Goal: Information Seeking & Learning: Learn about a topic

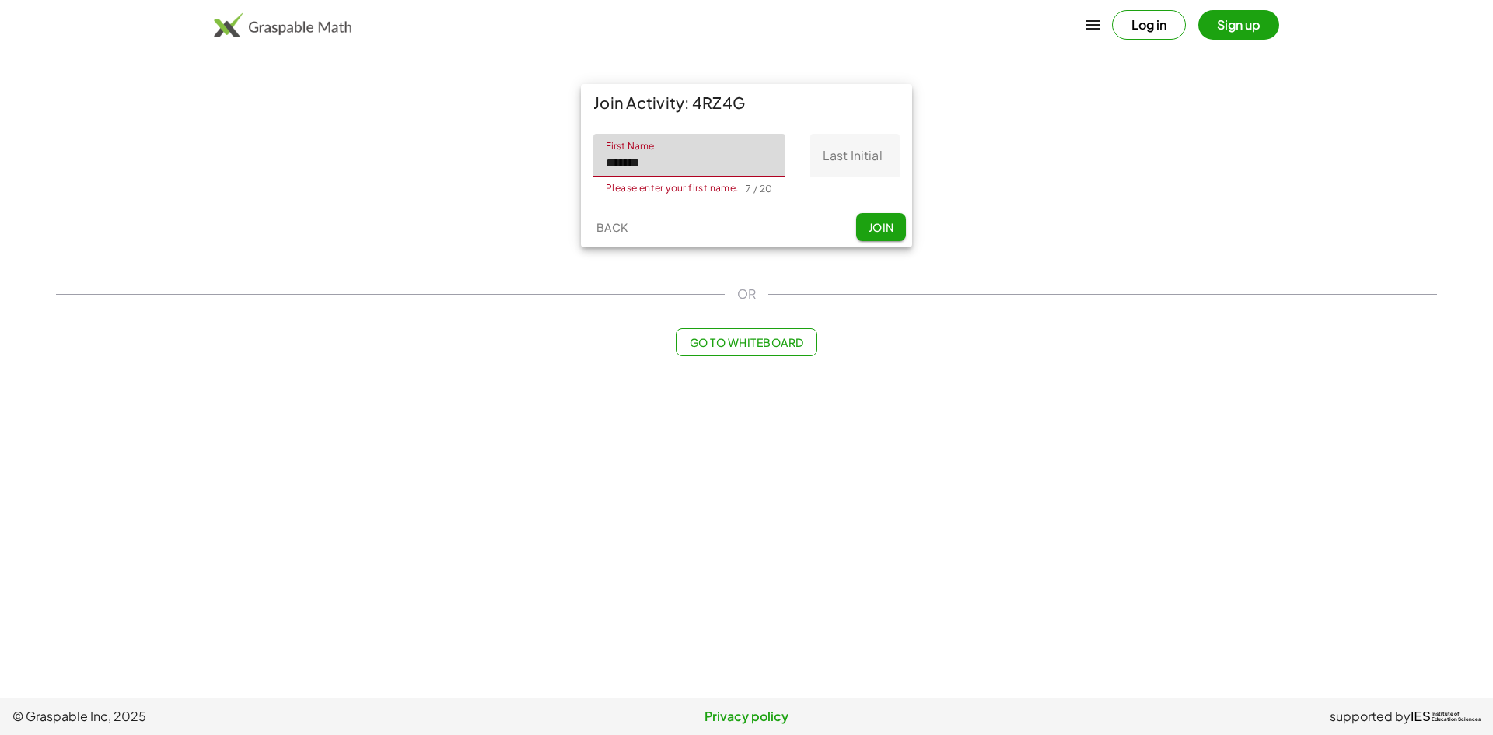
type input "*******"
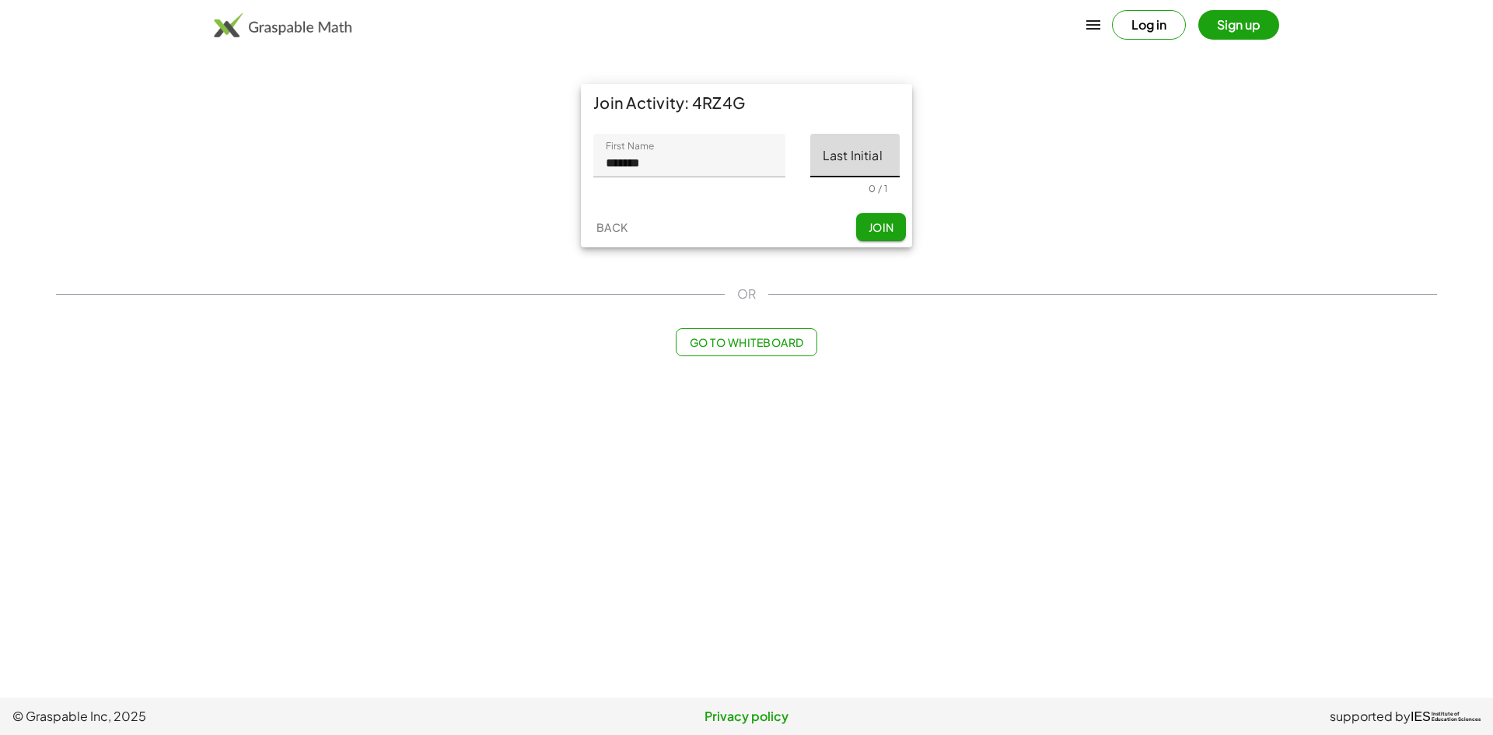
click at [864, 152] on input "Last Initial" at bounding box center [854, 156] width 89 height 44
type input "*"
click at [876, 222] on span "Join" at bounding box center [881, 227] width 26 height 14
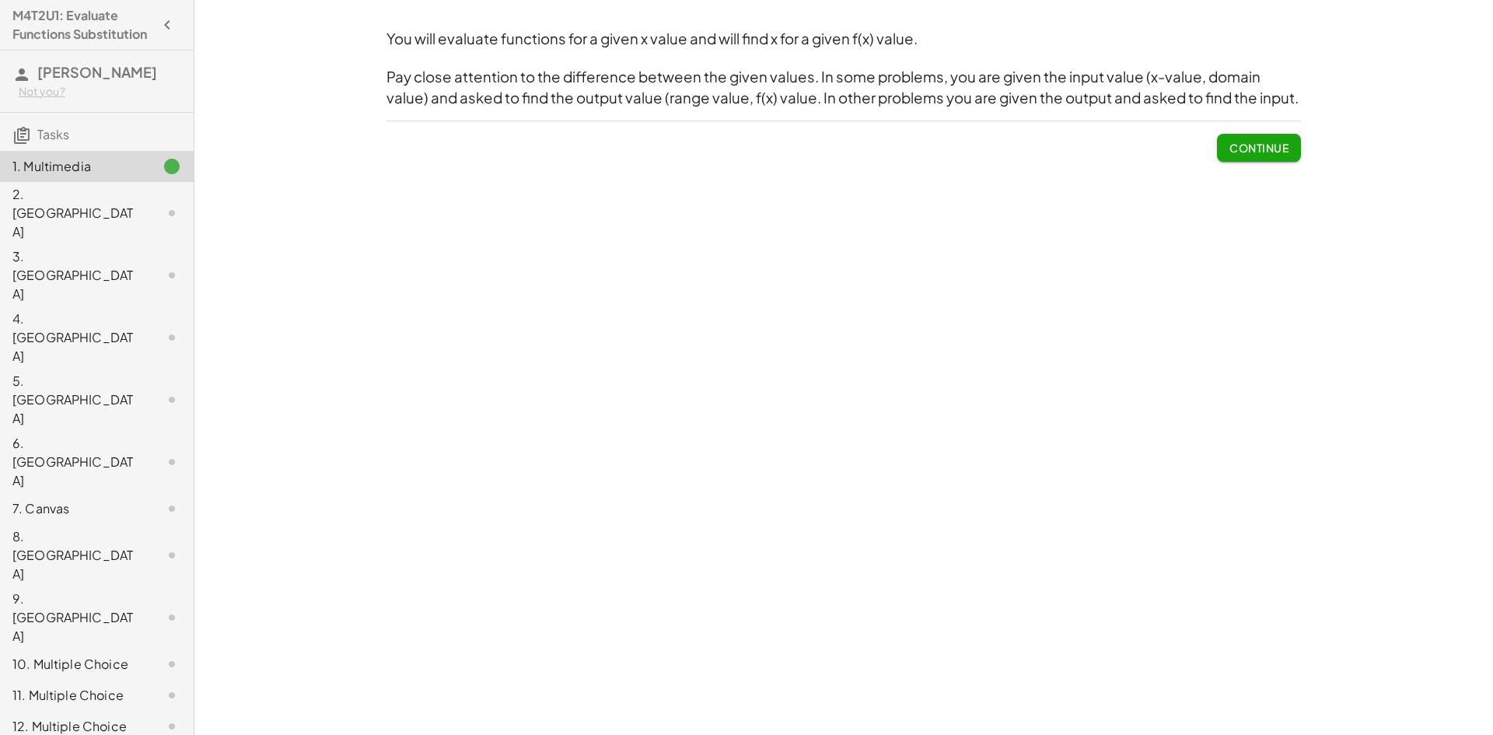
click at [41, 306] on div "2. [GEOGRAPHIC_DATA]" at bounding box center [97, 337] width 194 height 62
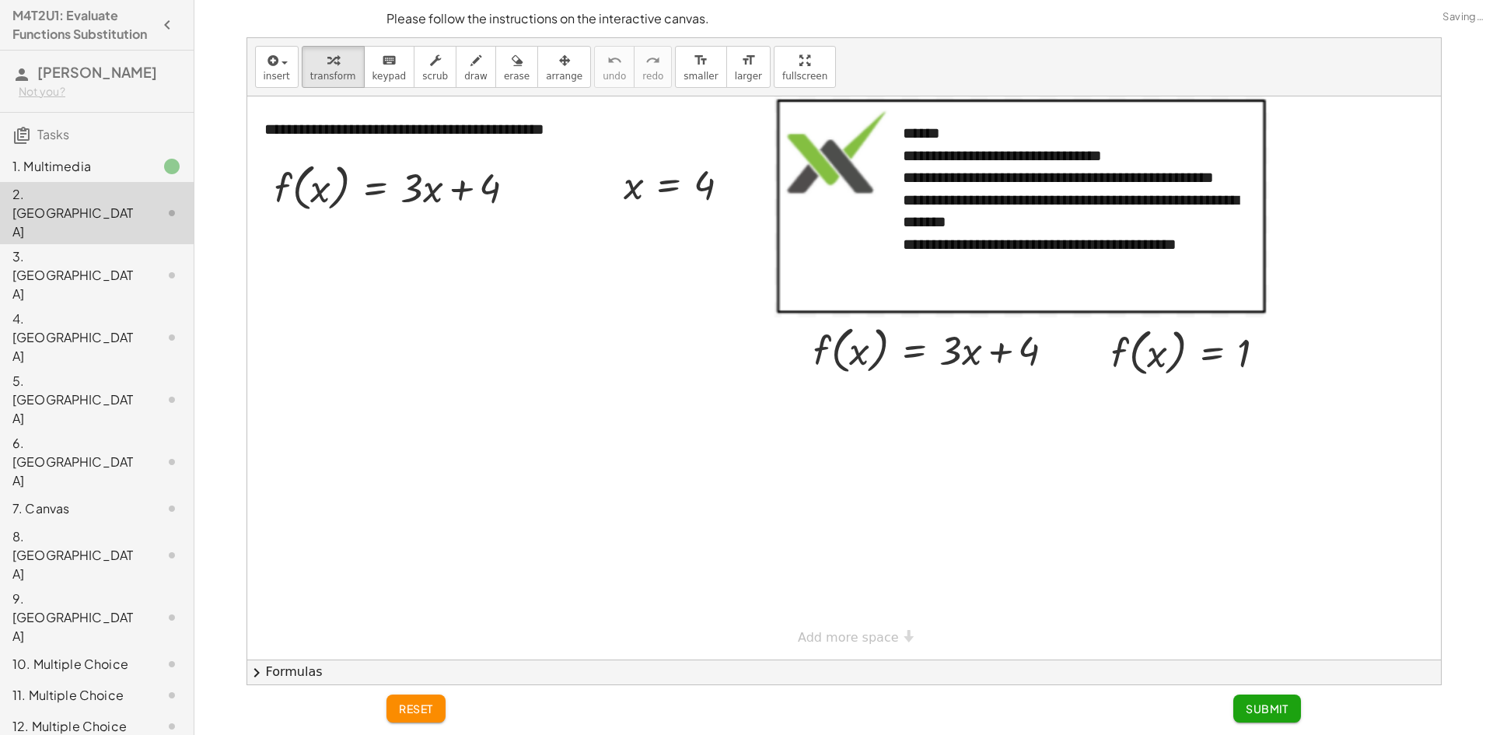
click at [81, 176] on div "1. Multimedia" at bounding box center [74, 166] width 125 height 19
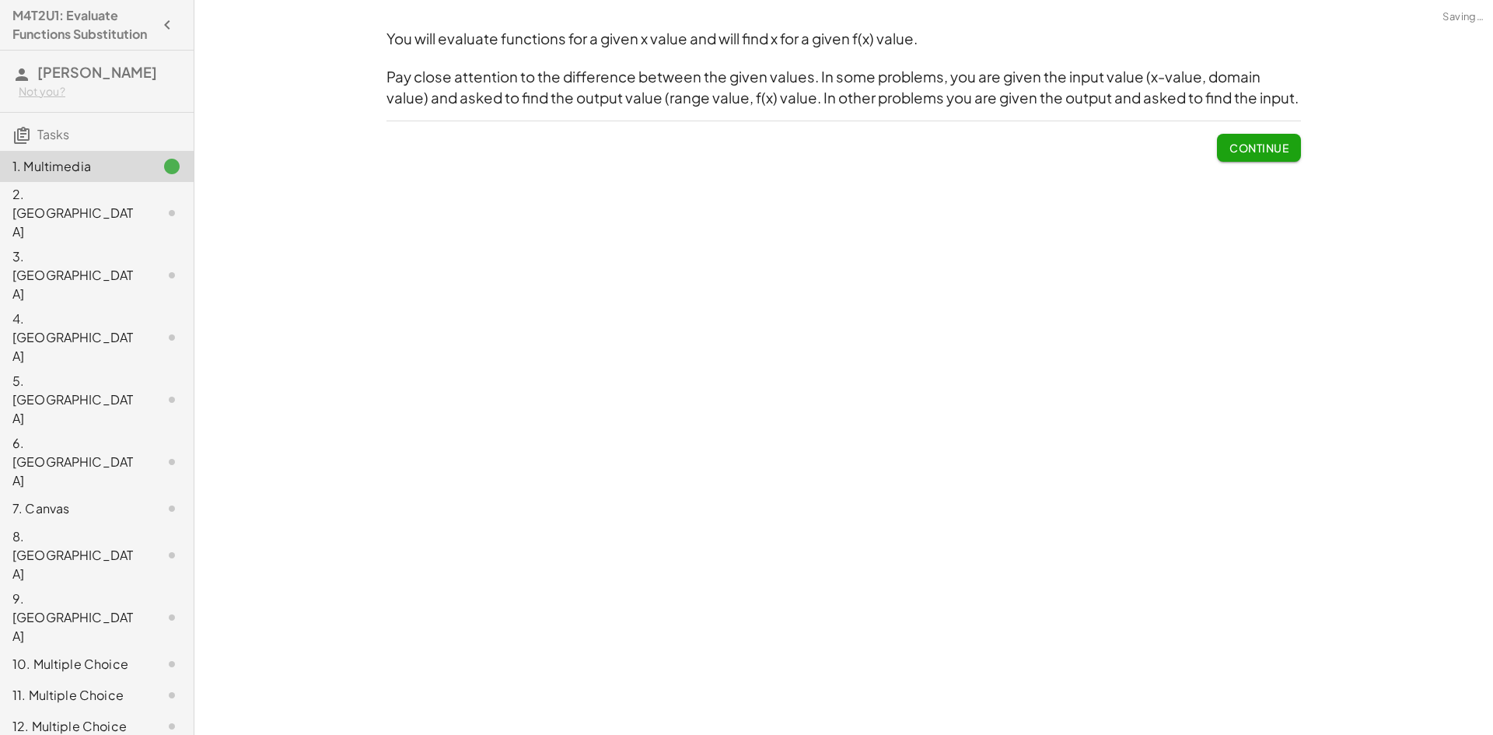
click at [68, 207] on div "2. [GEOGRAPHIC_DATA]" at bounding box center [74, 213] width 125 height 56
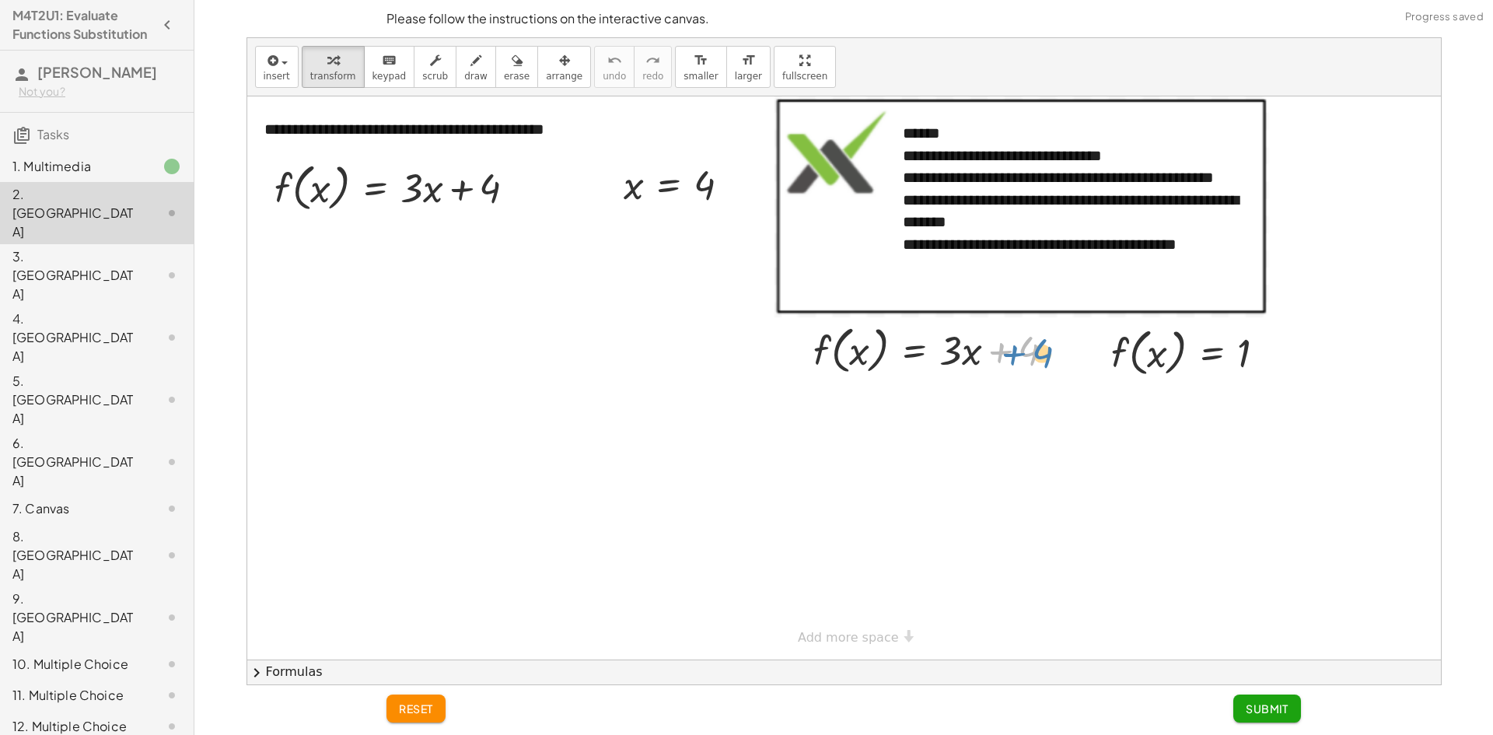
drag, startPoint x: 984, startPoint y: 351, endPoint x: 997, endPoint y: 354, distance: 13.4
click at [997, 354] on div at bounding box center [940, 349] width 269 height 59
drag, startPoint x: 455, startPoint y: 196, endPoint x: 474, endPoint y: 204, distance: 20.9
click at [474, 204] on div at bounding box center [401, 186] width 269 height 59
drag, startPoint x: 446, startPoint y: 187, endPoint x: 426, endPoint y: 186, distance: 20.2
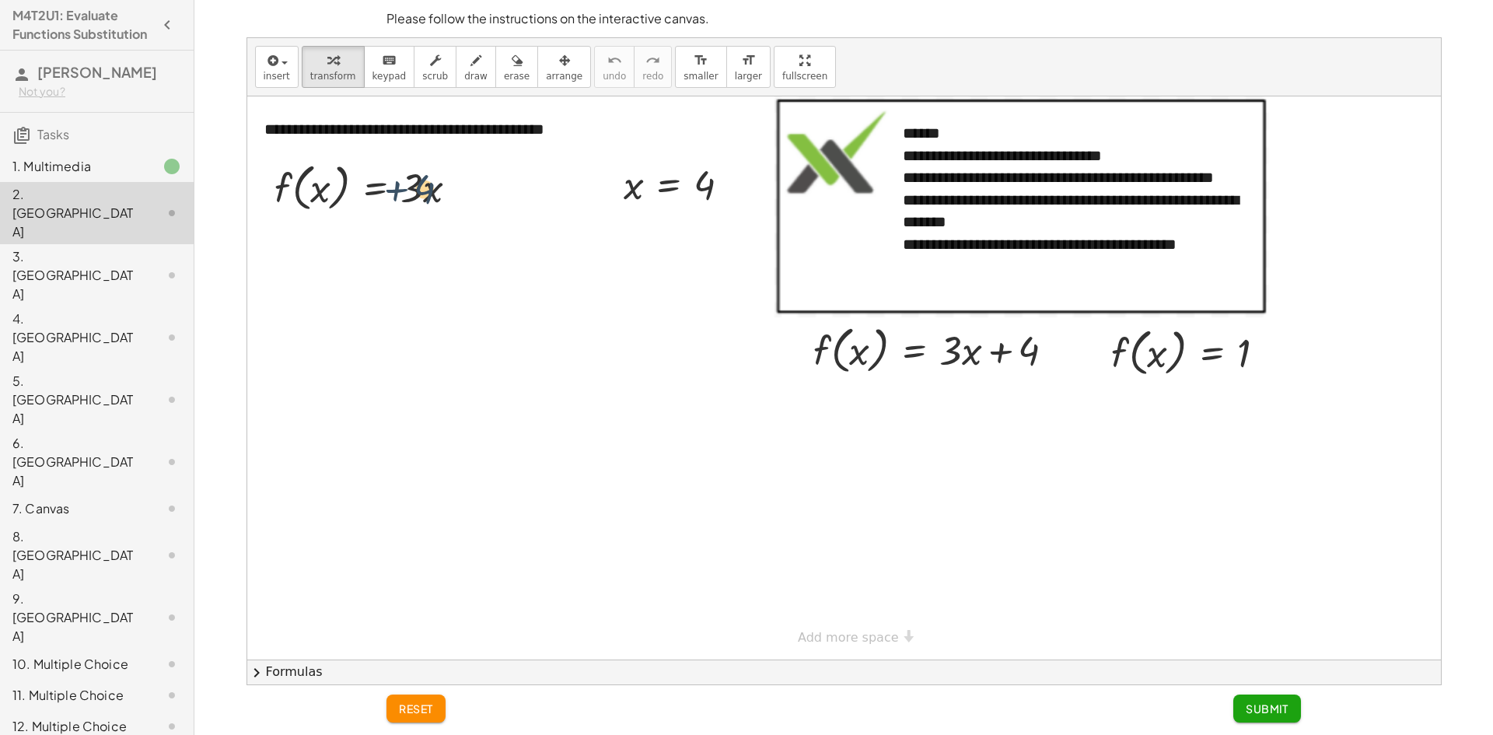
click at [426, 186] on div at bounding box center [401, 186] width 269 height 59
drag, startPoint x: 677, startPoint y: 189, endPoint x: 337, endPoint y: 253, distance: 345.7
drag, startPoint x: 707, startPoint y: 183, endPoint x: 729, endPoint y: 220, distance: 43.2
drag, startPoint x: 640, startPoint y: 195, endPoint x: 327, endPoint y: 204, distance: 313.5
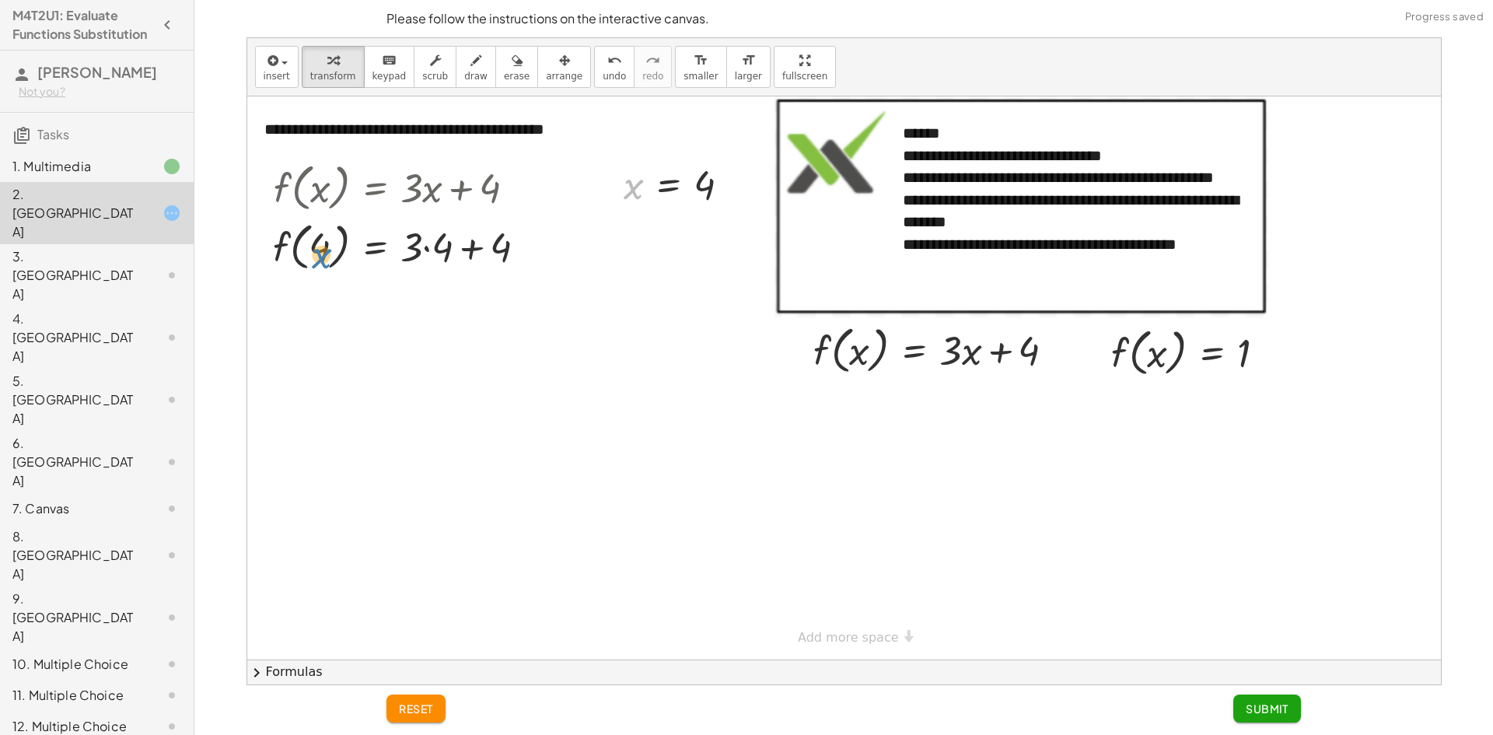
drag, startPoint x: 467, startPoint y: 288, endPoint x: 330, endPoint y: 247, distance: 142.9
drag, startPoint x: 705, startPoint y: 182, endPoint x: 324, endPoint y: 248, distance: 386.0
drag, startPoint x: 631, startPoint y: 203, endPoint x: 306, endPoint y: 256, distance: 329.3
click at [306, 256] on div "**********" at bounding box center [844, 377] width 1194 height 563
click at [68, 251] on div "3. [GEOGRAPHIC_DATA]" at bounding box center [74, 275] width 125 height 56
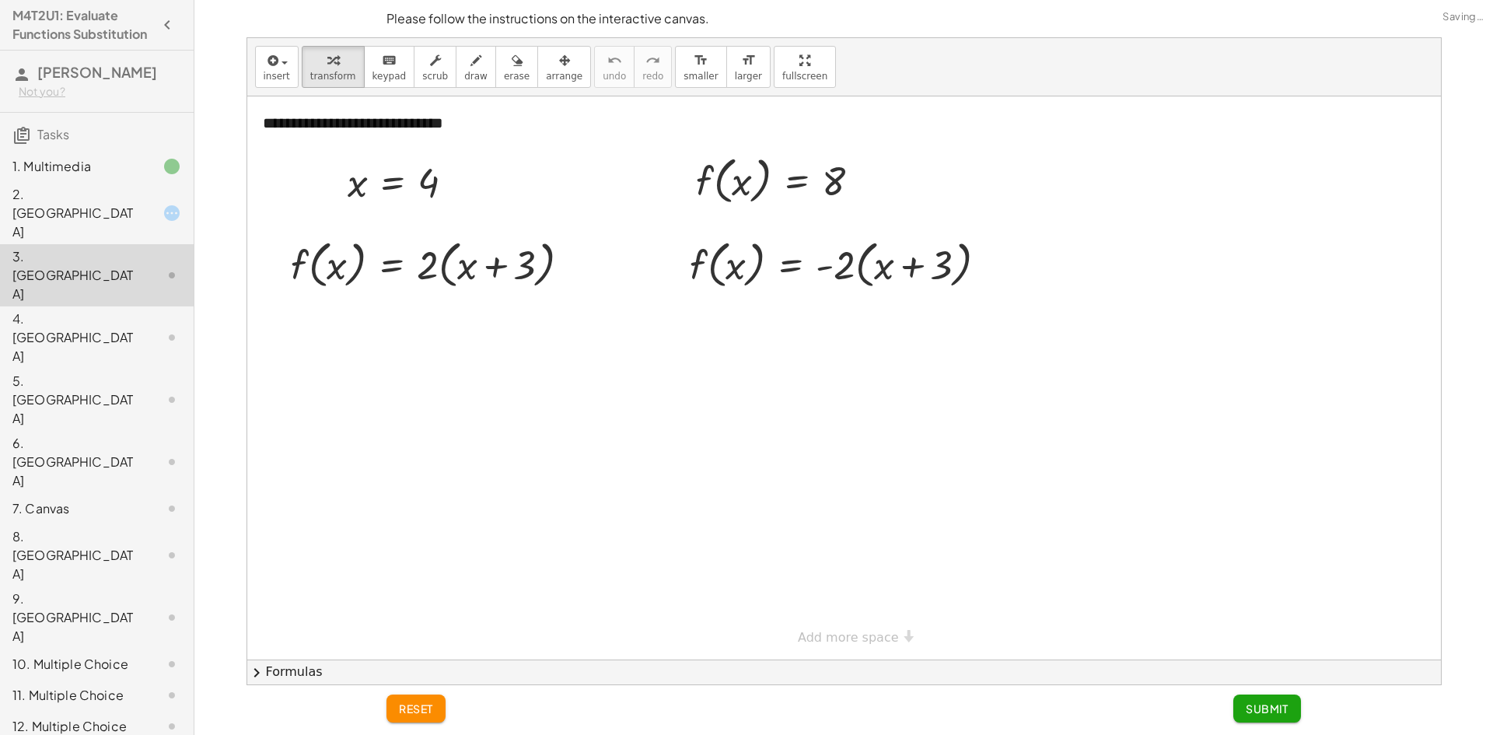
click at [93, 213] on div "2. [GEOGRAPHIC_DATA]" at bounding box center [74, 213] width 125 height 56
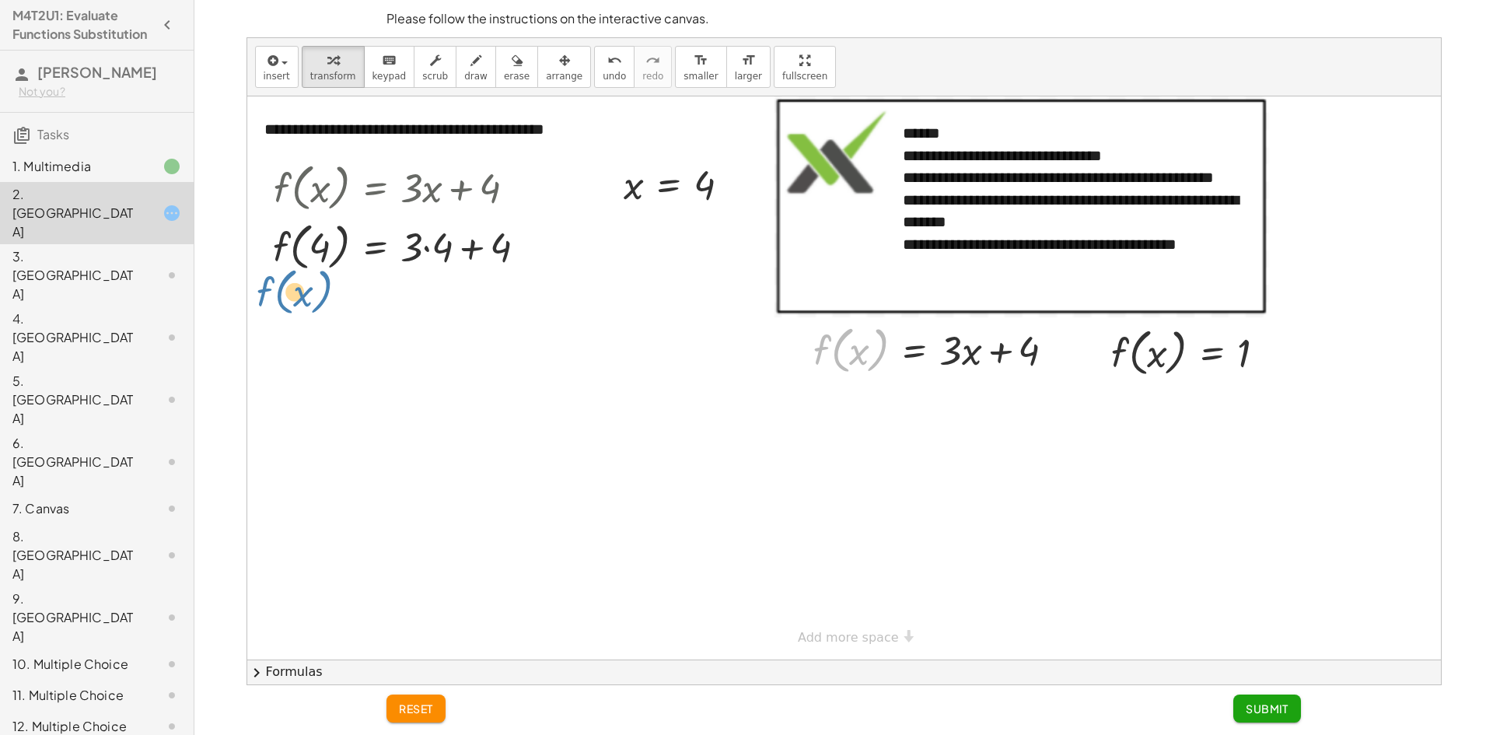
drag, startPoint x: 849, startPoint y: 343, endPoint x: 320, endPoint y: 312, distance: 529.7
drag, startPoint x: 963, startPoint y: 358, endPoint x: 352, endPoint y: 396, distance: 612.3
click at [335, 400] on div "**********" at bounding box center [844, 377] width 1194 height 563
drag, startPoint x: 652, startPoint y: 185, endPoint x: 715, endPoint y: 142, distance: 76.8
click at [431, 411] on div "**********" at bounding box center [844, 377] width 1194 height 563
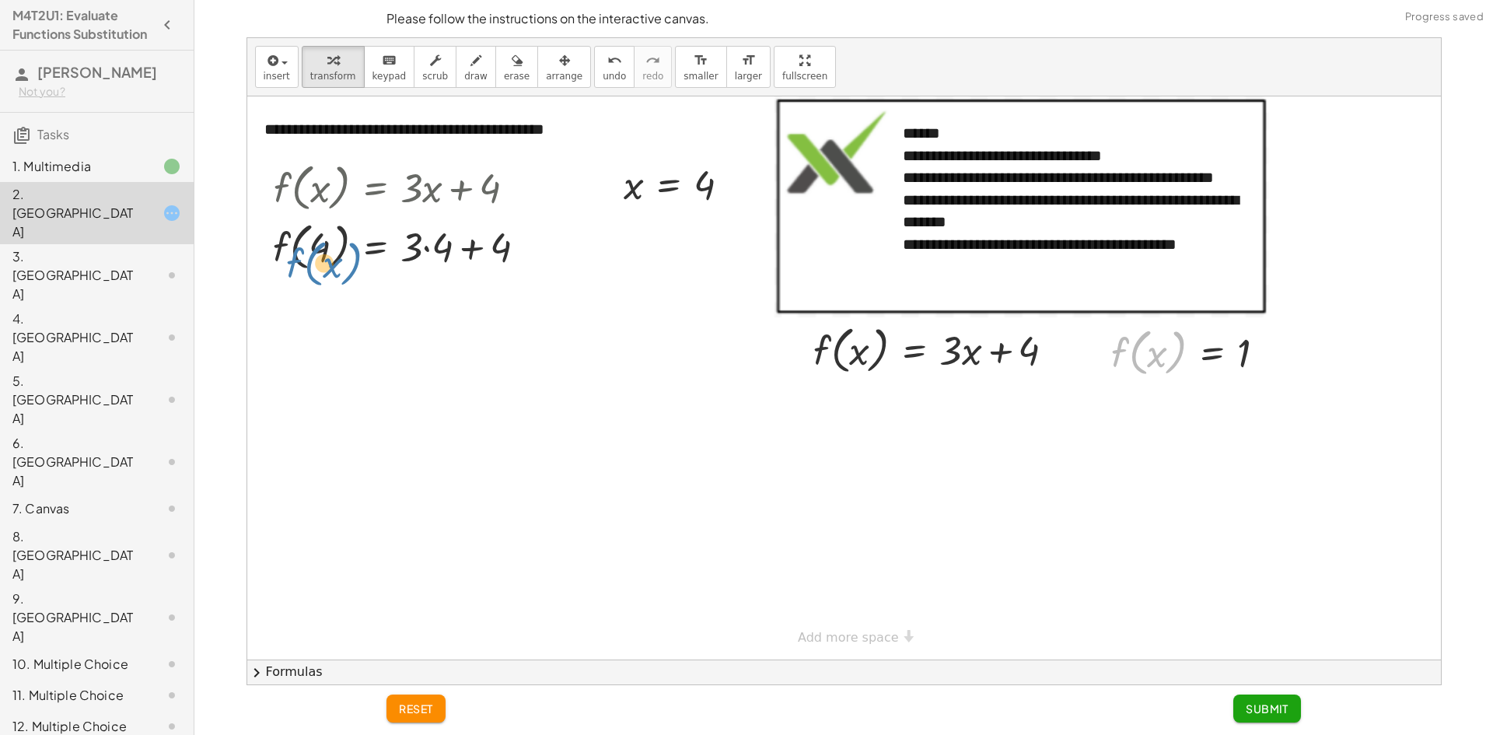
drag, startPoint x: 1114, startPoint y: 374, endPoint x: 288, endPoint y: 267, distance: 833.5
click at [295, 271] on div "**********" at bounding box center [844, 377] width 1194 height 563
click at [427, 249] on div at bounding box center [405, 245] width 281 height 59
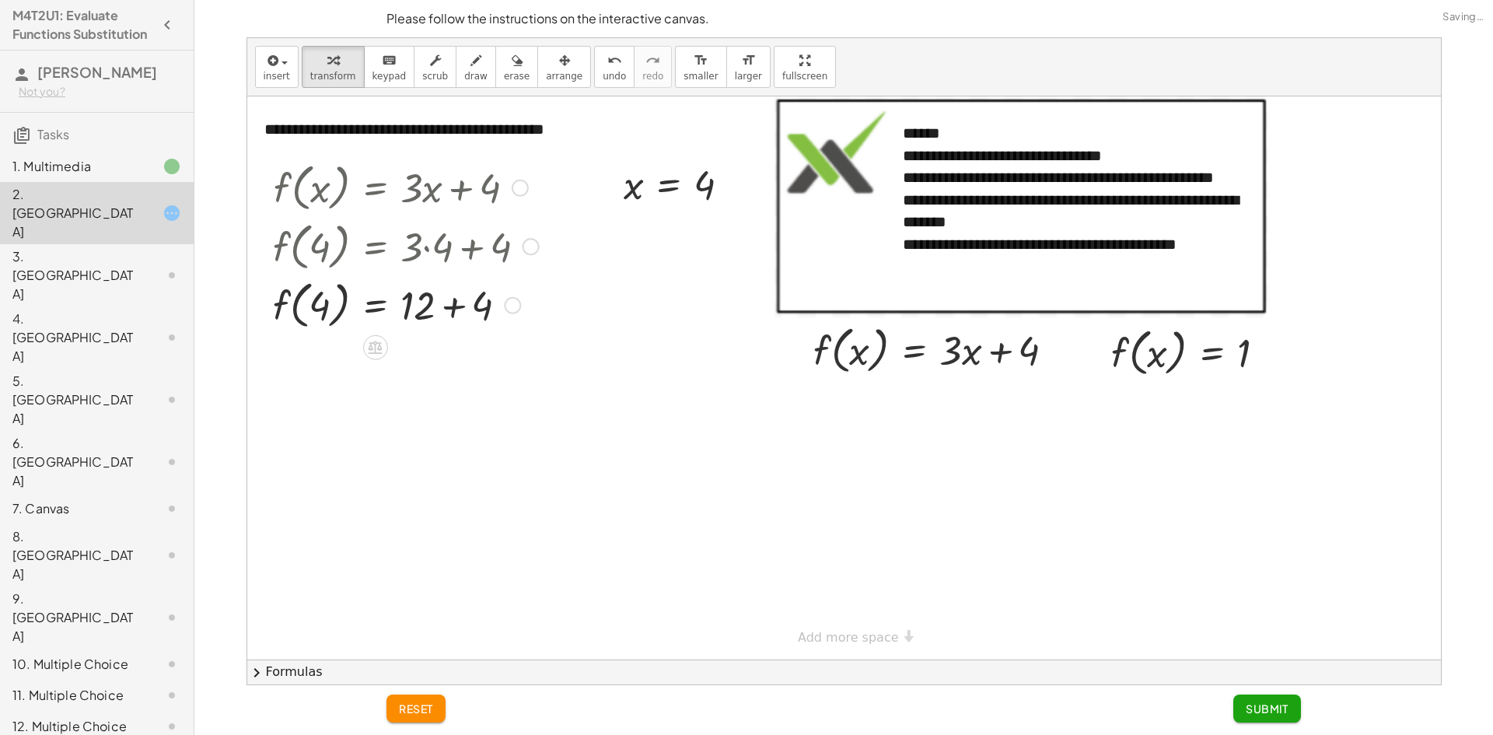
click at [446, 306] on div at bounding box center [405, 303] width 281 height 59
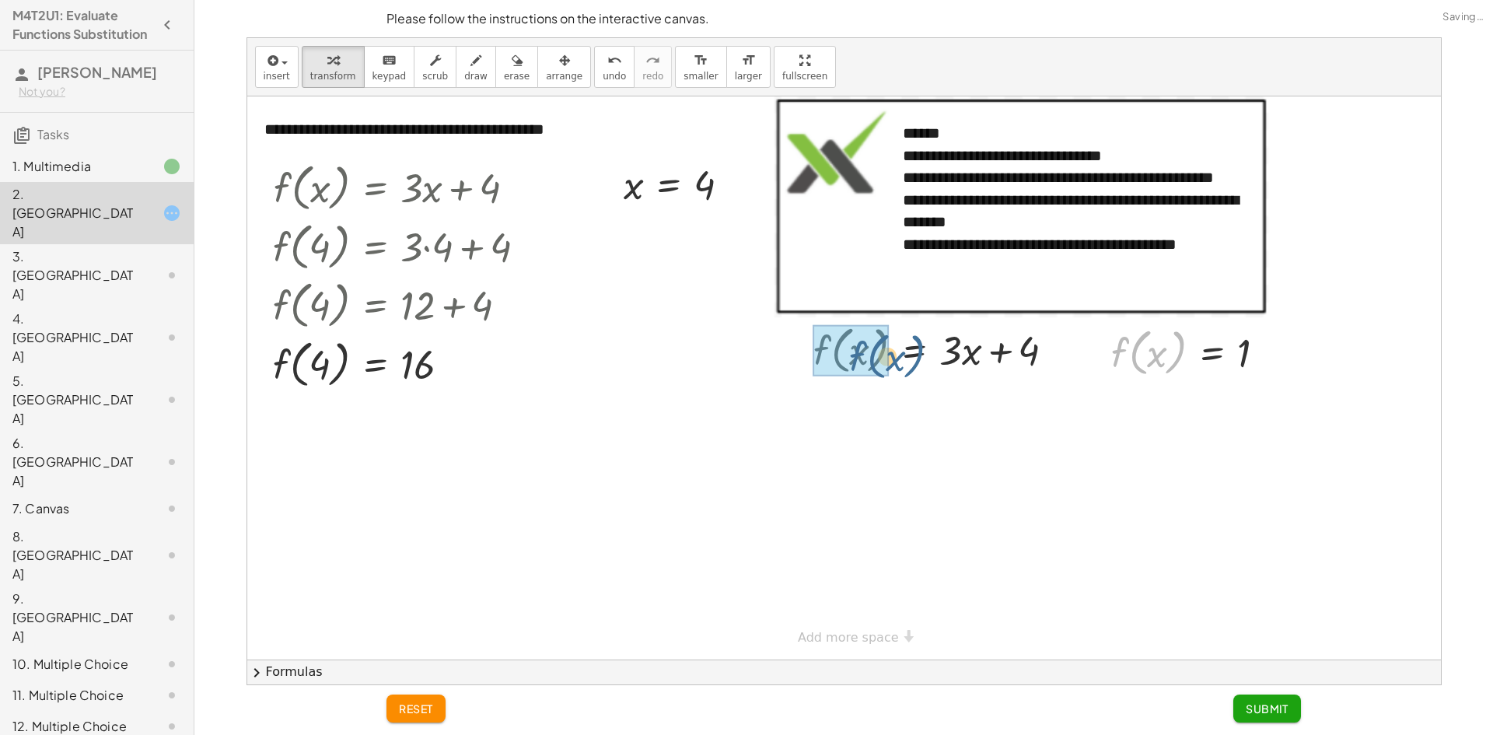
drag, startPoint x: 1114, startPoint y: 358, endPoint x: 813, endPoint y: 362, distance: 301.0
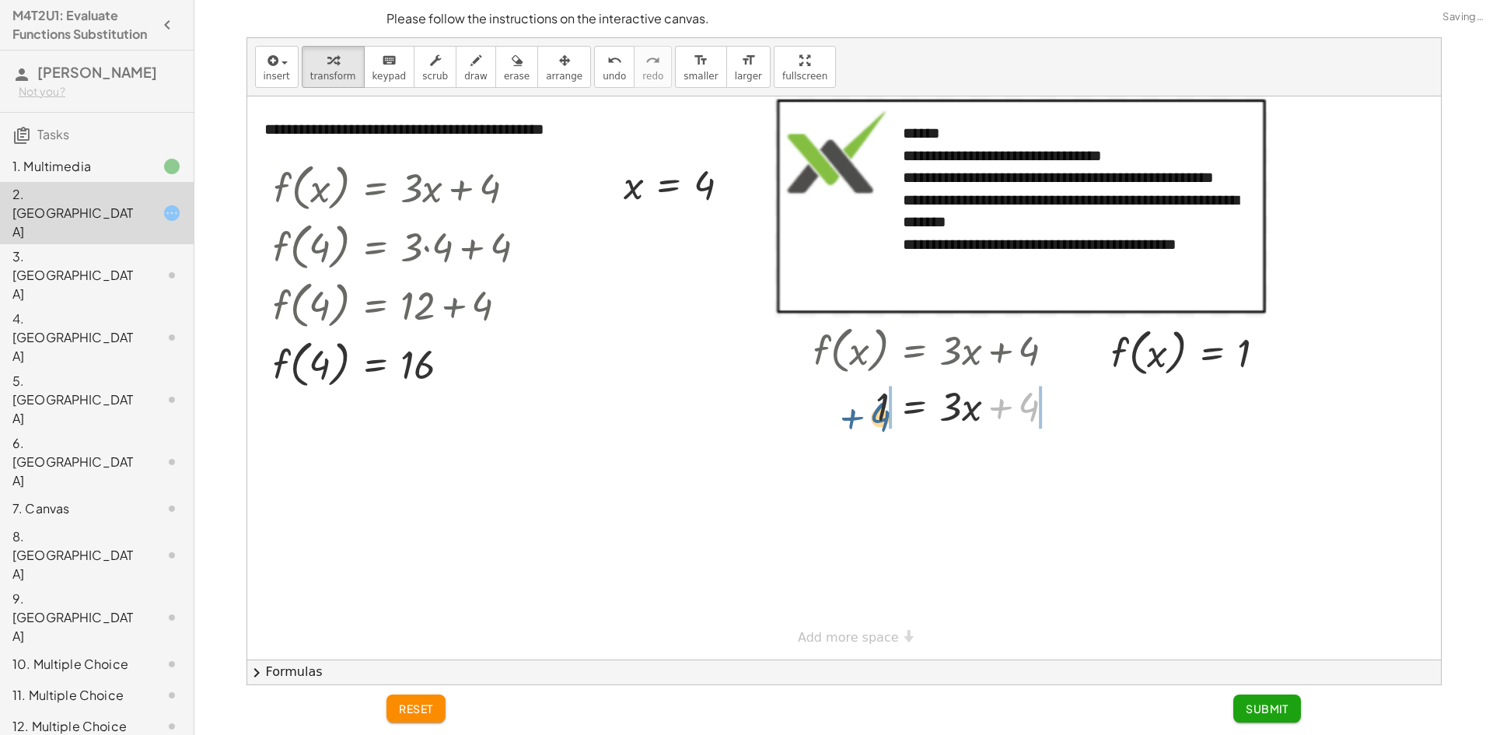
drag, startPoint x: 1024, startPoint y: 411, endPoint x: 878, endPoint y: 418, distance: 146.4
click at [878, 418] on div at bounding box center [940, 405] width 269 height 53
click at [1051, 467] on div at bounding box center [969, 458] width 327 height 53
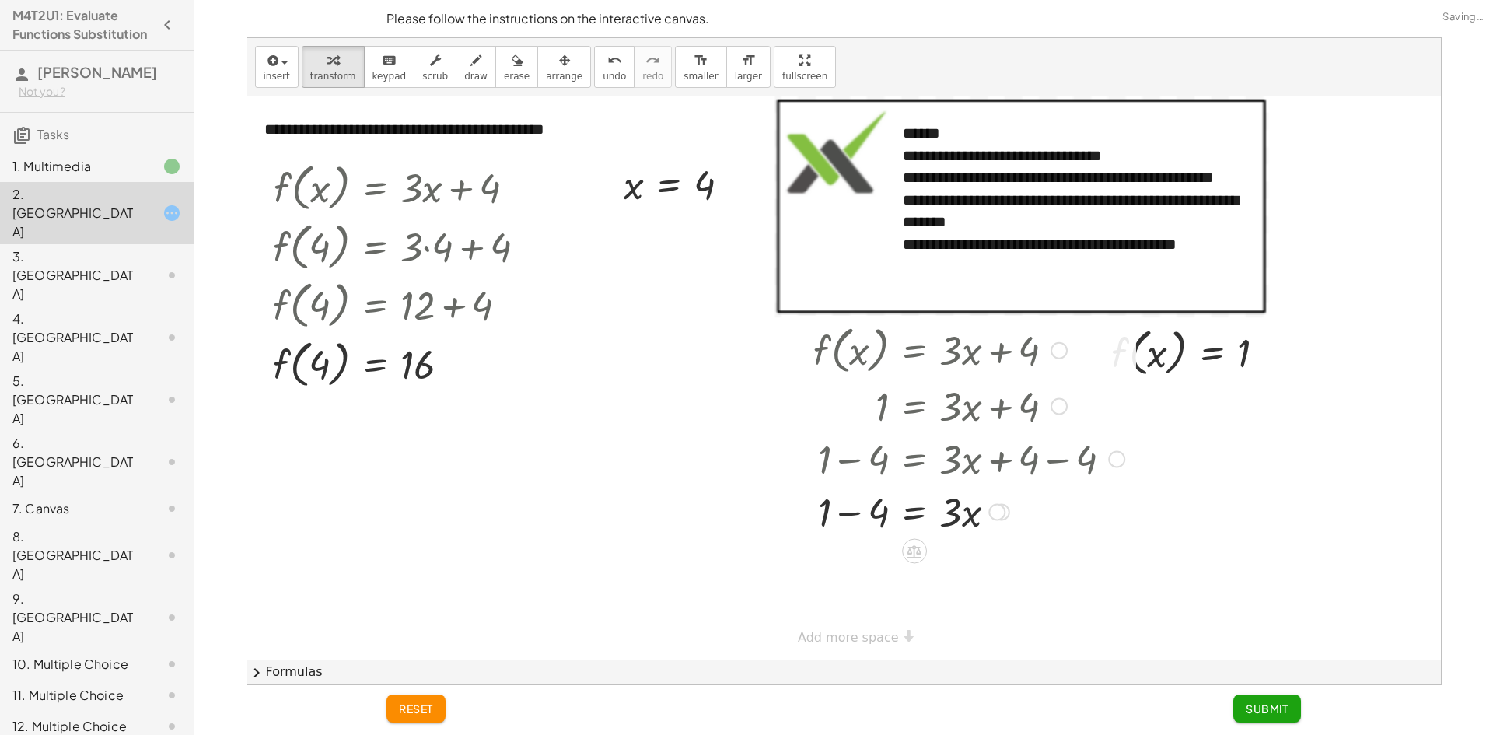
click at [850, 511] on div at bounding box center [969, 510] width 327 height 53
drag, startPoint x: 951, startPoint y: 571, endPoint x: 856, endPoint y: 581, distance: 95.4
click at [856, 581] on div at bounding box center [969, 563] width 327 height 53
click at [962, 568] on div at bounding box center [969, 563] width 327 height 78
click at [877, 567] on div at bounding box center [969, 563] width 327 height 78
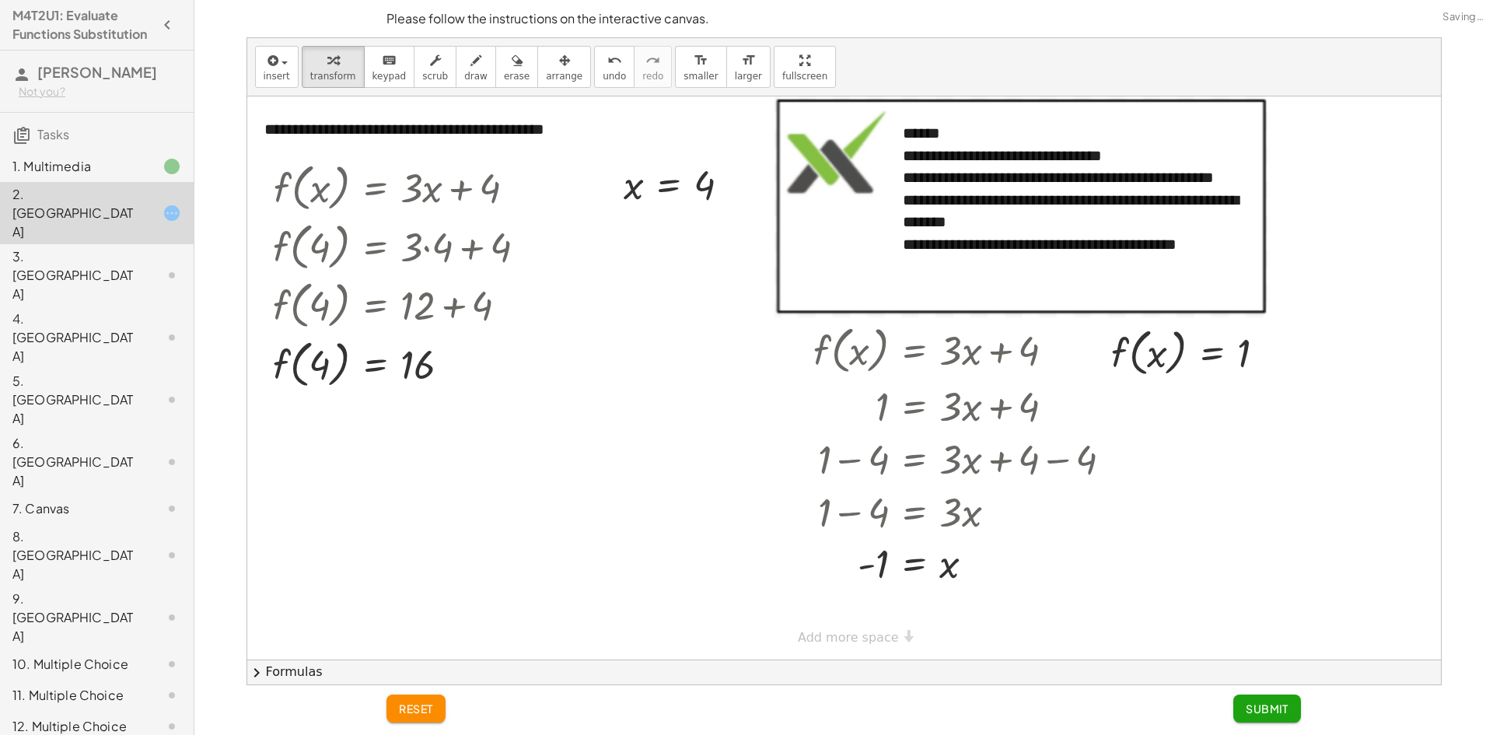
click at [1256, 709] on span "Submit" at bounding box center [1267, 708] width 43 height 14
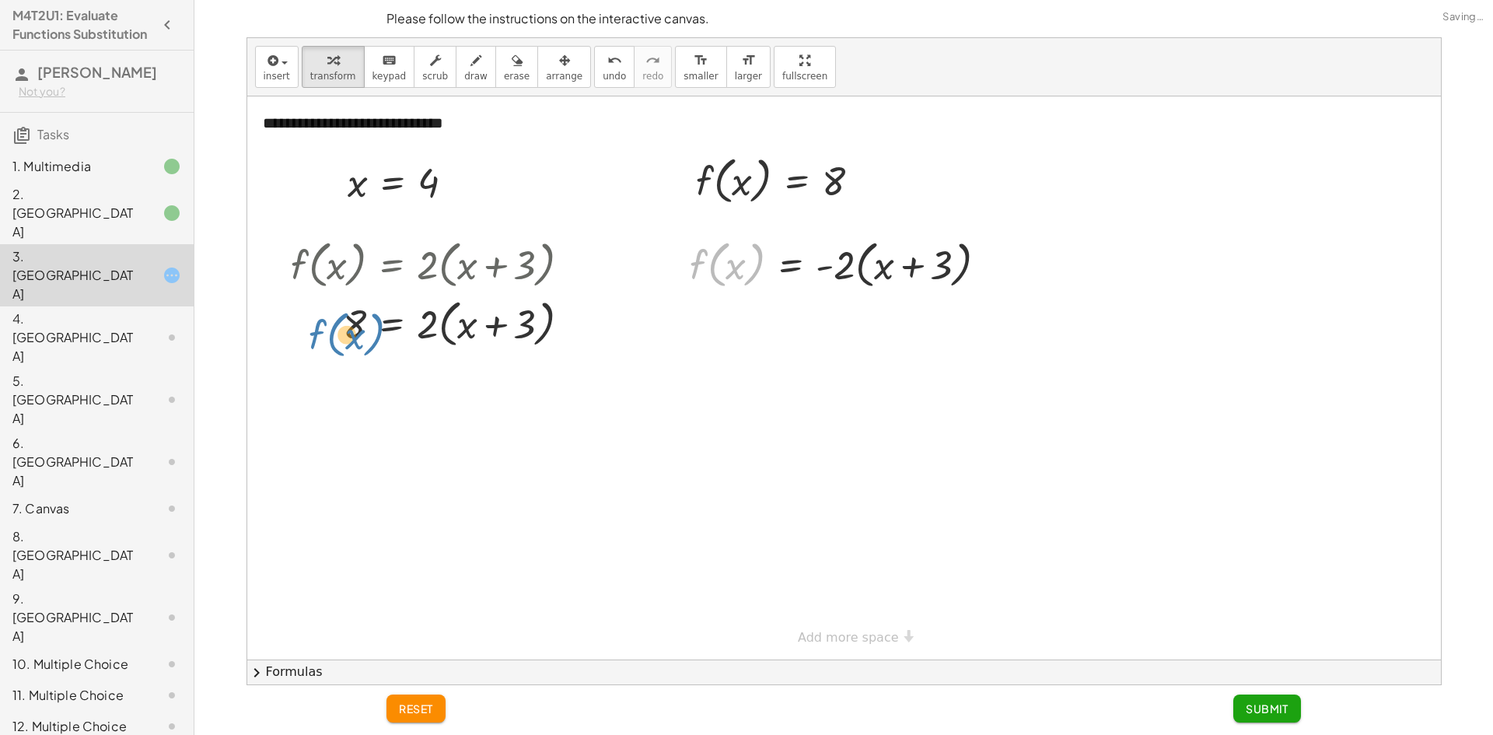
drag, startPoint x: 694, startPoint y: 257, endPoint x: 340, endPoint y: 326, distance: 360.4
click at [340, 326] on div "**********" at bounding box center [844, 377] width 1194 height 563
drag, startPoint x: 854, startPoint y: 264, endPoint x: 963, endPoint y: 263, distance: 108.9
click at [963, 263] on div at bounding box center [844, 263] width 325 height 59
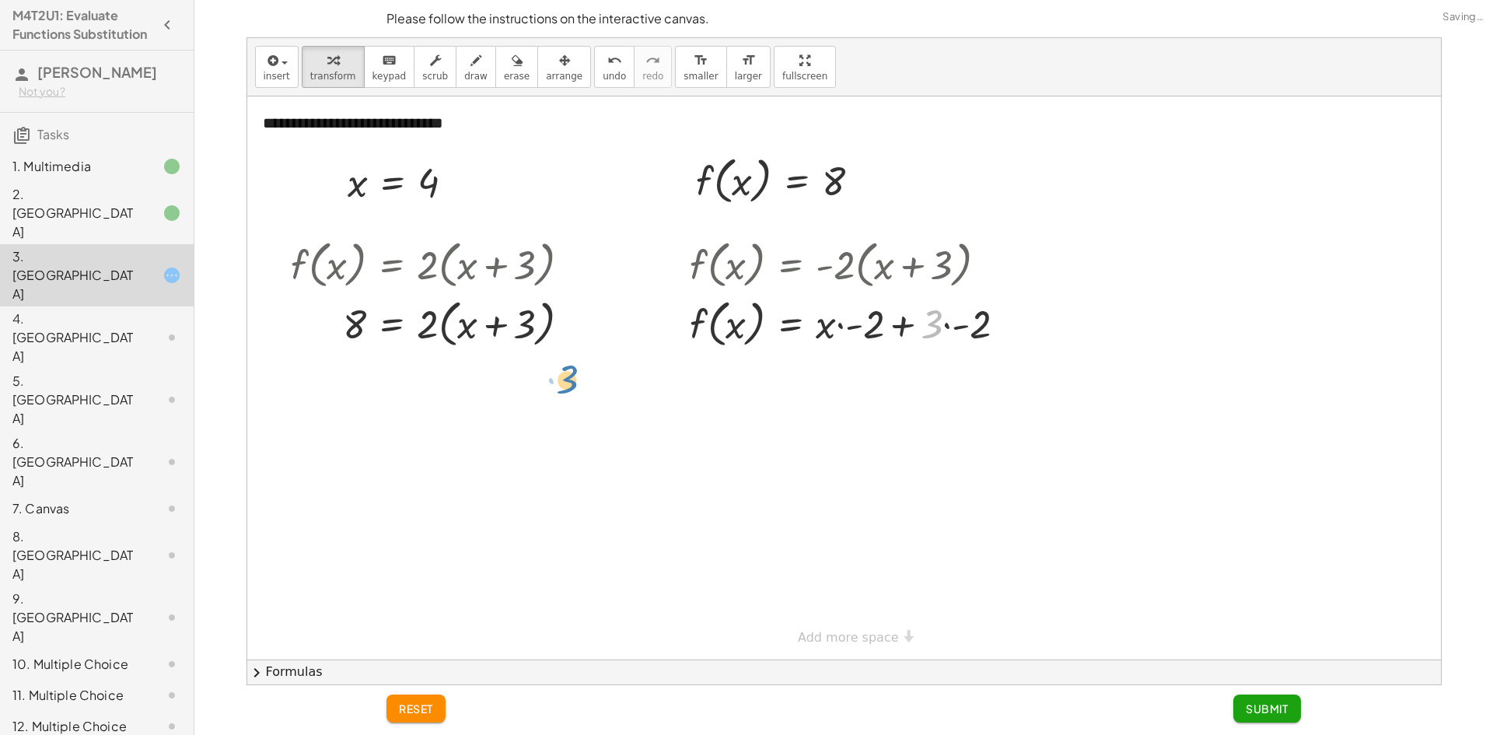
drag, startPoint x: 937, startPoint y: 264, endPoint x: 572, endPoint y: 323, distance: 370.1
click at [572, 323] on div "**********" at bounding box center [844, 377] width 1194 height 563
drag, startPoint x: 746, startPoint y: 335, endPoint x: 383, endPoint y: 346, distance: 362.5
click at [383, 346] on div "**********" at bounding box center [844, 377] width 1194 height 563
drag, startPoint x: 723, startPoint y: 278, endPoint x: 708, endPoint y: 288, distance: 19.0
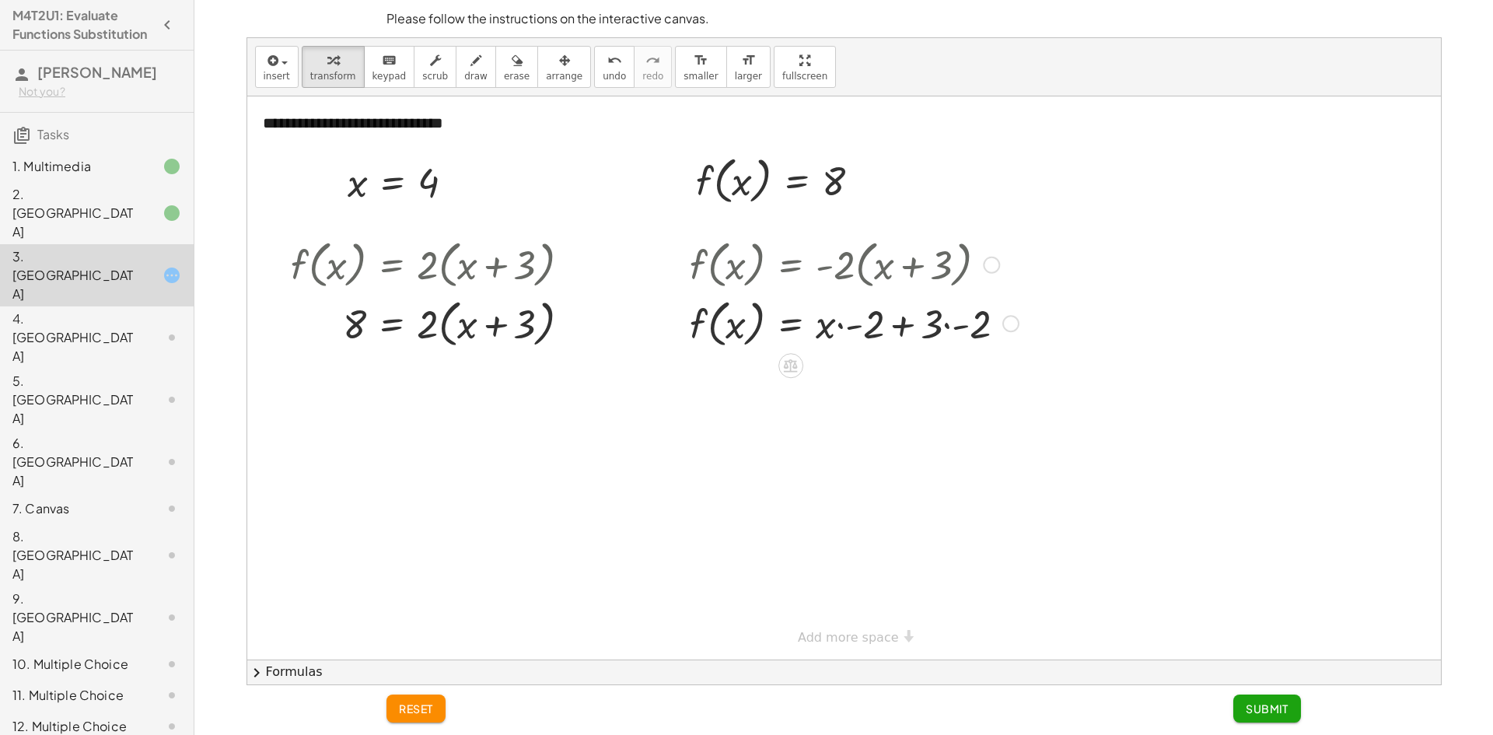
click at [708, 288] on div at bounding box center [854, 263] width 344 height 59
drag, startPoint x: 921, startPoint y: 272, endPoint x: 907, endPoint y: 308, distance: 38.4
click at [791, 265] on div "f ( , x ) = · - 2 · ( + x + 3 ) f ( , x ) = + x + 3 · · - 2 · · - 2" at bounding box center [791, 265] width 0 height 0
drag, startPoint x: 924, startPoint y: 326, endPoint x: 411, endPoint y: 326, distance: 513.2
click at [411, 326] on div "**********" at bounding box center [844, 377] width 1194 height 563
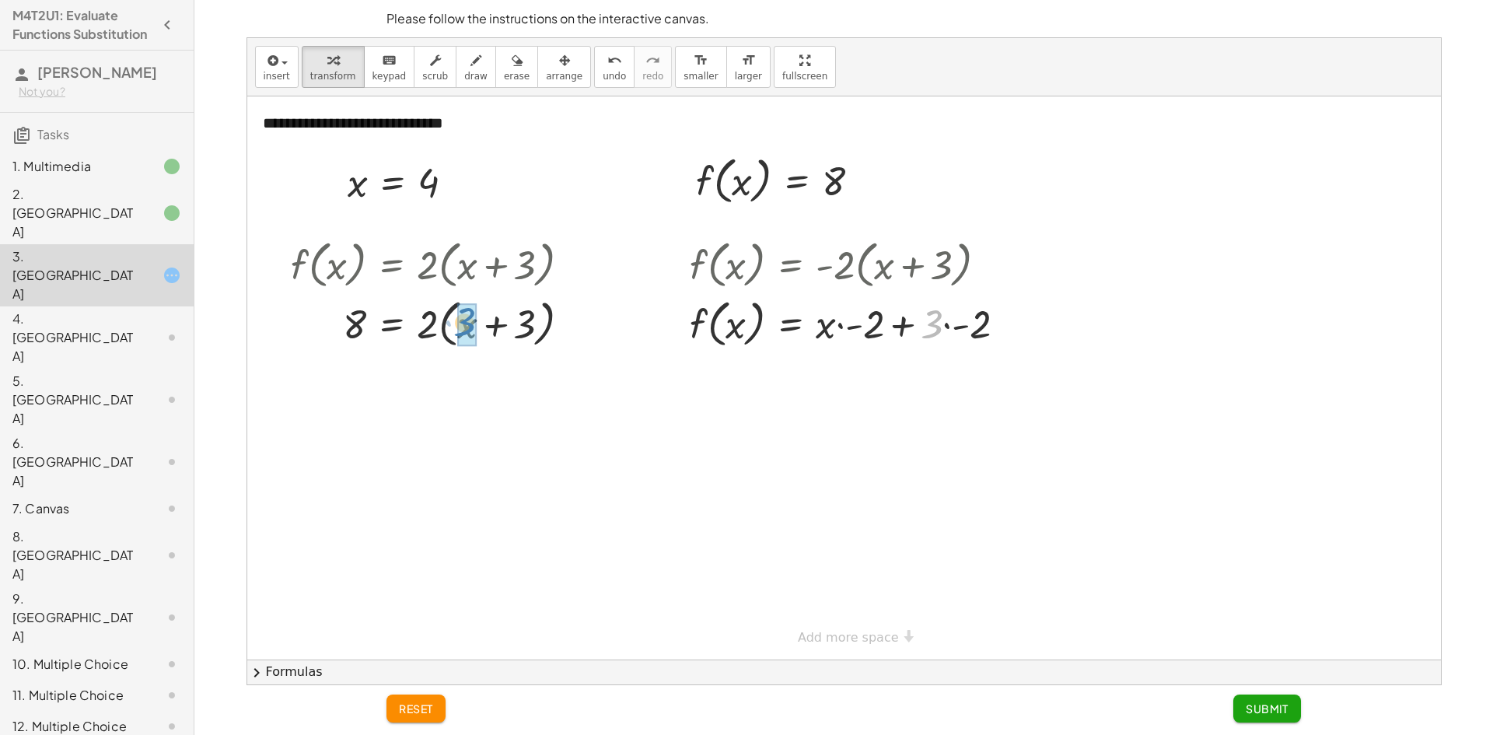
drag, startPoint x: 931, startPoint y: 327, endPoint x: 467, endPoint y: 330, distance: 464.2
click at [1258, 715] on span "Submit" at bounding box center [1267, 708] width 43 height 14
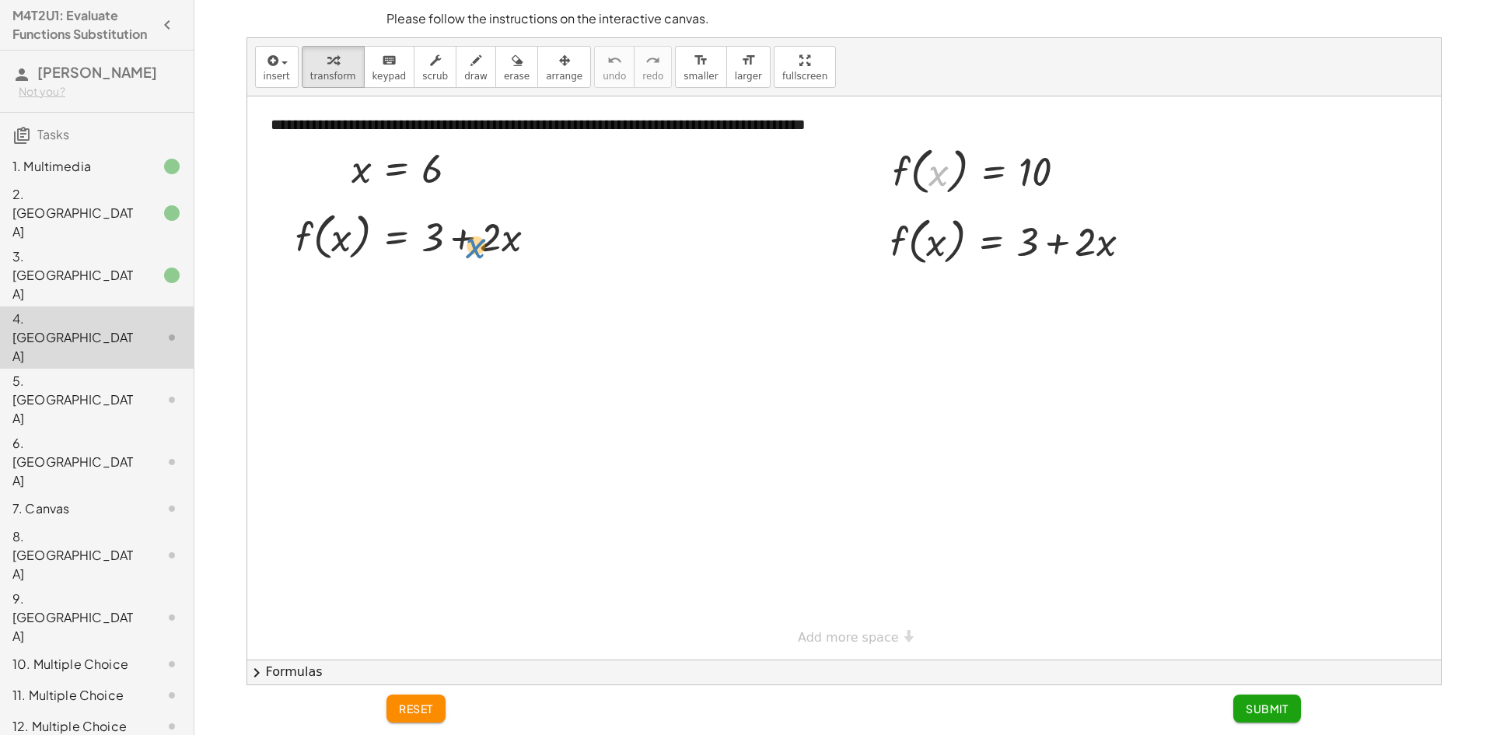
drag, startPoint x: 940, startPoint y: 171, endPoint x: 495, endPoint y: 243, distance: 450.5
drag, startPoint x: 597, startPoint y: 192, endPoint x: 498, endPoint y: 238, distance: 108.9
click at [498, 238] on div "**********" at bounding box center [844, 377] width 1194 height 563
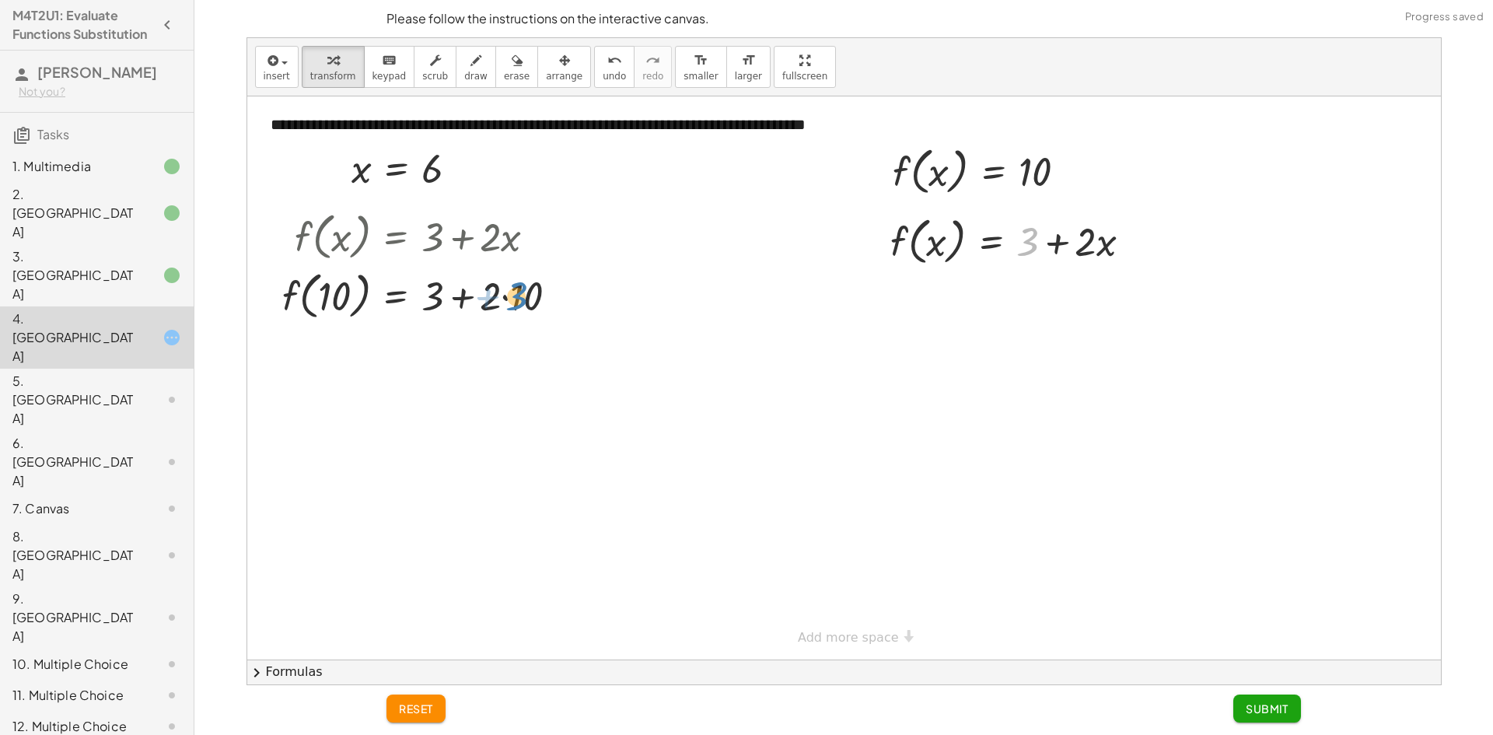
drag, startPoint x: 1026, startPoint y: 235, endPoint x: 538, endPoint y: 291, distance: 490.8
drag, startPoint x: 1063, startPoint y: 275, endPoint x: 931, endPoint y: 299, distance: 134.4
drag, startPoint x: 1063, startPoint y: 250, endPoint x: 446, endPoint y: 280, distance: 618.2
click at [450, 292] on div "**********" at bounding box center [844, 377] width 1194 height 563
drag, startPoint x: 362, startPoint y: 177, endPoint x: 432, endPoint y: 166, distance: 70.1
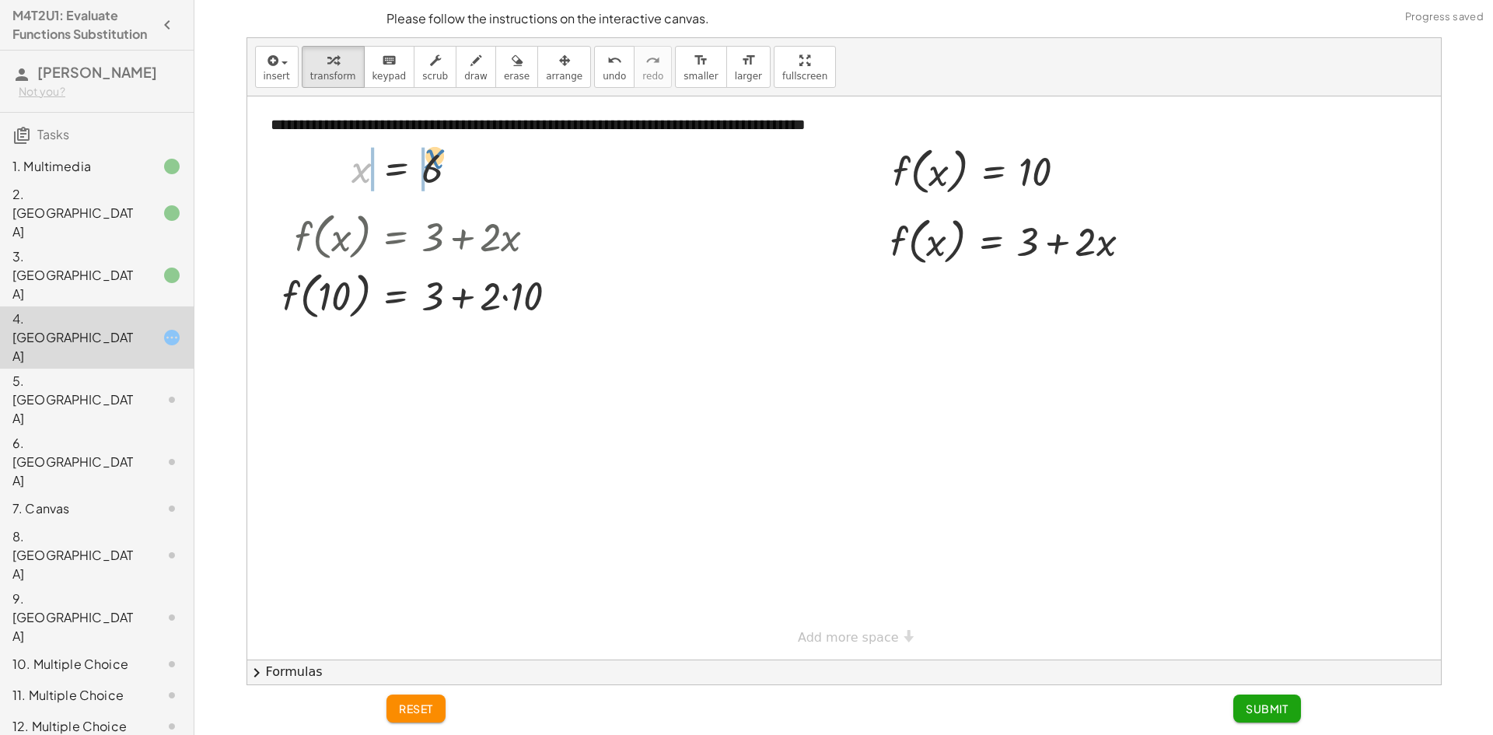
click at [432, 166] on div at bounding box center [411, 167] width 135 height 51
drag, startPoint x: 502, startPoint y: 233, endPoint x: 418, endPoint y: 295, distance: 104.1
click at [418, 295] on div "**********" at bounding box center [844, 377] width 1194 height 563
drag, startPoint x: 365, startPoint y: 242, endPoint x: 556, endPoint y: 291, distance: 196.7
click at [537, 288] on div "**********" at bounding box center [844, 377] width 1194 height 563
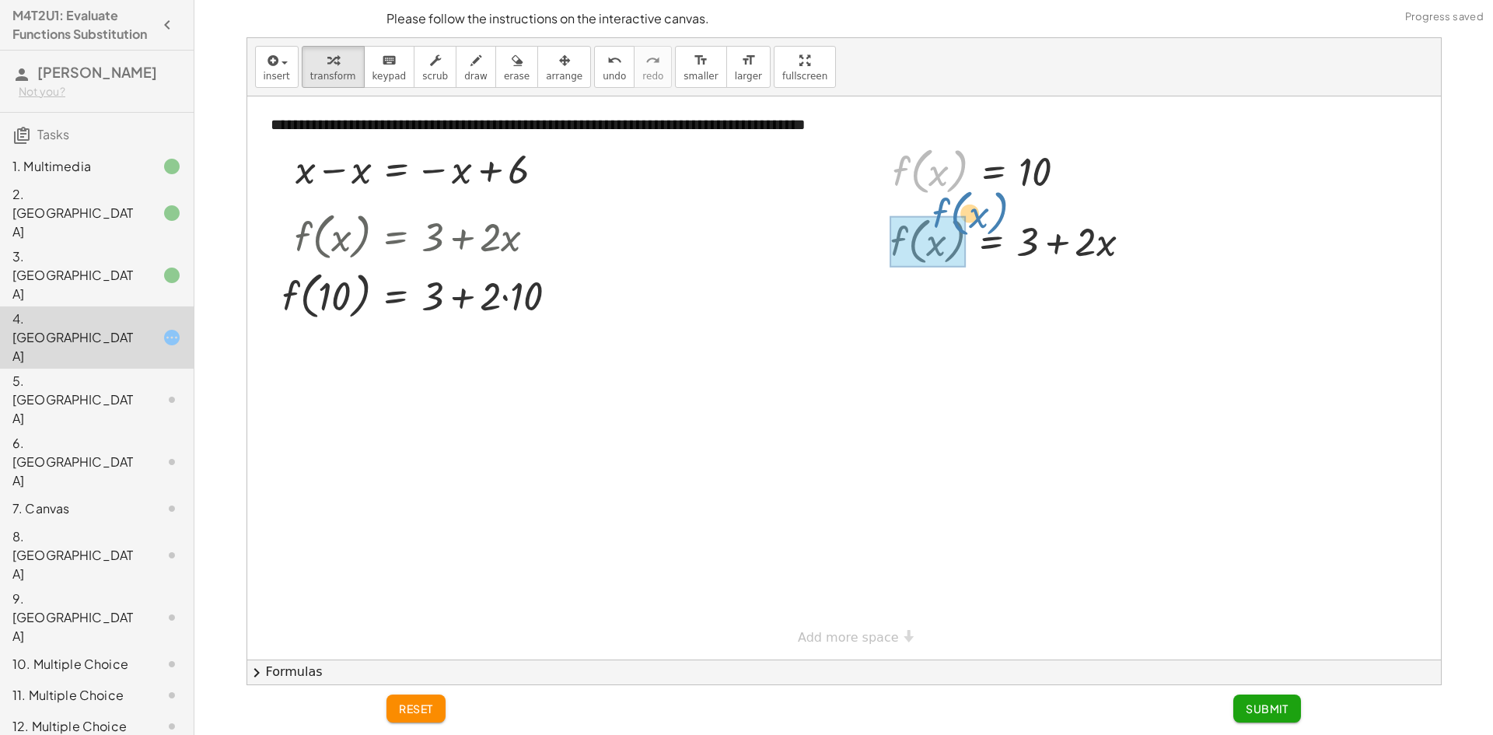
drag, startPoint x: 963, startPoint y: 162, endPoint x: 1009, endPoint y: 182, distance: 49.4
click at [1009, 182] on div at bounding box center [986, 170] width 202 height 59
drag, startPoint x: 931, startPoint y: 177, endPoint x: 1006, endPoint y: 175, distance: 75.4
click at [1006, 175] on div at bounding box center [986, 170] width 202 height 59
click at [1274, 705] on span "Submit" at bounding box center [1267, 708] width 43 height 14
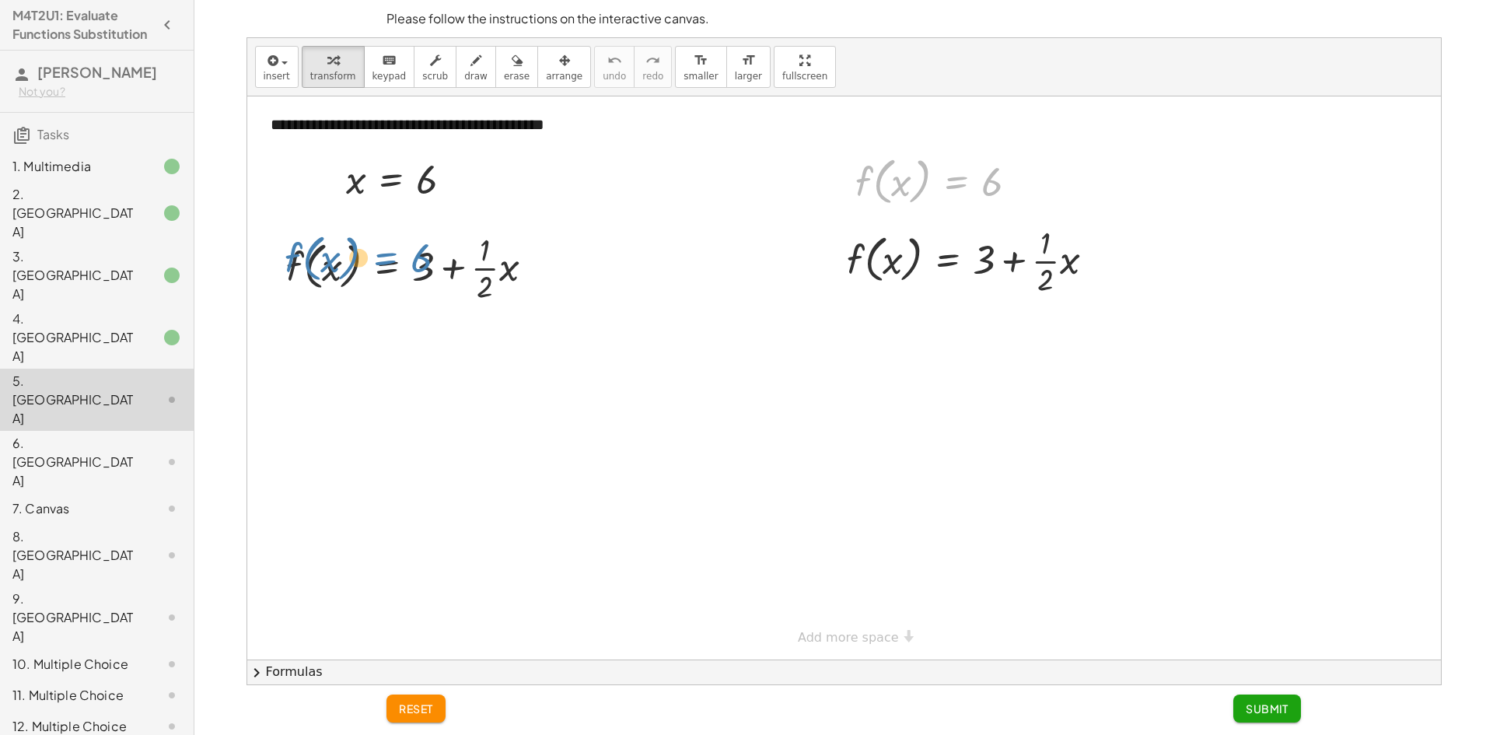
drag, startPoint x: 974, startPoint y: 192, endPoint x: 378, endPoint y: 278, distance: 602.5
click at [378, 278] on div "**********" at bounding box center [844, 377] width 1194 height 563
drag, startPoint x: 669, startPoint y: 264, endPoint x: 508, endPoint y: 261, distance: 161.0
drag, startPoint x: 994, startPoint y: 184, endPoint x: 344, endPoint y: 268, distance: 655.5
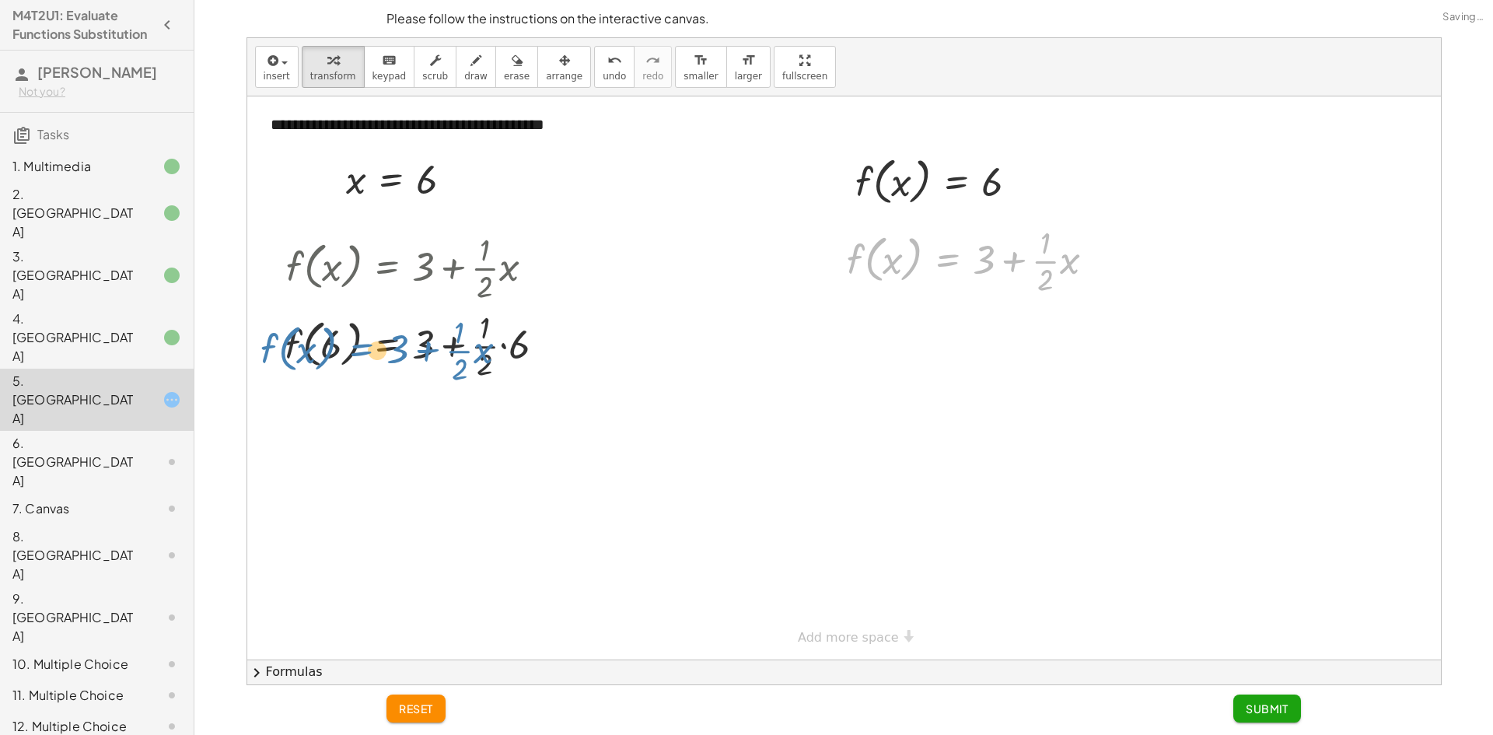
drag, startPoint x: 896, startPoint y: 284, endPoint x: 381, endPoint y: 358, distance: 520.1
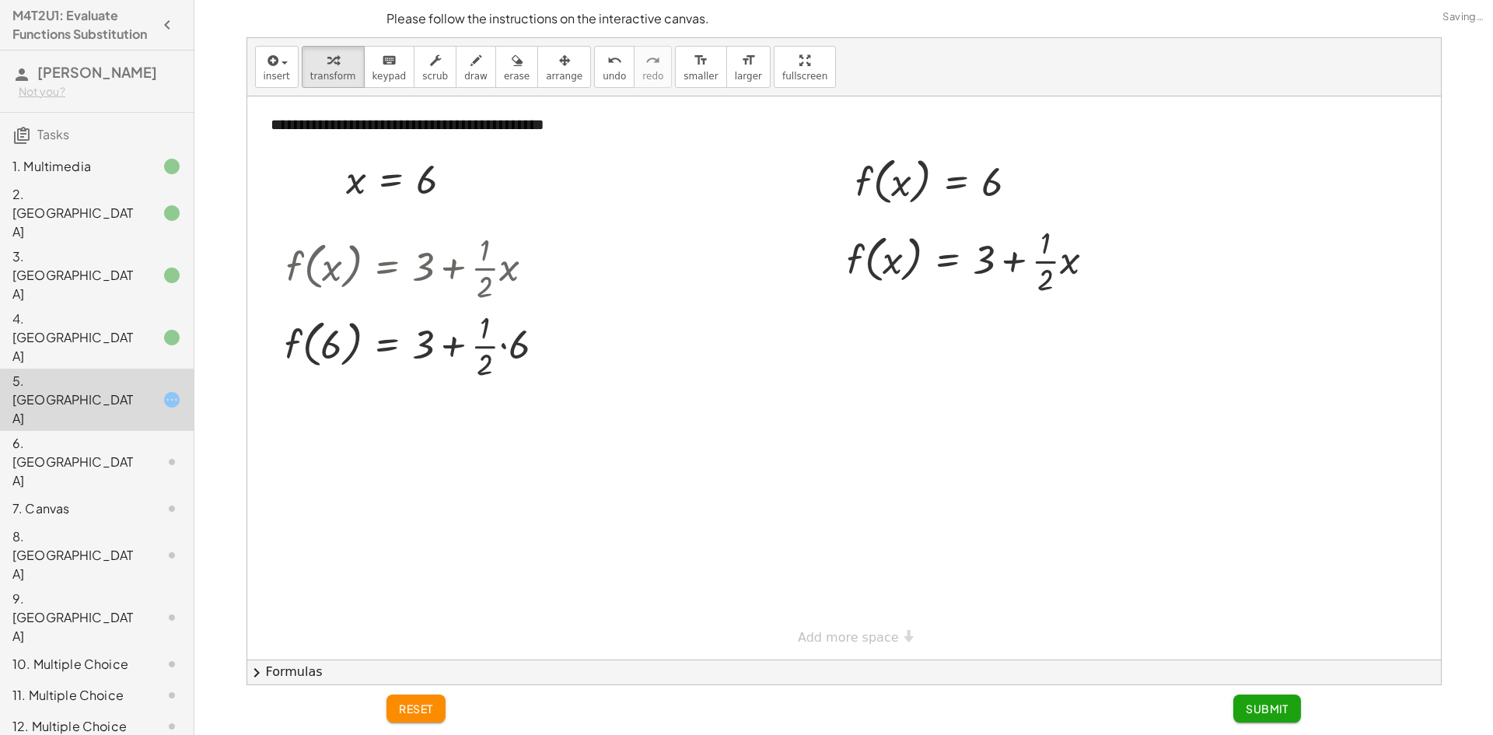
click at [1271, 705] on span "Submit" at bounding box center [1267, 708] width 43 height 14
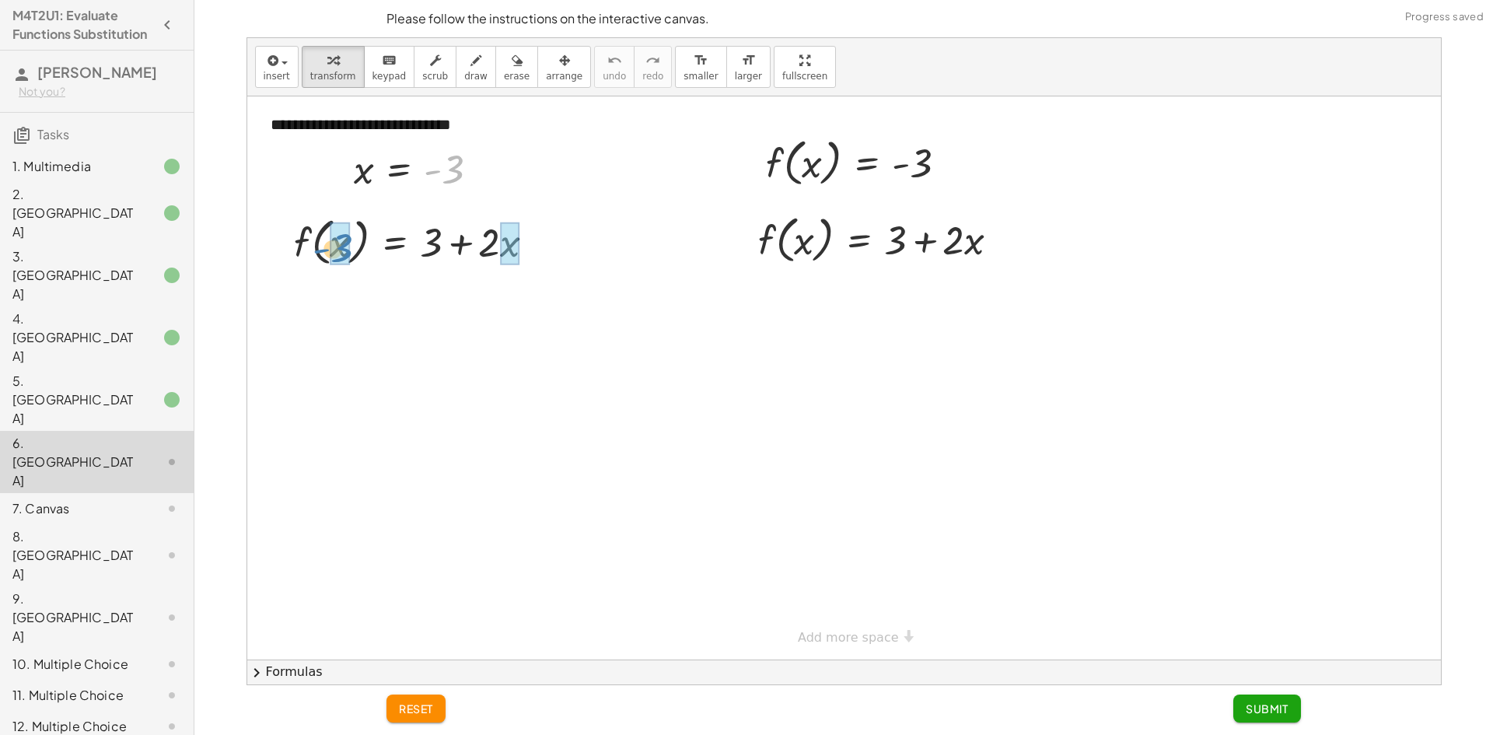
drag, startPoint x: 453, startPoint y: 170, endPoint x: 337, endPoint y: 250, distance: 140.4
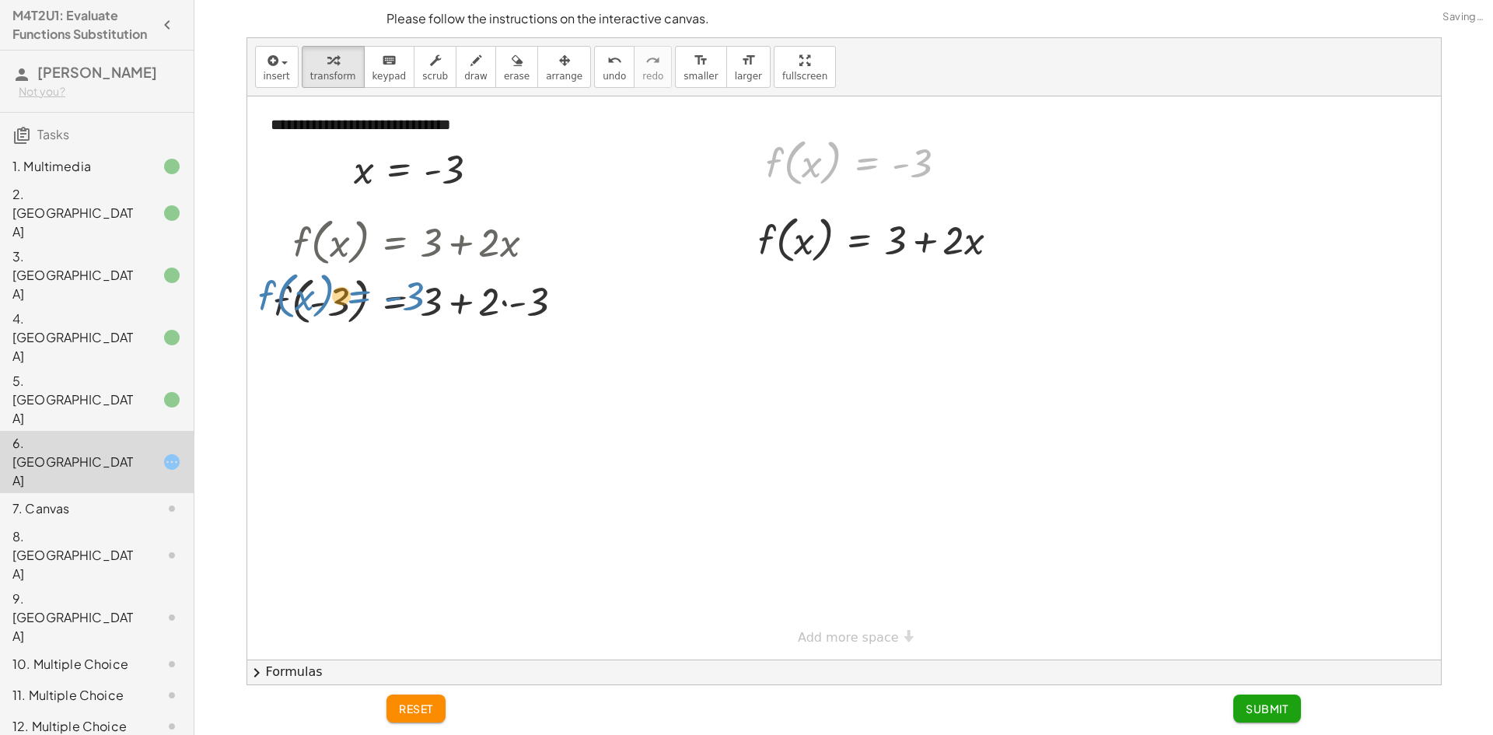
drag, startPoint x: 845, startPoint y: 170, endPoint x: 499, endPoint y: 312, distance: 373.9
click at [461, 323] on div "**********" at bounding box center [844, 377] width 1194 height 563
click at [1261, 708] on span "Submit" at bounding box center [1267, 708] width 43 height 14
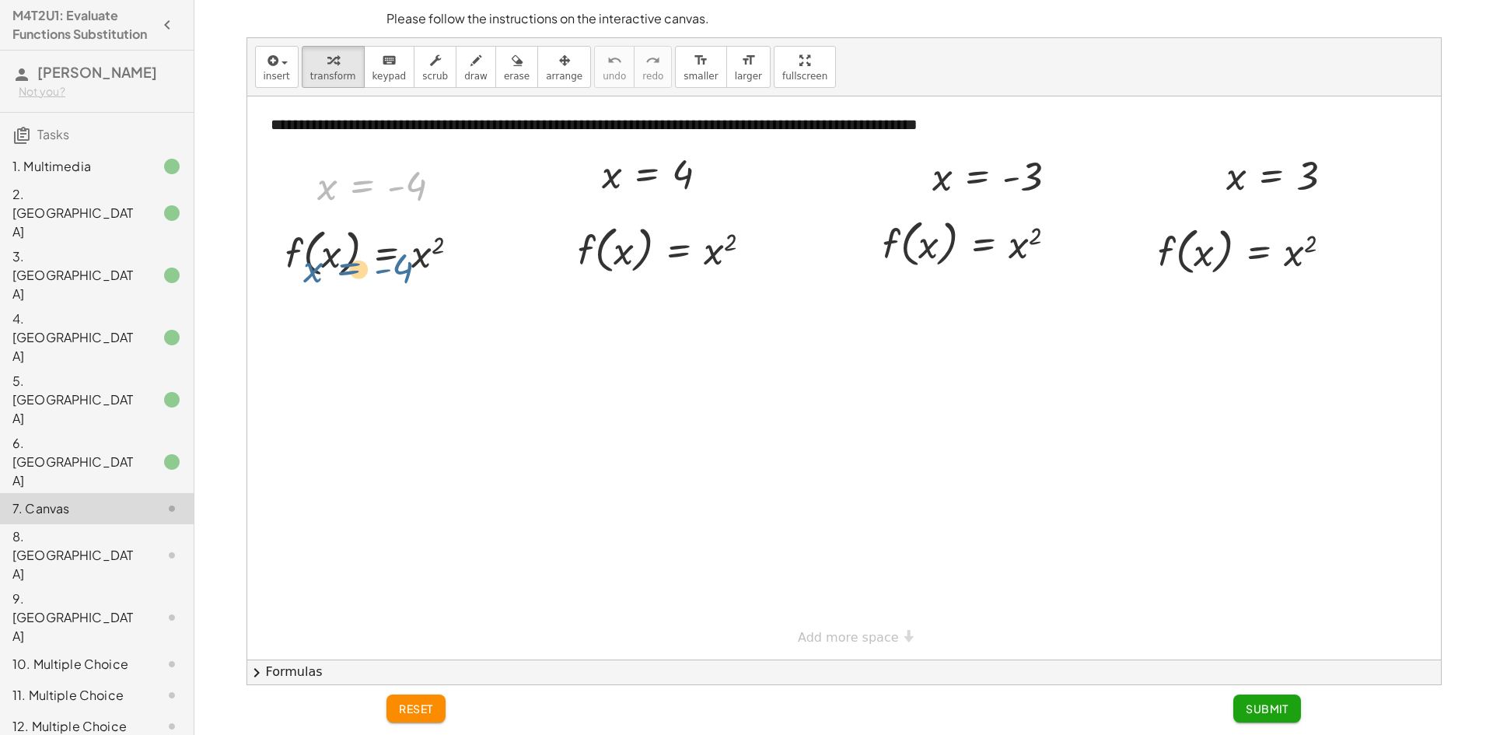
drag, startPoint x: 346, startPoint y: 187, endPoint x: 347, endPoint y: 240, distance: 53.7
click at [343, 261] on div "**********" at bounding box center [844, 377] width 1194 height 563
drag, startPoint x: 327, startPoint y: 187, endPoint x: 343, endPoint y: 243, distance: 58.1
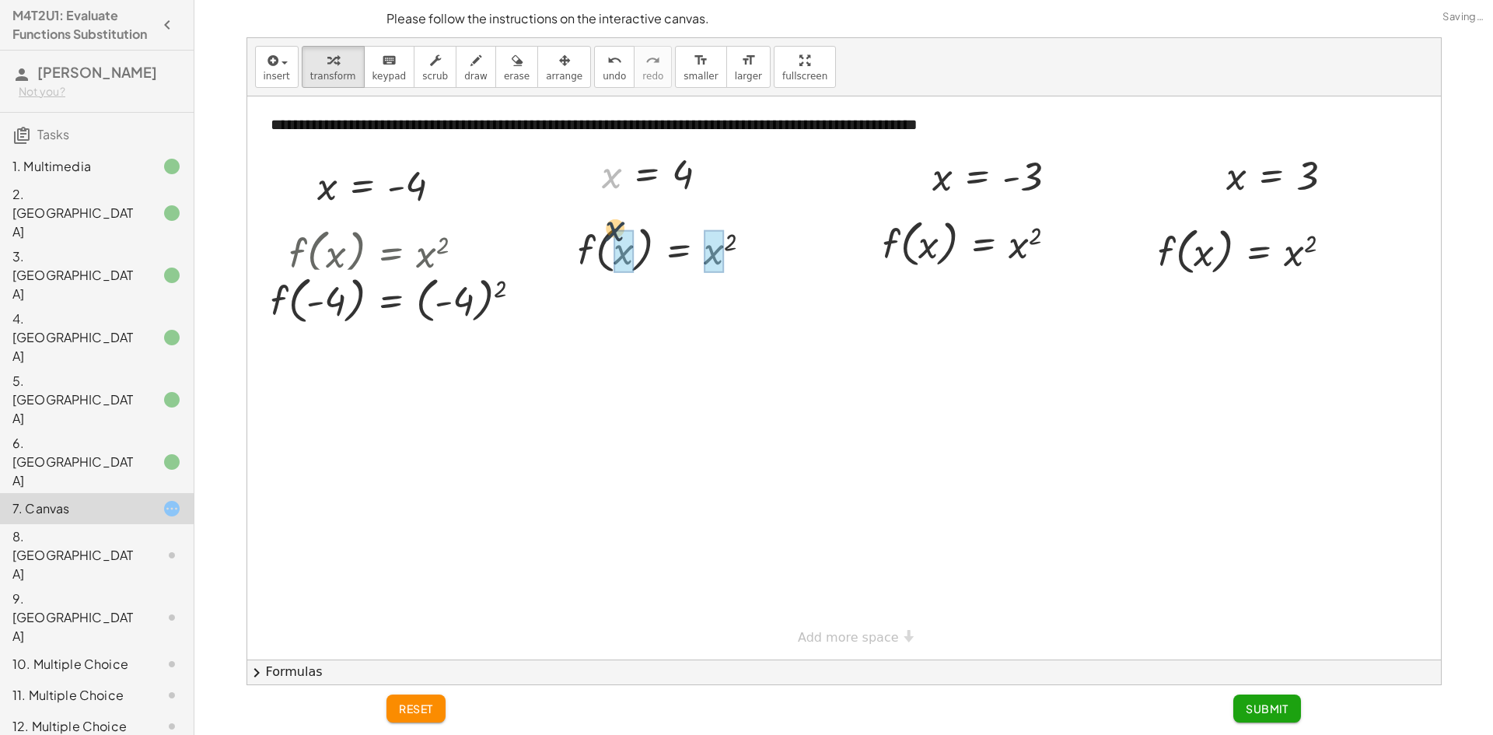
drag, startPoint x: 607, startPoint y: 179, endPoint x: 615, endPoint y: 257, distance: 78.1
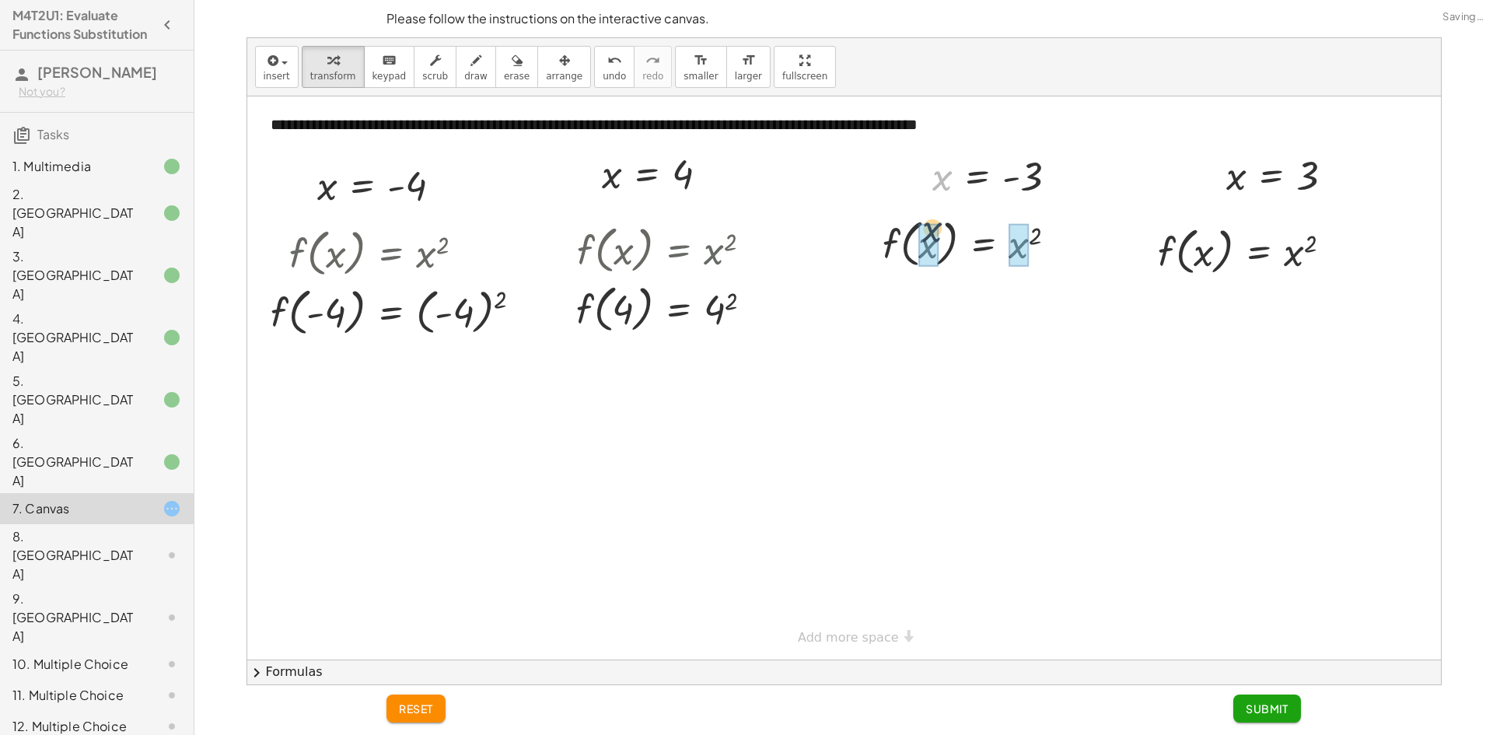
drag, startPoint x: 928, startPoint y: 217, endPoint x: 925, endPoint y: 255, distance: 38.2
drag, startPoint x: 1223, startPoint y: 234, endPoint x: 1212, endPoint y: 262, distance: 30.3
click at [0, 0] on div at bounding box center [0, 0] width 0 height 0
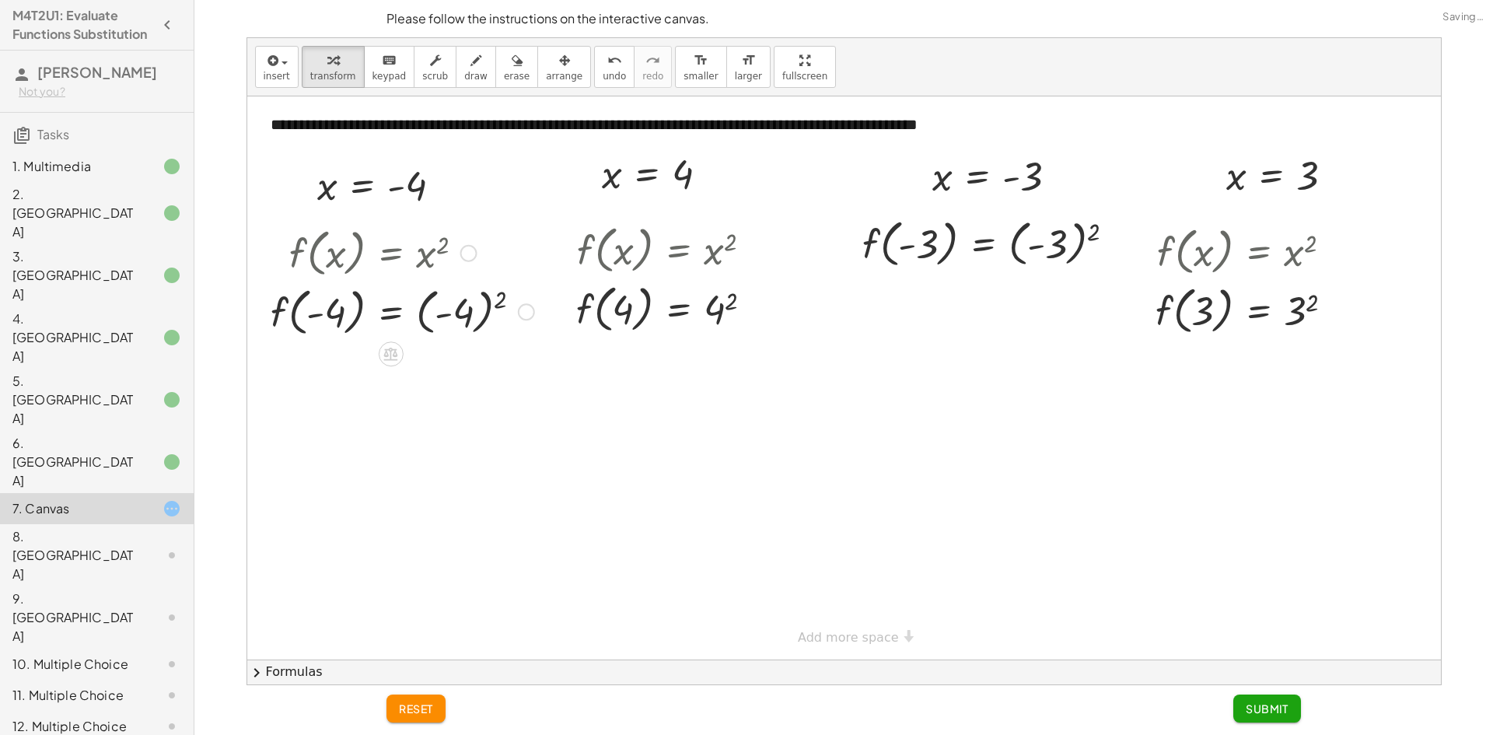
click at [0, 0] on div at bounding box center [0, 0] width 0 height 0
click at [465, 253] on div "Go back to this line Copy line as LaTeX Copy derivation as LaTeX" at bounding box center [468, 253] width 17 height 17
click at [522, 181] on div at bounding box center [844, 377] width 1194 height 563
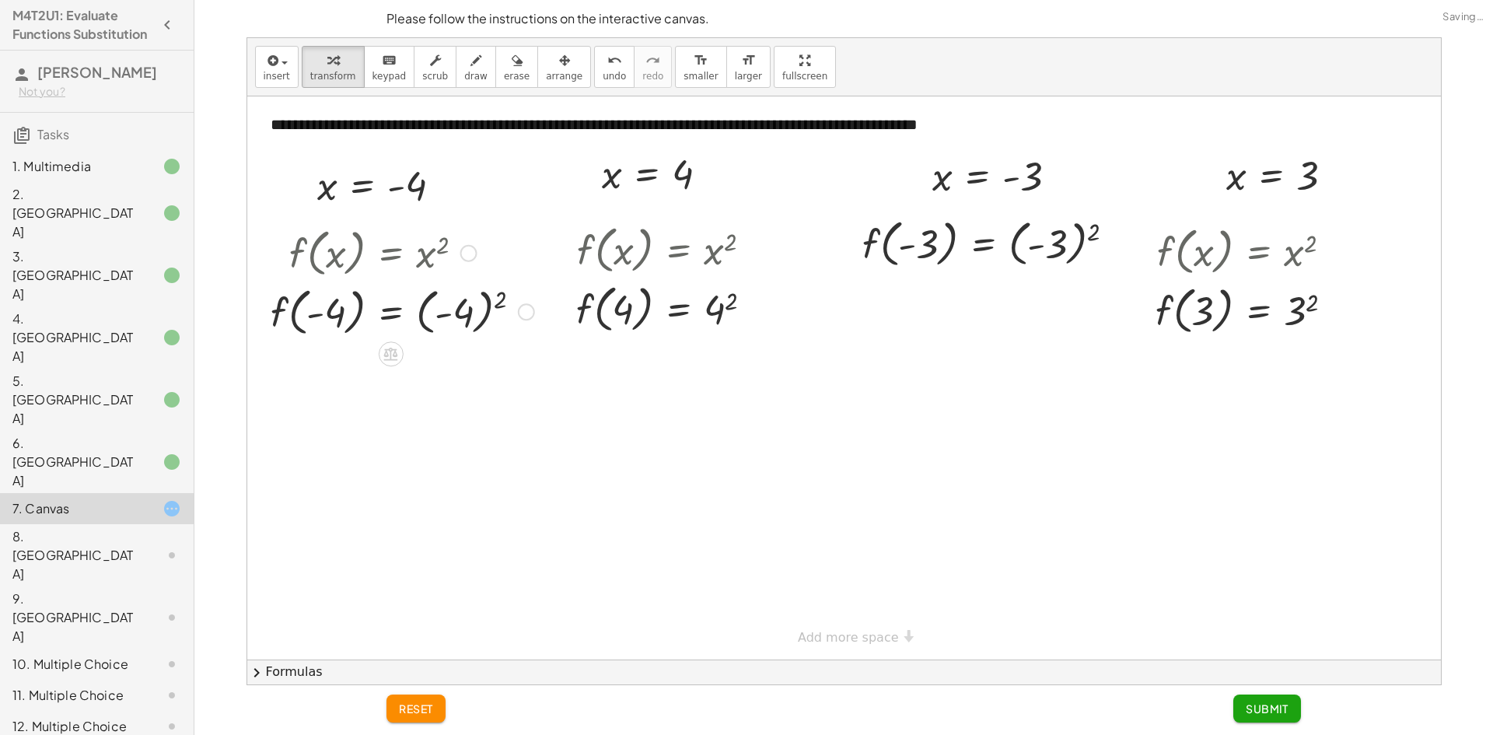
drag, startPoint x: 438, startPoint y: 247, endPoint x: 432, endPoint y: 256, distance: 10.1
click at [0, 0] on div at bounding box center [0, 0] width 0 height 0
click at [1262, 708] on span "Submit" at bounding box center [1267, 708] width 43 height 14
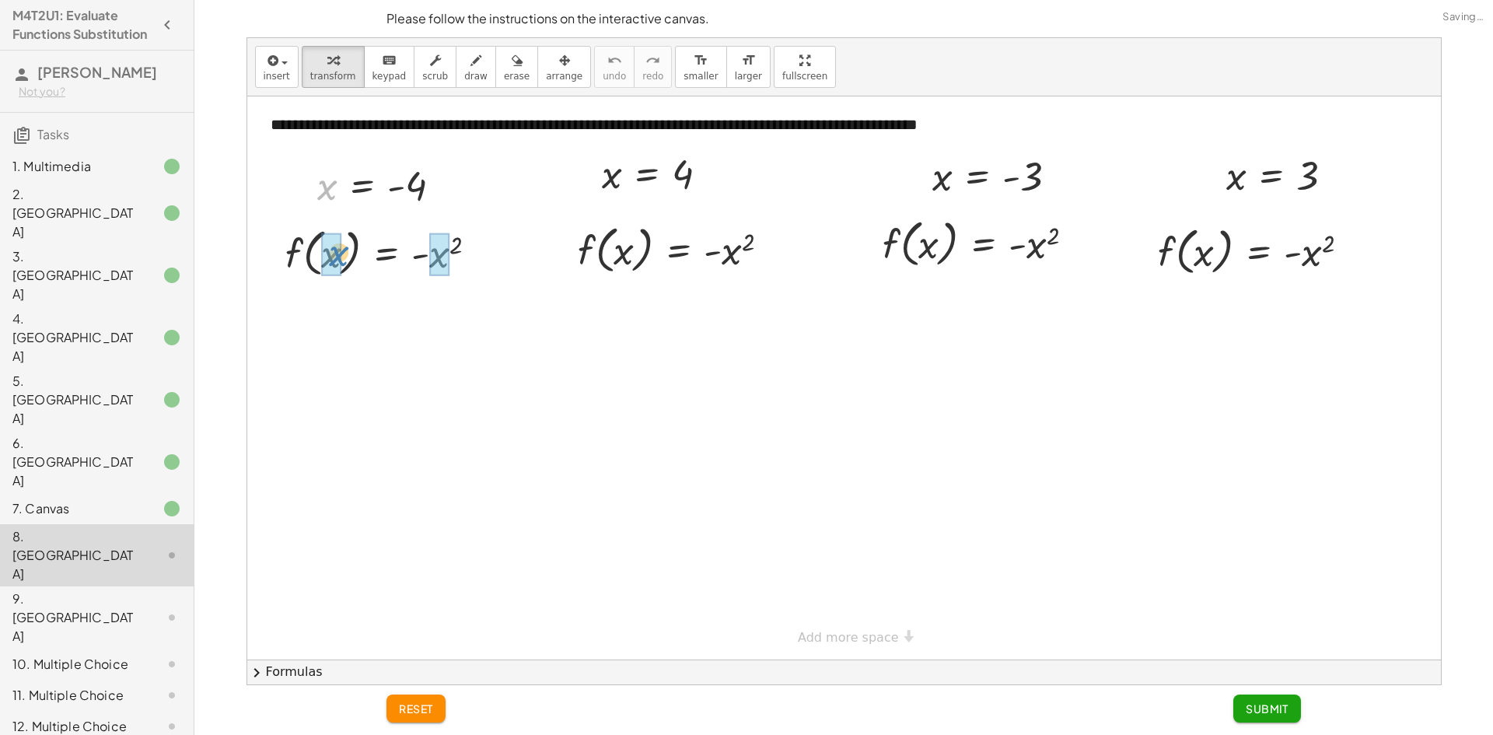
drag, startPoint x: 323, startPoint y: 235, endPoint x: 346, endPoint y: 254, distance: 29.8
drag, startPoint x: 610, startPoint y: 238, endPoint x: 617, endPoint y: 258, distance: 21.4
drag, startPoint x: 935, startPoint y: 186, endPoint x: 923, endPoint y: 247, distance: 62.7
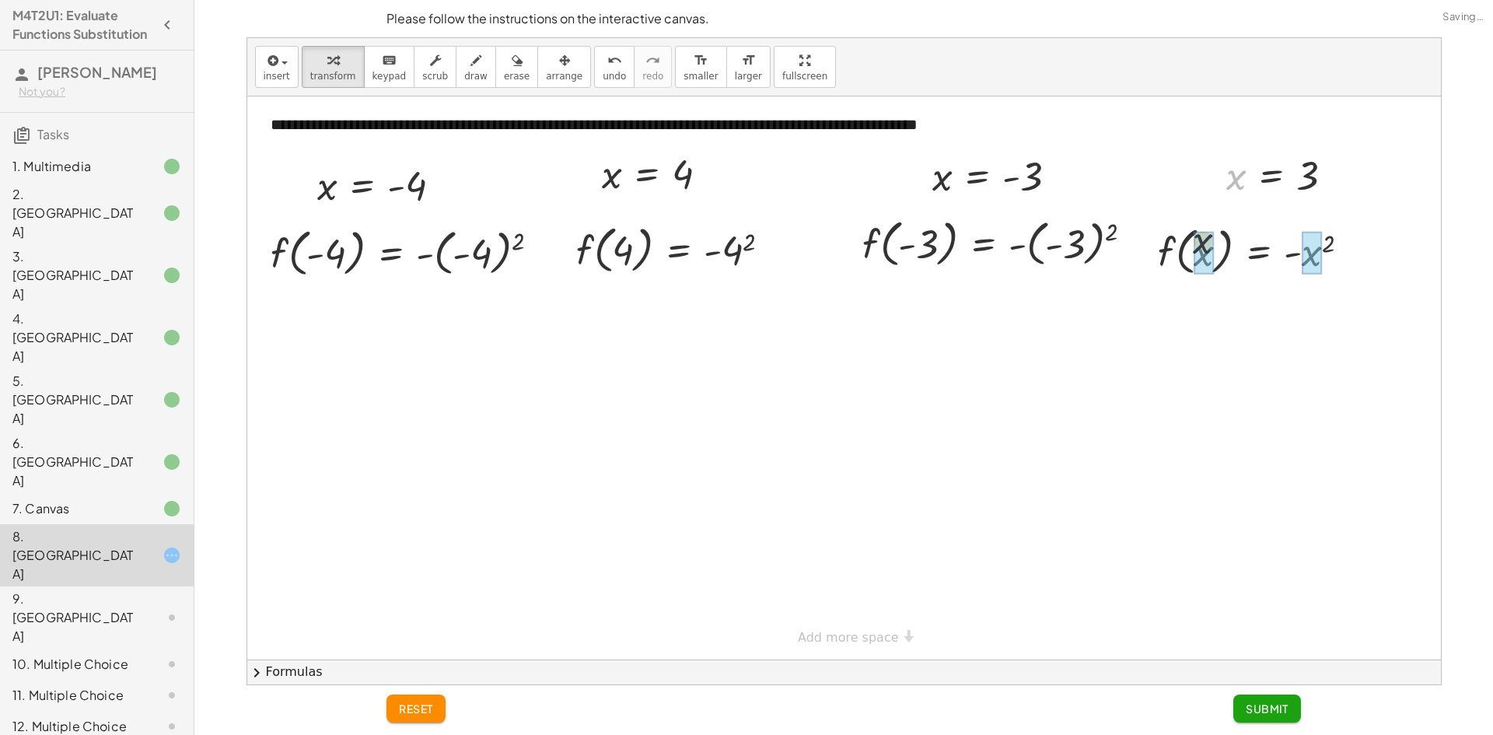
drag, startPoint x: 1233, startPoint y: 191, endPoint x: 1194, endPoint y: 263, distance: 81.4
drag, startPoint x: 617, startPoint y: 220, endPoint x: 643, endPoint y: 237, distance: 31.5
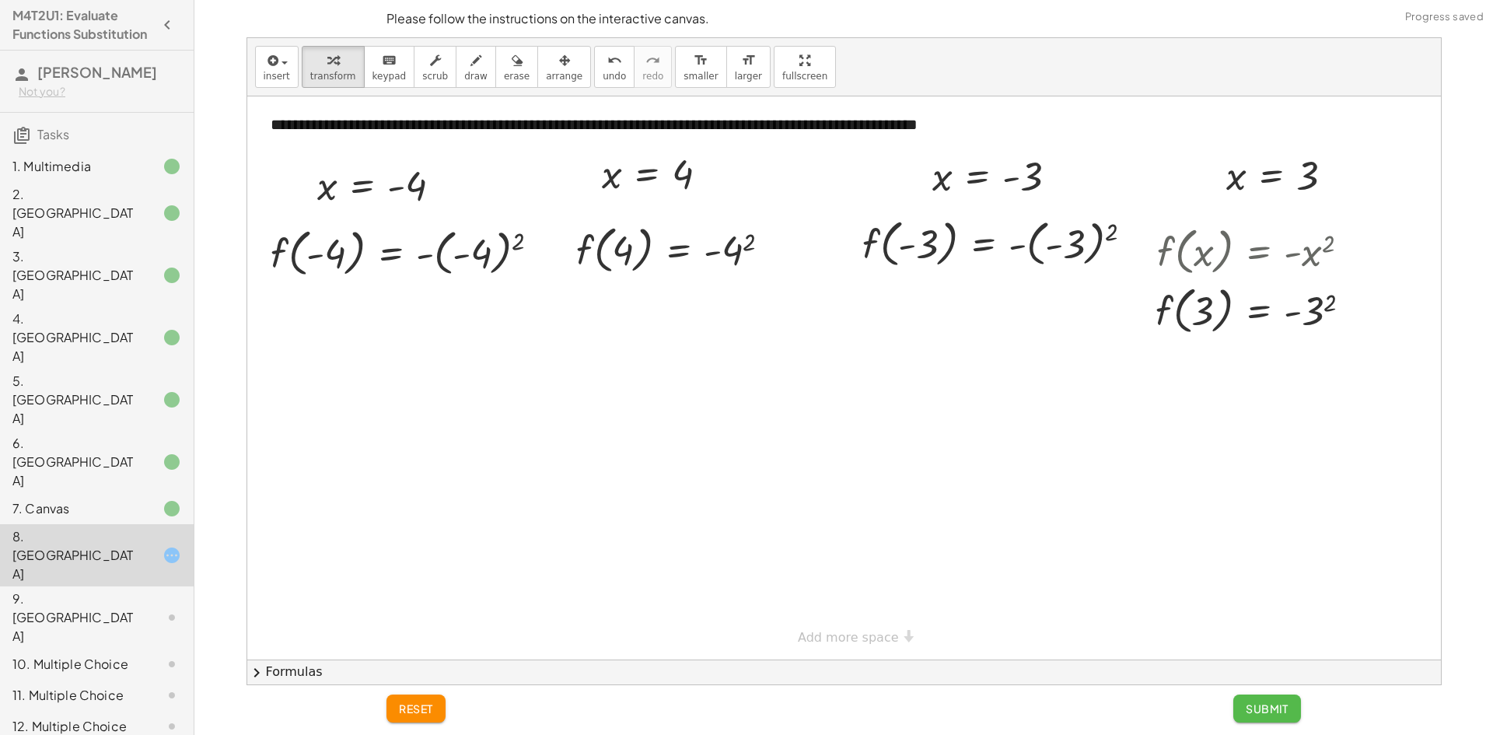
click at [1261, 703] on span "Submit" at bounding box center [1267, 708] width 43 height 14
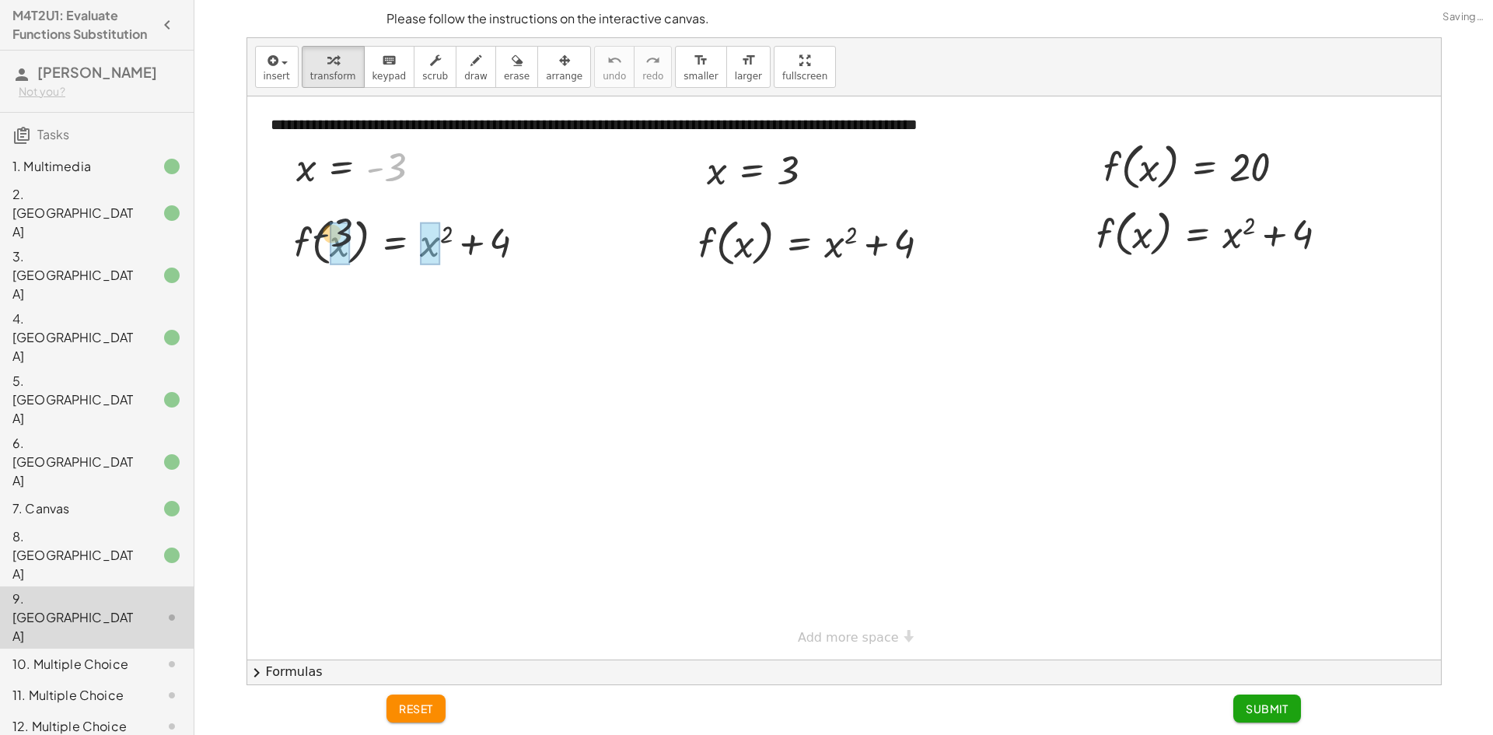
drag, startPoint x: 382, startPoint y: 170, endPoint x: 324, endPoint y: 242, distance: 91.8
drag, startPoint x: 792, startPoint y: 178, endPoint x: 927, endPoint y: 254, distance: 154.2
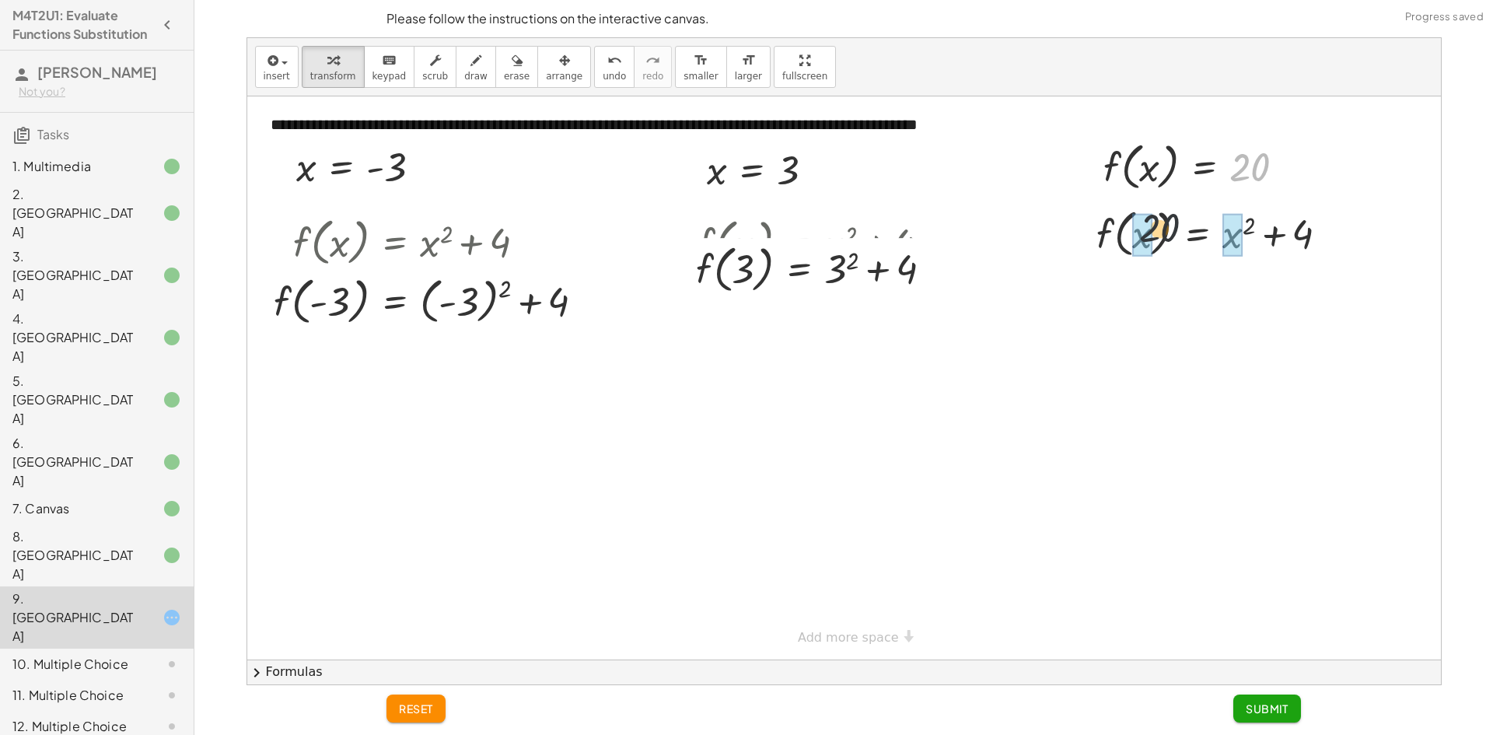
drag, startPoint x: 1209, startPoint y: 192, endPoint x: 1131, endPoint y: 246, distance: 95.1
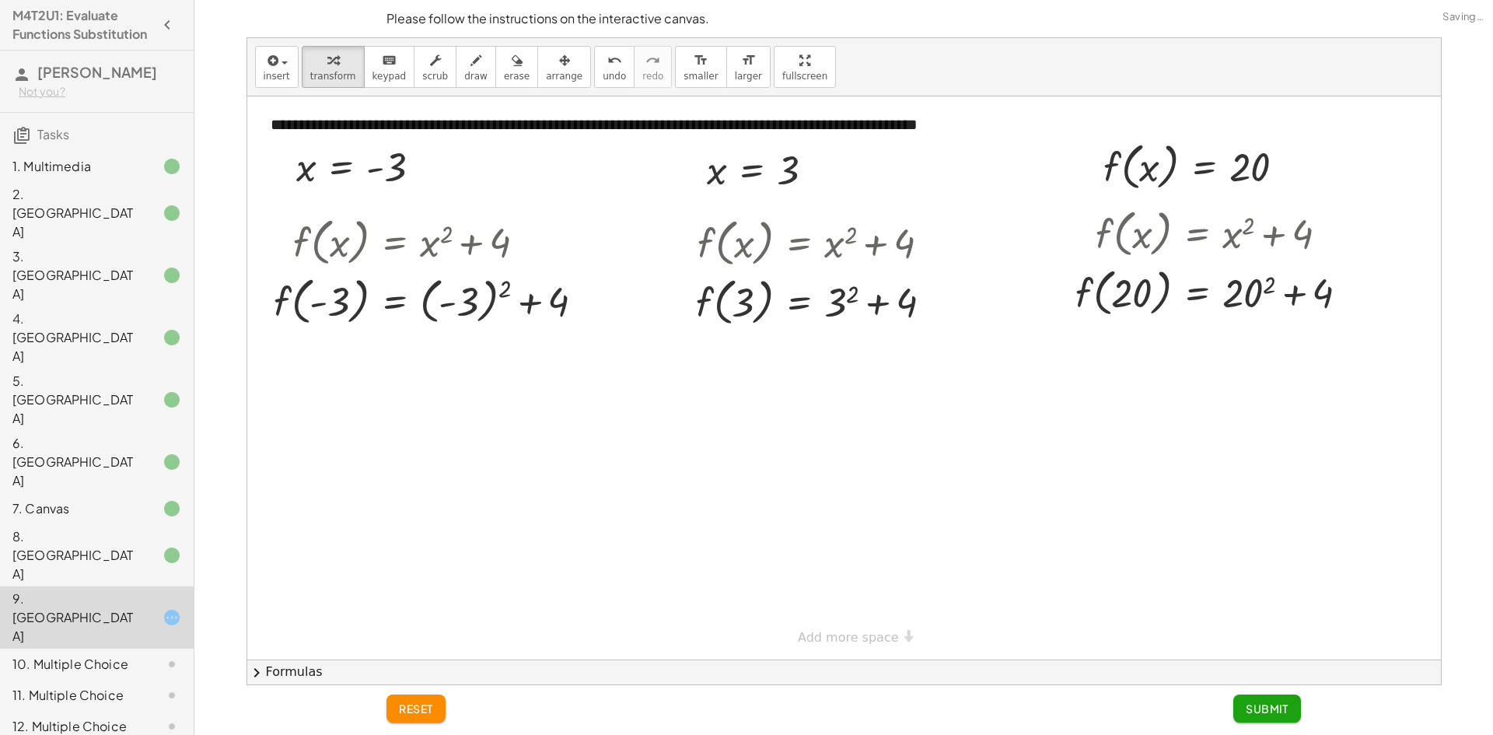
click at [1263, 708] on span "Submit" at bounding box center [1267, 708] width 43 height 14
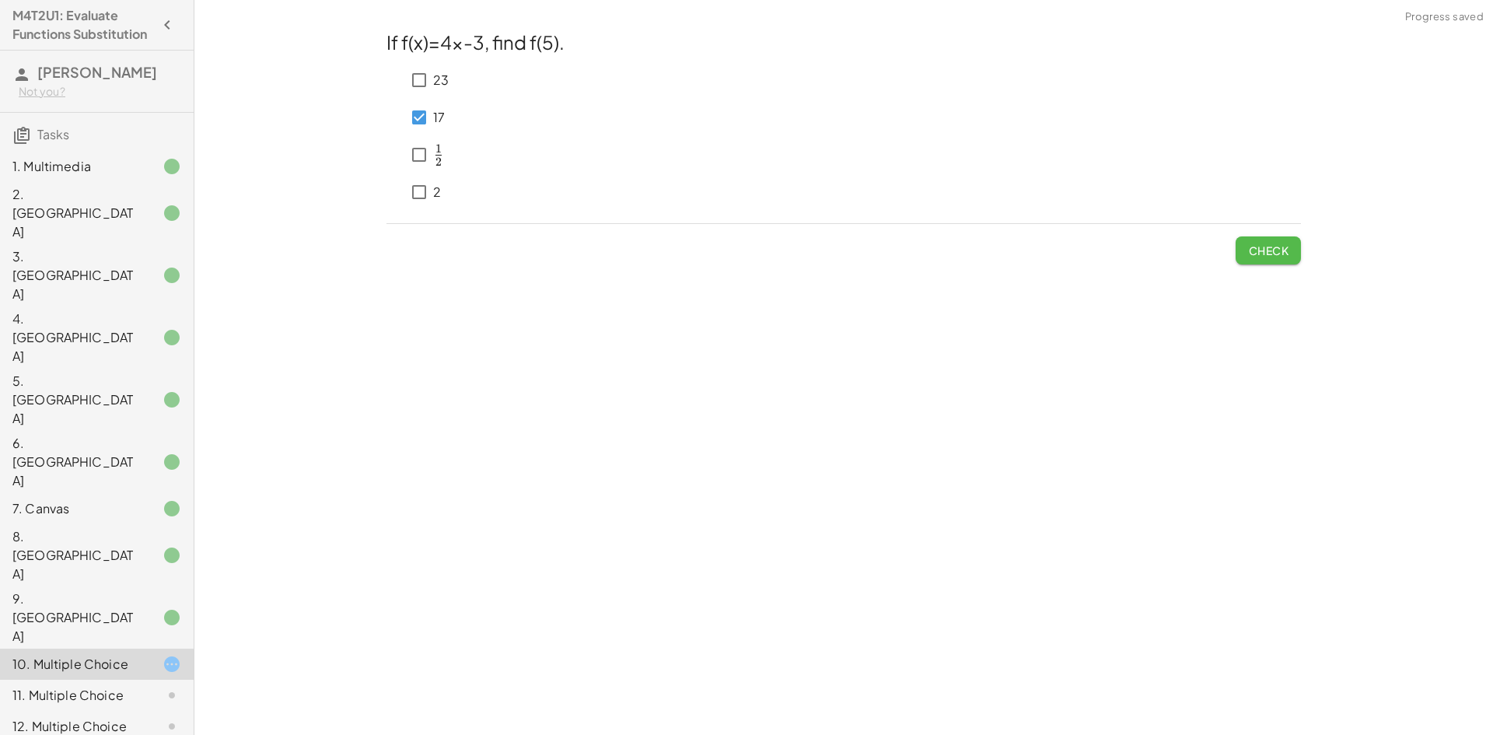
click at [1265, 243] on span "Check" at bounding box center [1268, 250] width 40 height 14
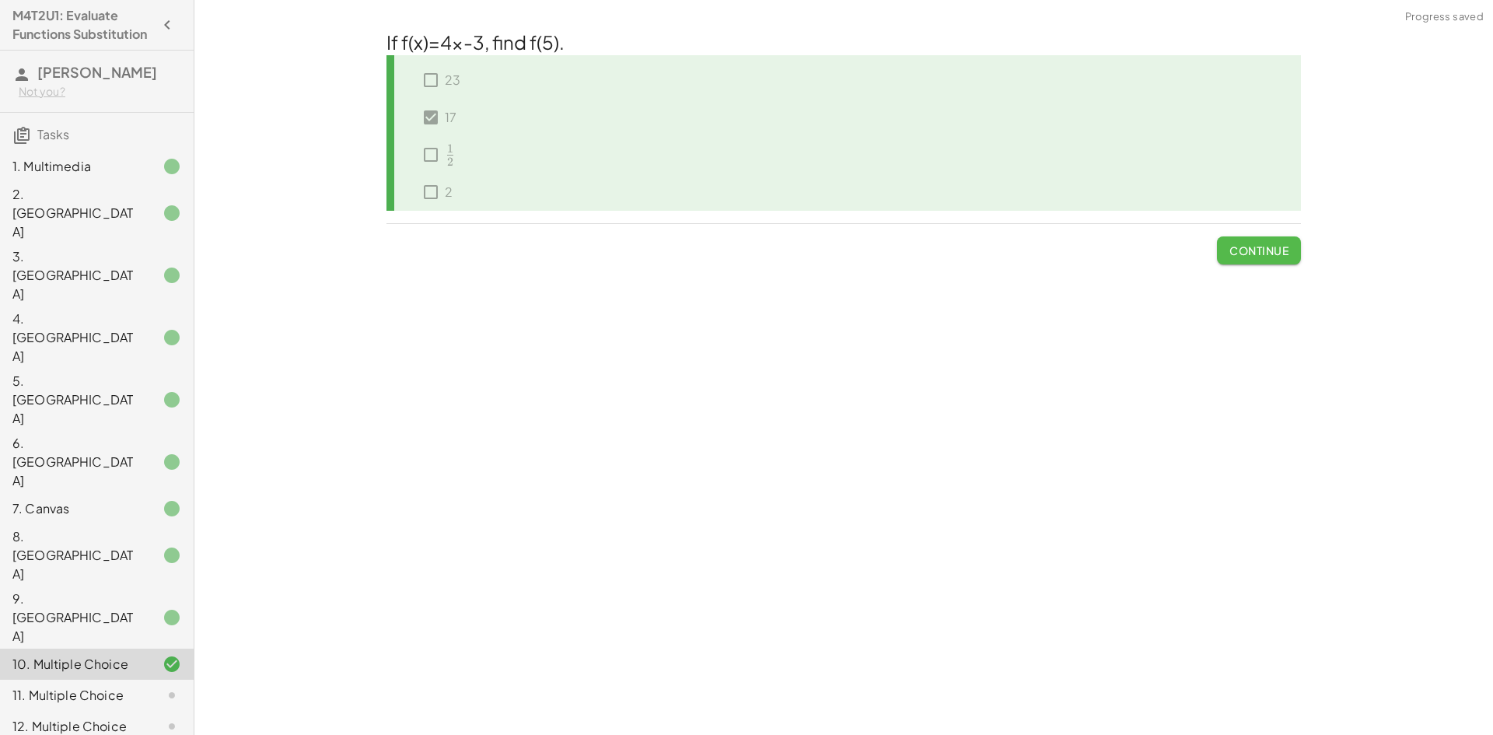
click at [1258, 243] on button "Continue" at bounding box center [1259, 250] width 84 height 28
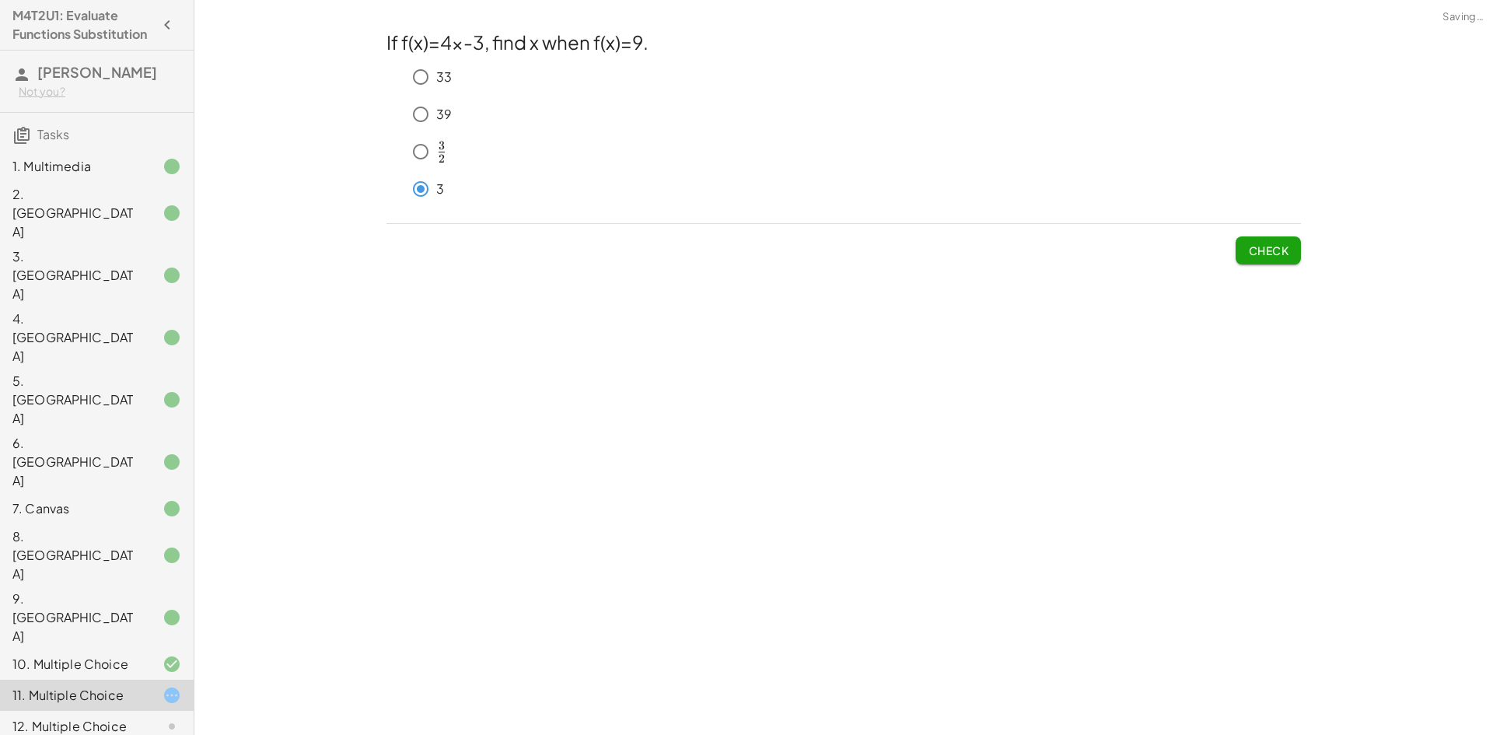
click at [1251, 257] on span "Check" at bounding box center [1268, 250] width 40 height 14
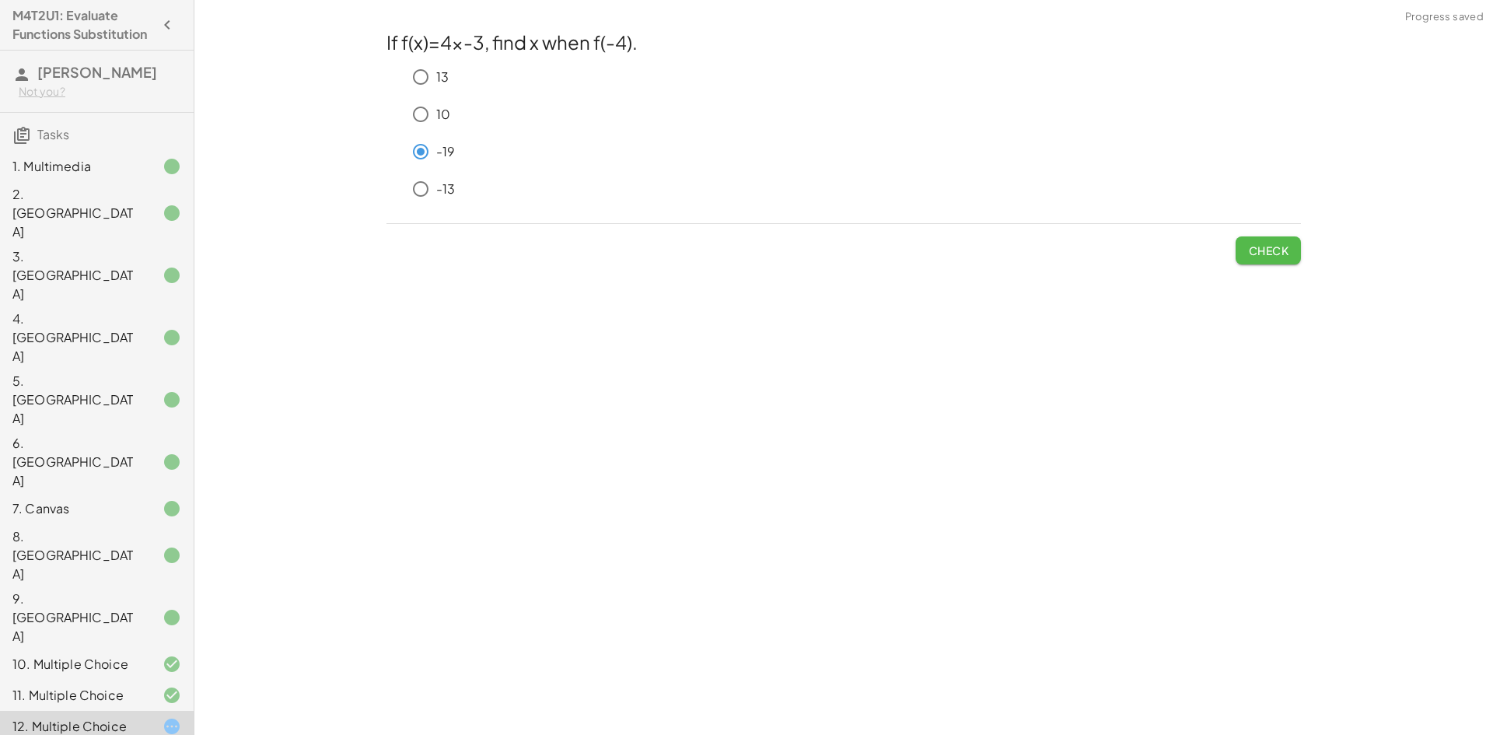
click at [1252, 250] on span "Check" at bounding box center [1268, 250] width 40 height 14
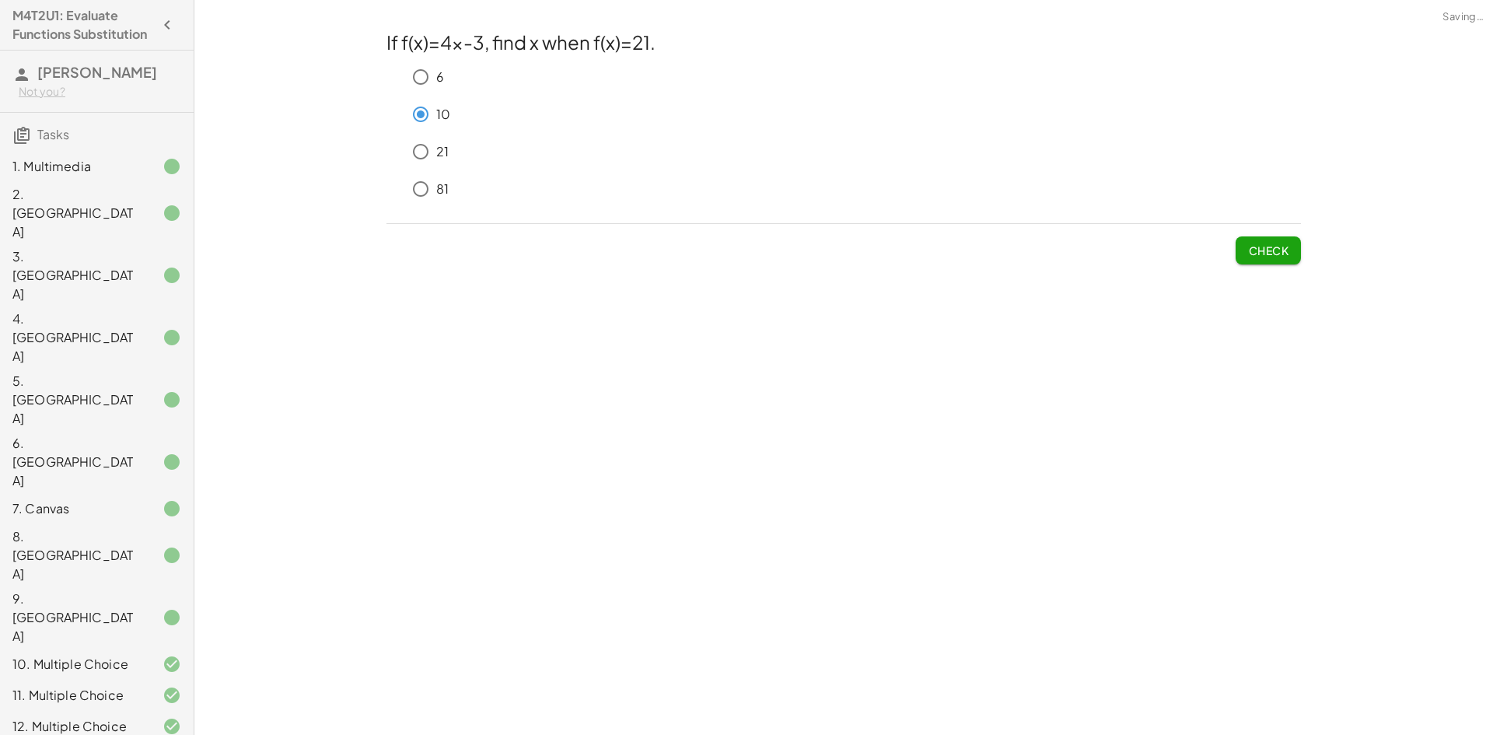
click at [1240, 252] on button "Check" at bounding box center [1268, 250] width 65 height 28
click at [1279, 250] on span "Check" at bounding box center [1268, 250] width 40 height 14
click at [1271, 246] on span "Check" at bounding box center [1268, 250] width 40 height 14
click at [1240, 259] on button "Check" at bounding box center [1268, 250] width 65 height 28
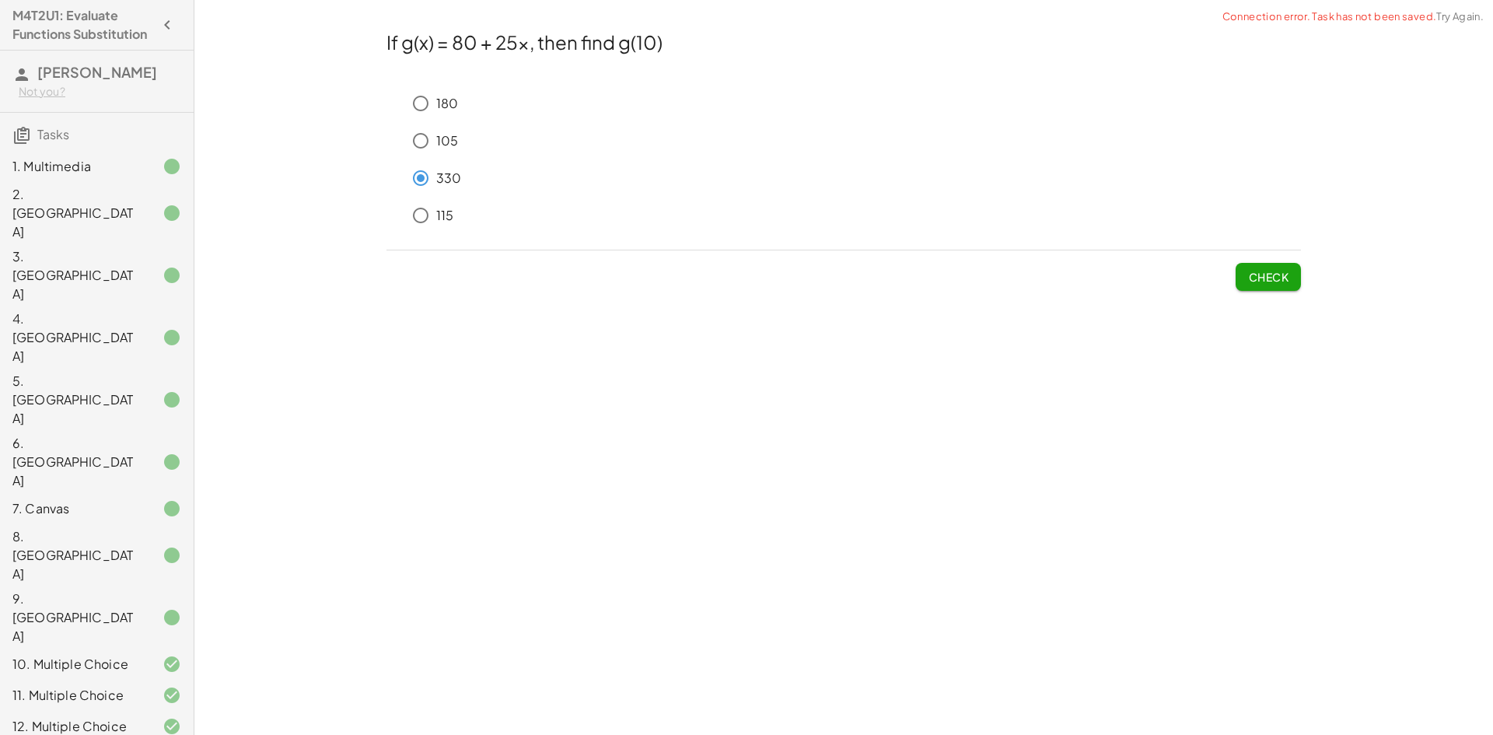
click at [1233, 273] on div "Check" at bounding box center [843, 270] width 914 height 40
drag, startPoint x: 1245, startPoint y: 273, endPoint x: 709, endPoint y: 237, distance: 537.0
click at [1245, 274] on button "Check" at bounding box center [1268, 277] width 65 height 28
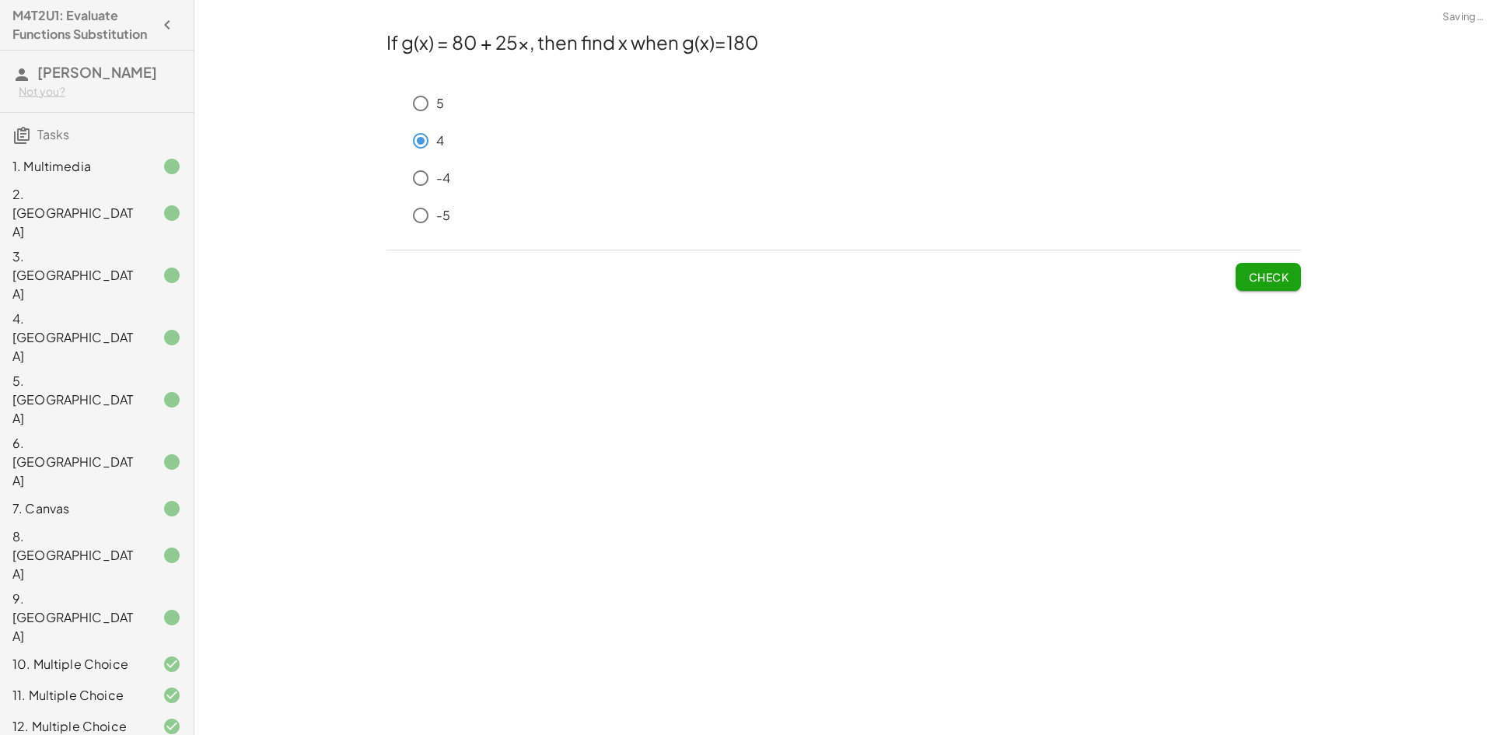
click at [1254, 273] on span "Check" at bounding box center [1268, 277] width 40 height 14
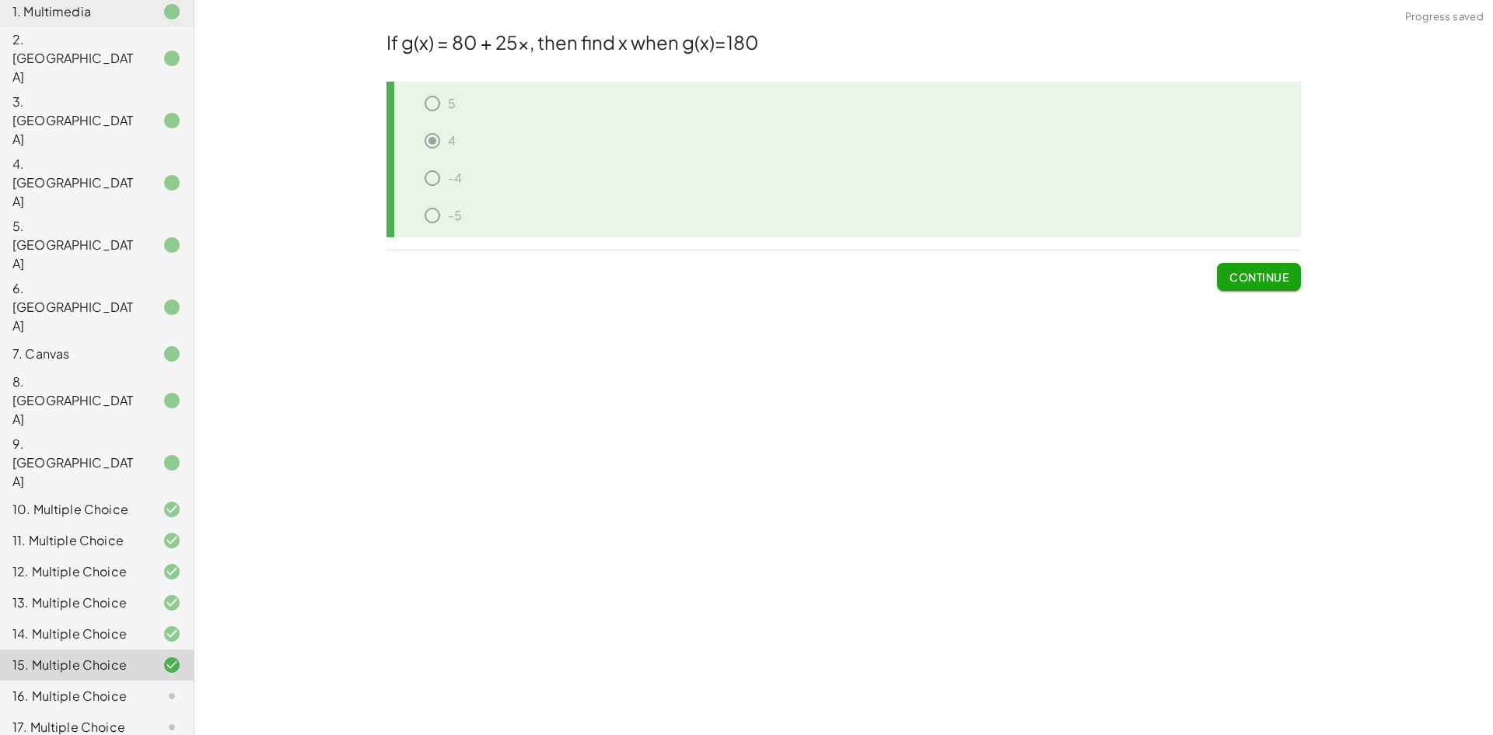
scroll to position [156, 0]
click at [92, 686] on div "16. Multiple Choice" at bounding box center [74, 695] width 125 height 19
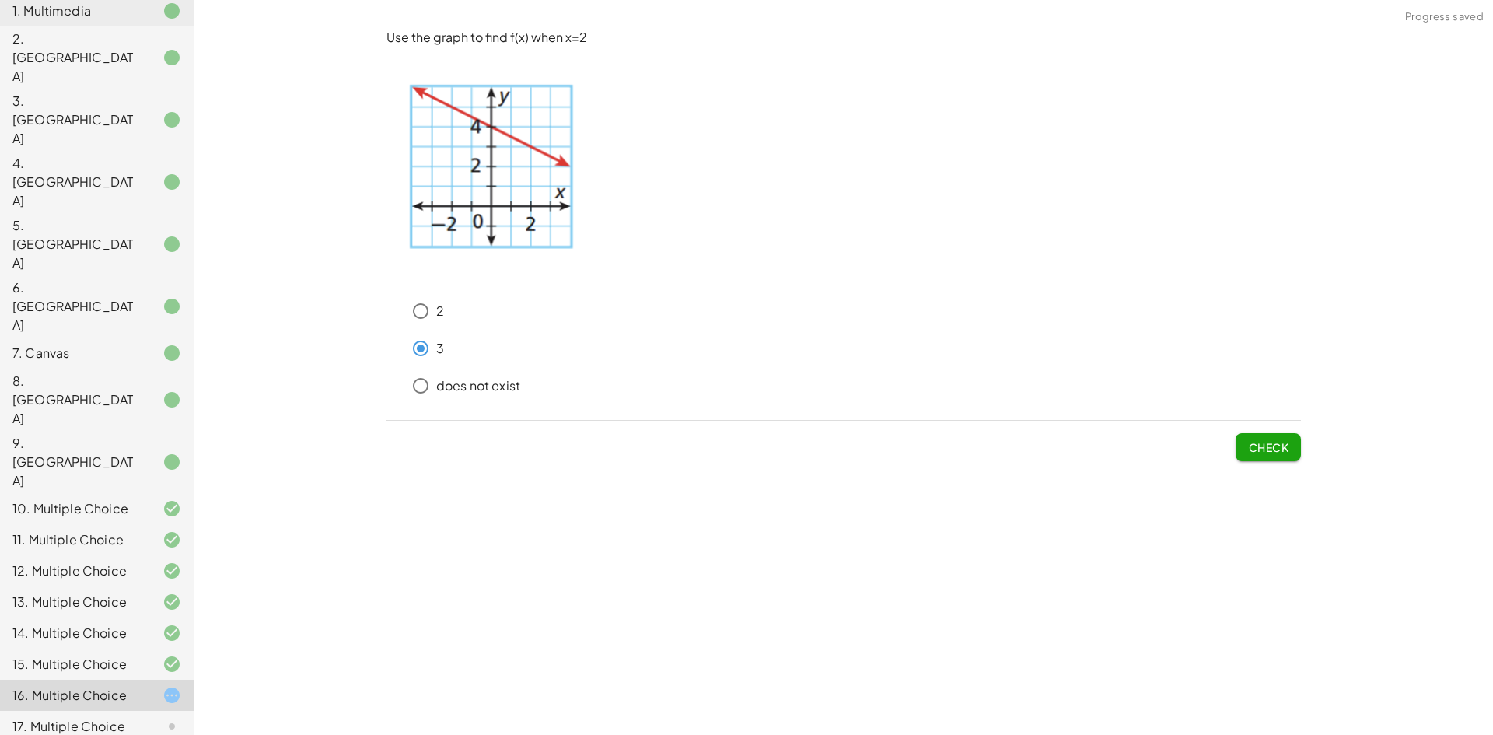
click at [1242, 442] on button "Check" at bounding box center [1268, 447] width 65 height 28
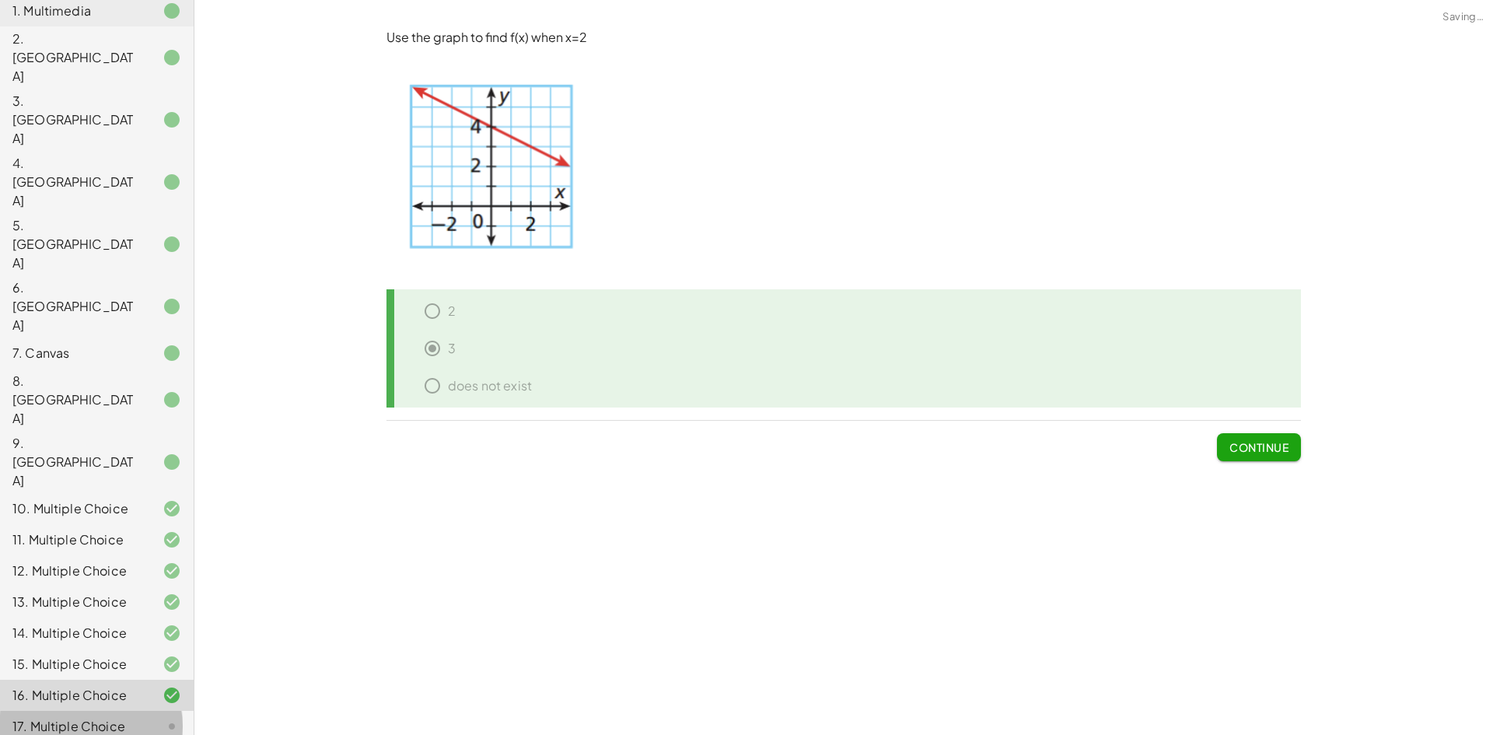
click at [84, 717] on div "17. Multiple Choice" at bounding box center [74, 726] width 125 height 19
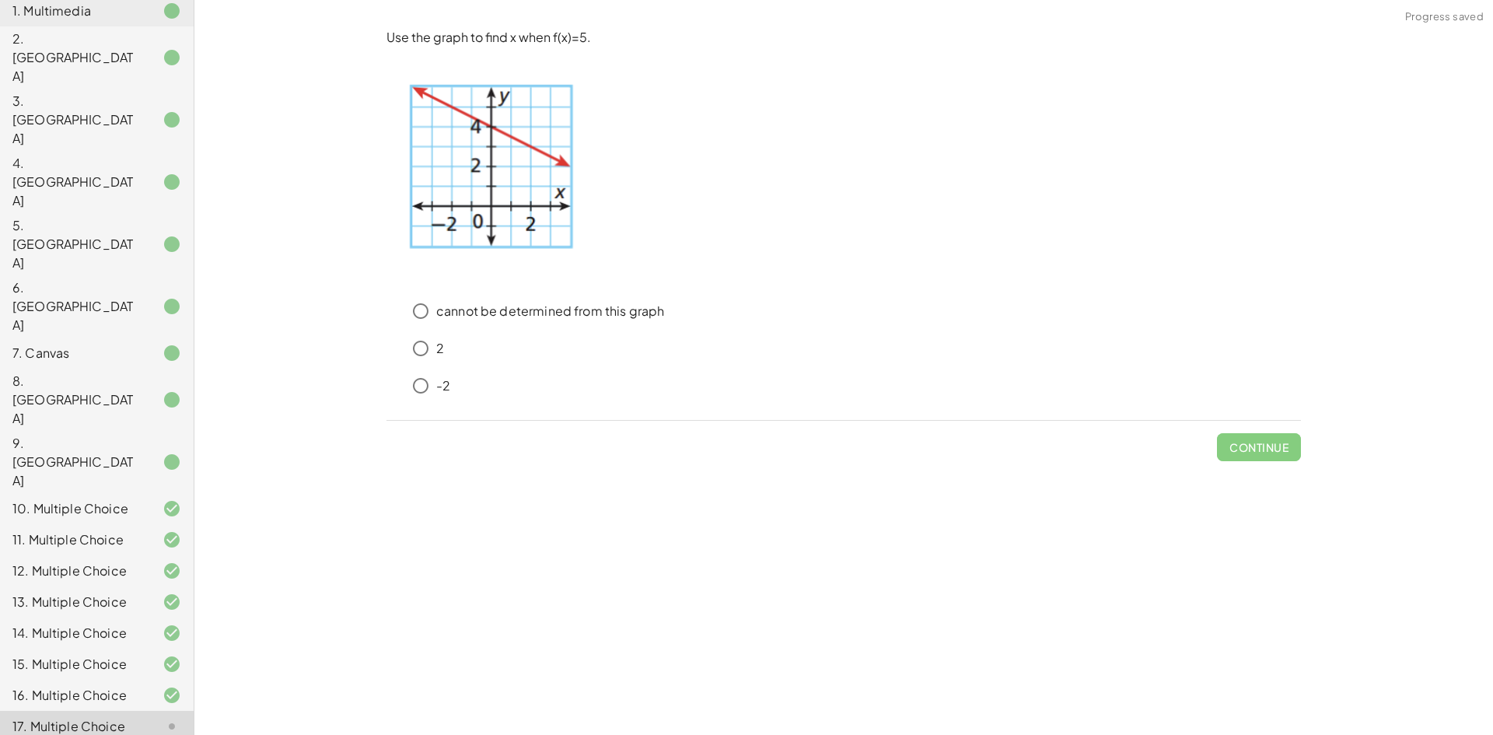
click at [436, 355] on div "2" at bounding box center [853, 348] width 896 height 31
click at [1289, 447] on span "Continue" at bounding box center [1259, 441] width 84 height 40
click at [1269, 448] on span "Check" at bounding box center [1268, 447] width 40 height 14
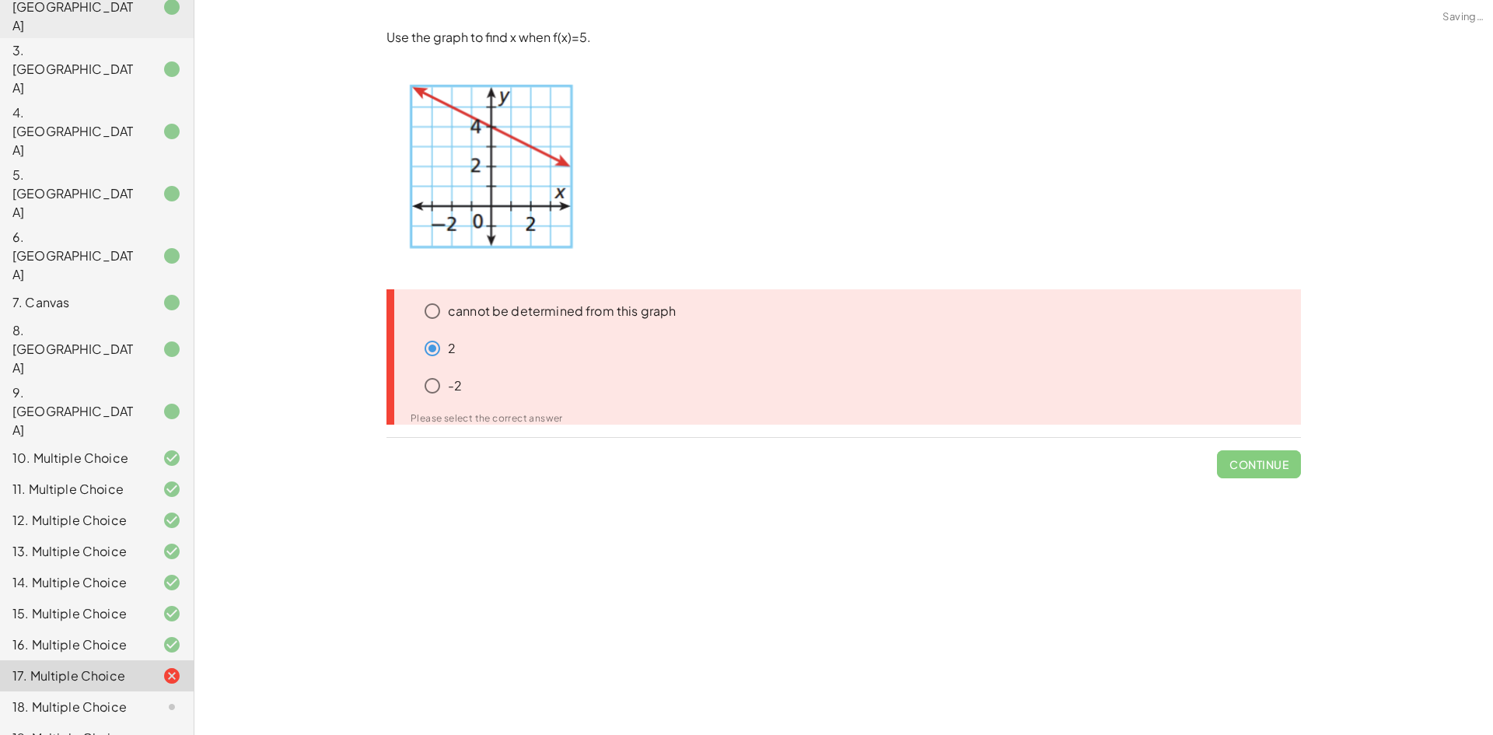
scroll to position [233, 0]
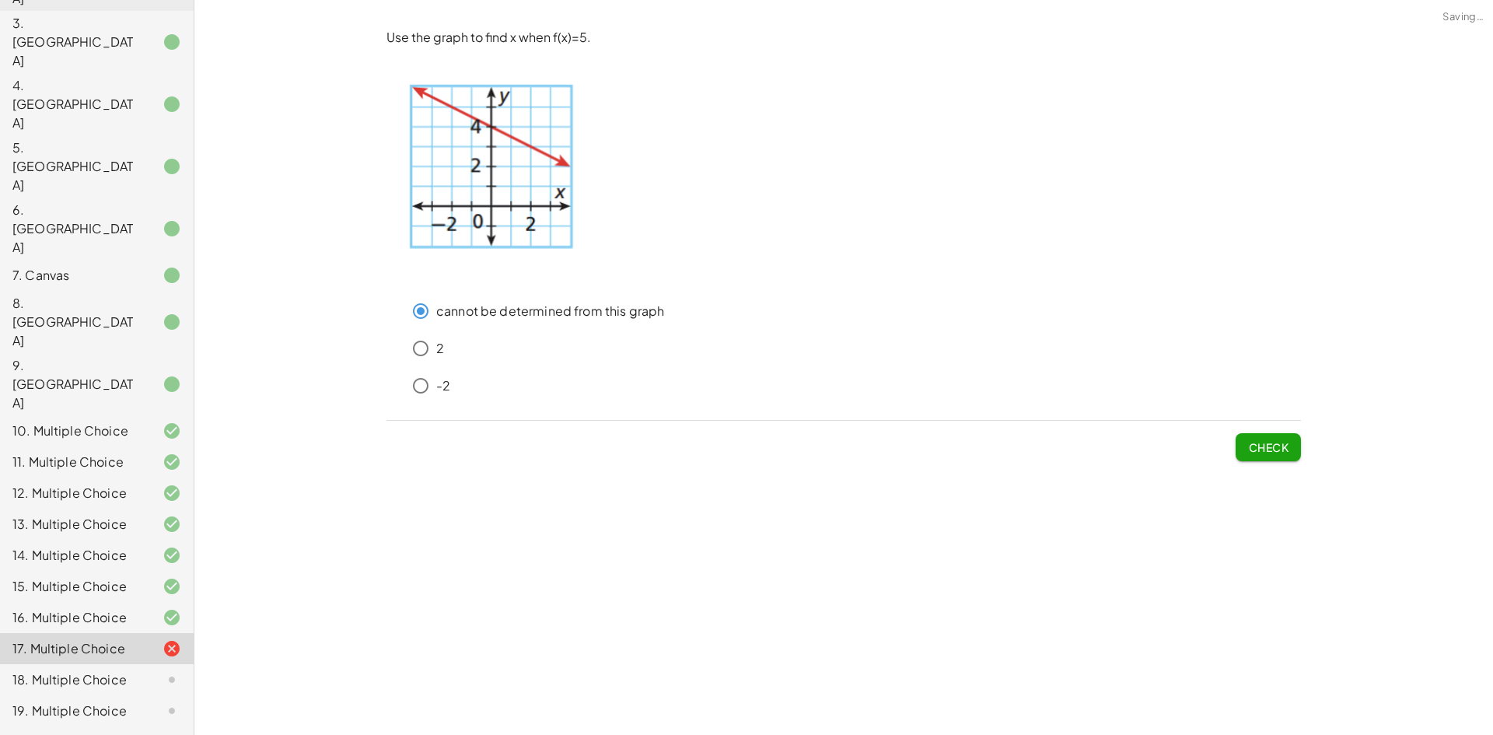
click at [1253, 450] on span "Check" at bounding box center [1268, 447] width 40 height 14
click at [1250, 443] on span "Check" at bounding box center [1268, 447] width 40 height 14
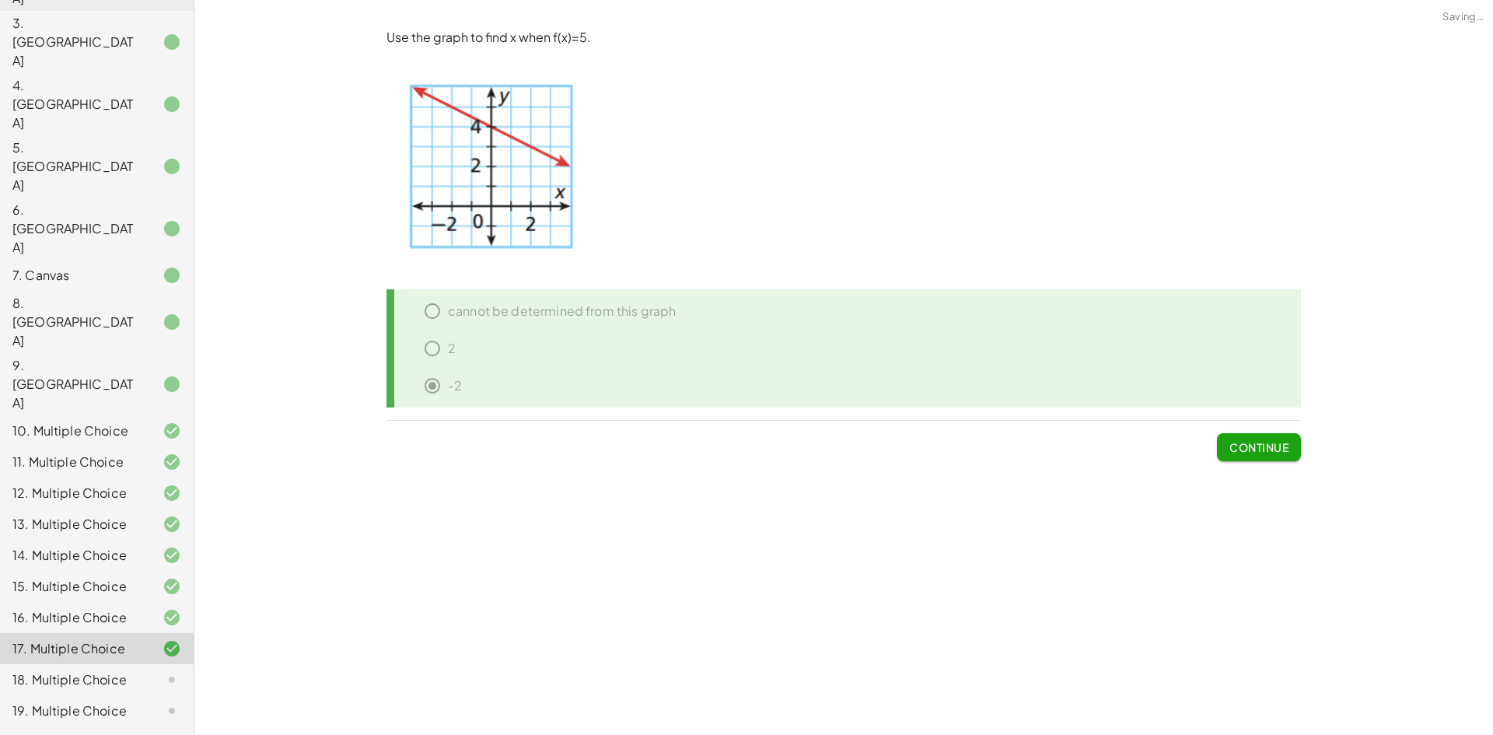
drag, startPoint x: 90, startPoint y: 487, endPoint x: 319, endPoint y: 467, distance: 229.5
click at [102, 670] on div "18. Multiple Choice" at bounding box center [74, 679] width 125 height 19
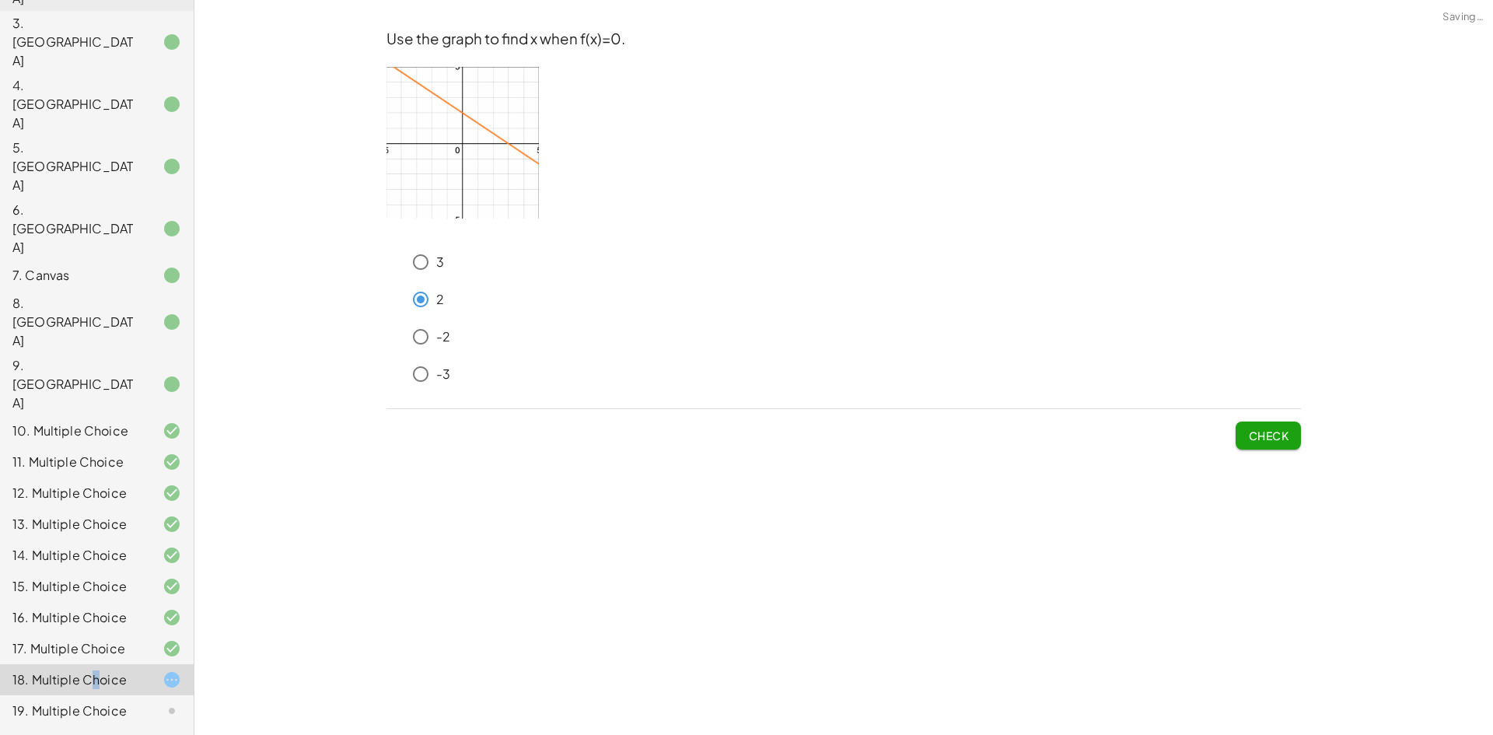
click at [1266, 444] on button "Check" at bounding box center [1268, 435] width 65 height 28
click at [1266, 437] on span "Check" at bounding box center [1268, 435] width 40 height 14
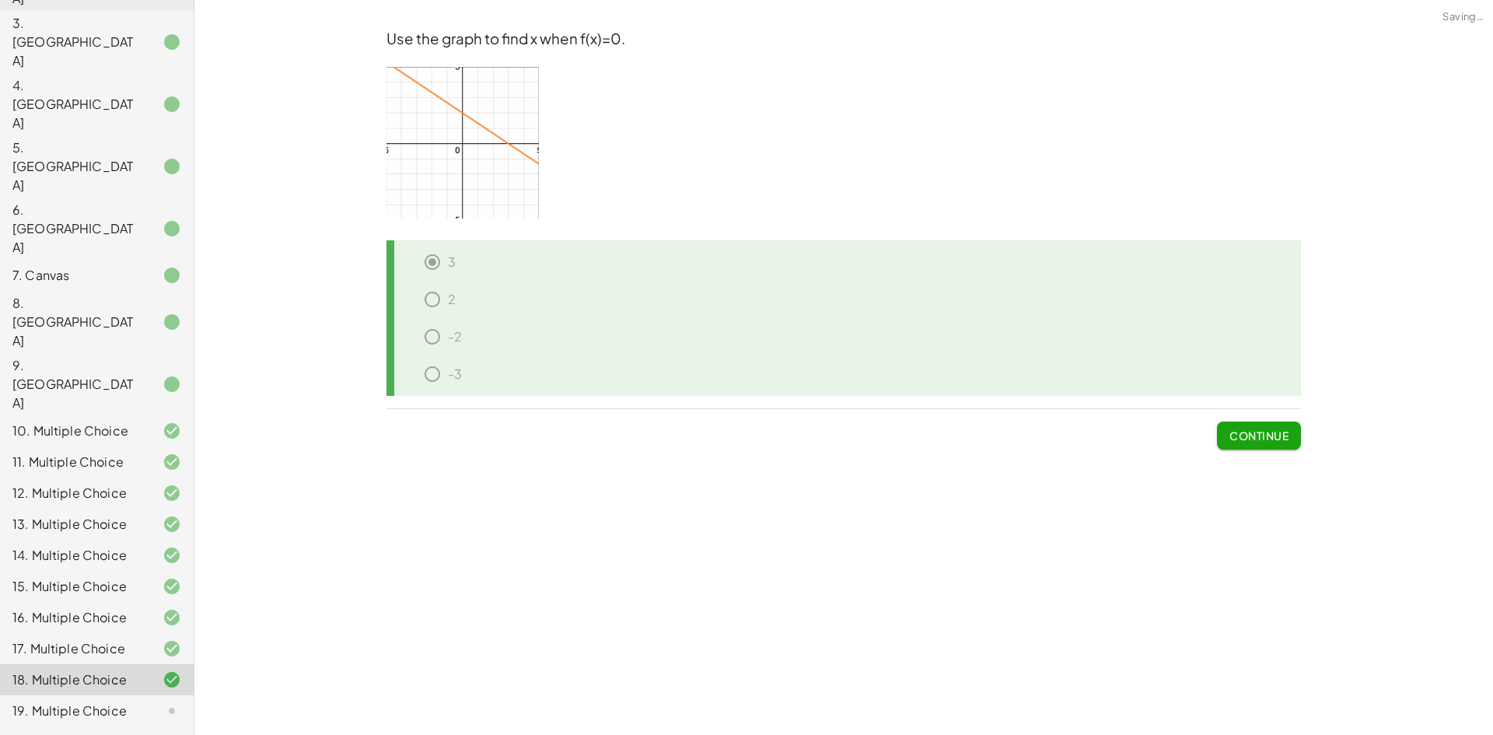
click at [86, 701] on div "19. Multiple Choice" at bounding box center [74, 710] width 125 height 19
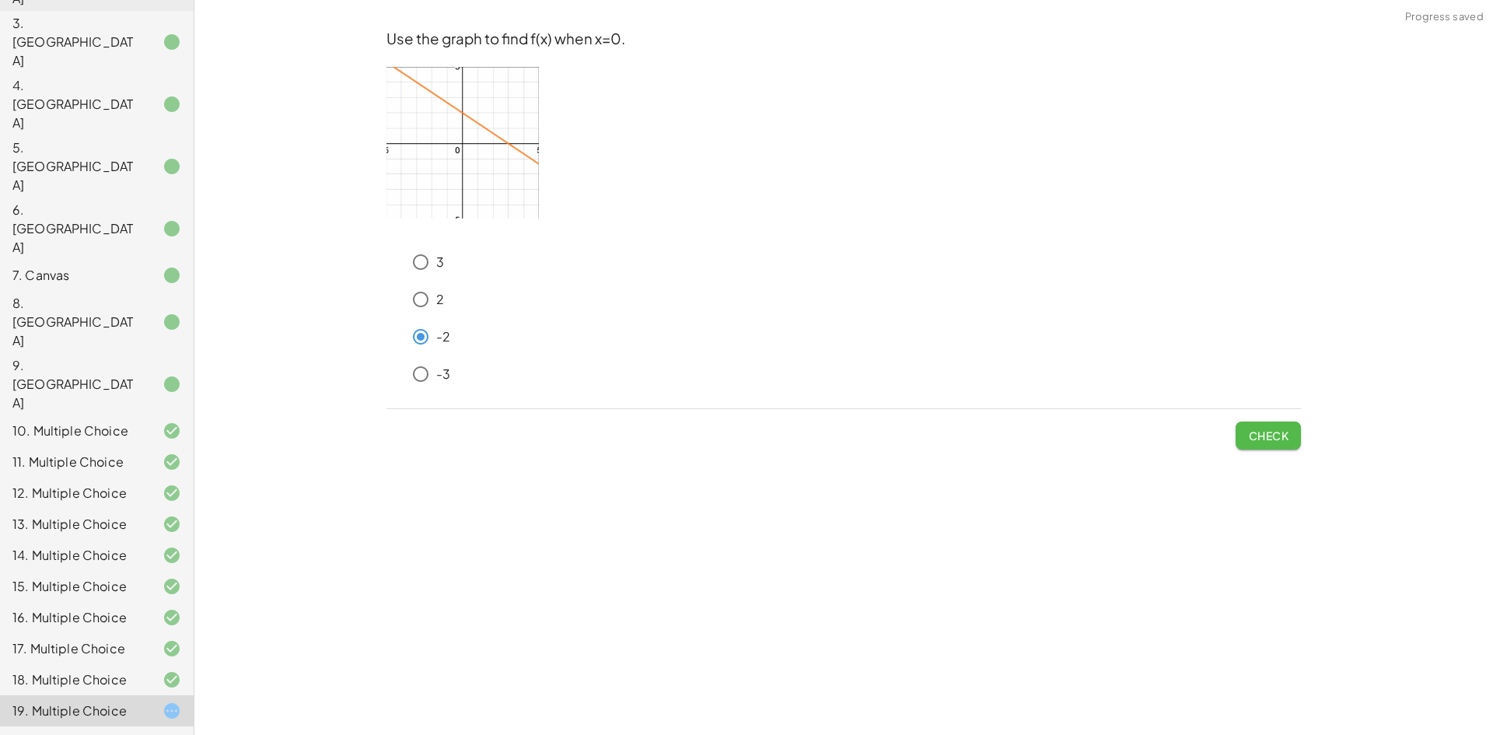
click at [1271, 432] on span "Check" at bounding box center [1268, 435] width 40 height 14
click at [1298, 435] on button "Check" at bounding box center [1268, 435] width 65 height 28
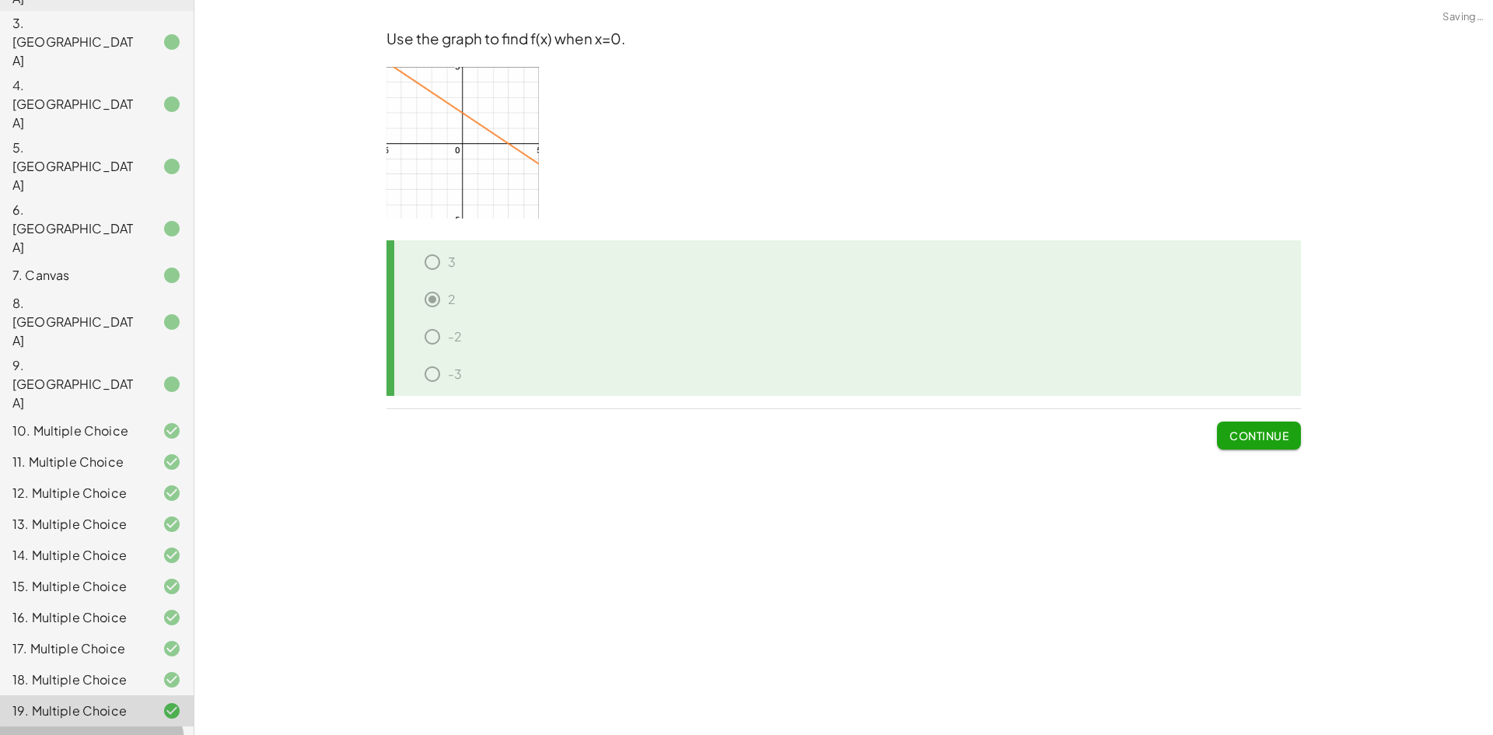
click at [102, 733] on div "20. Multiple Choice" at bounding box center [74, 742] width 125 height 19
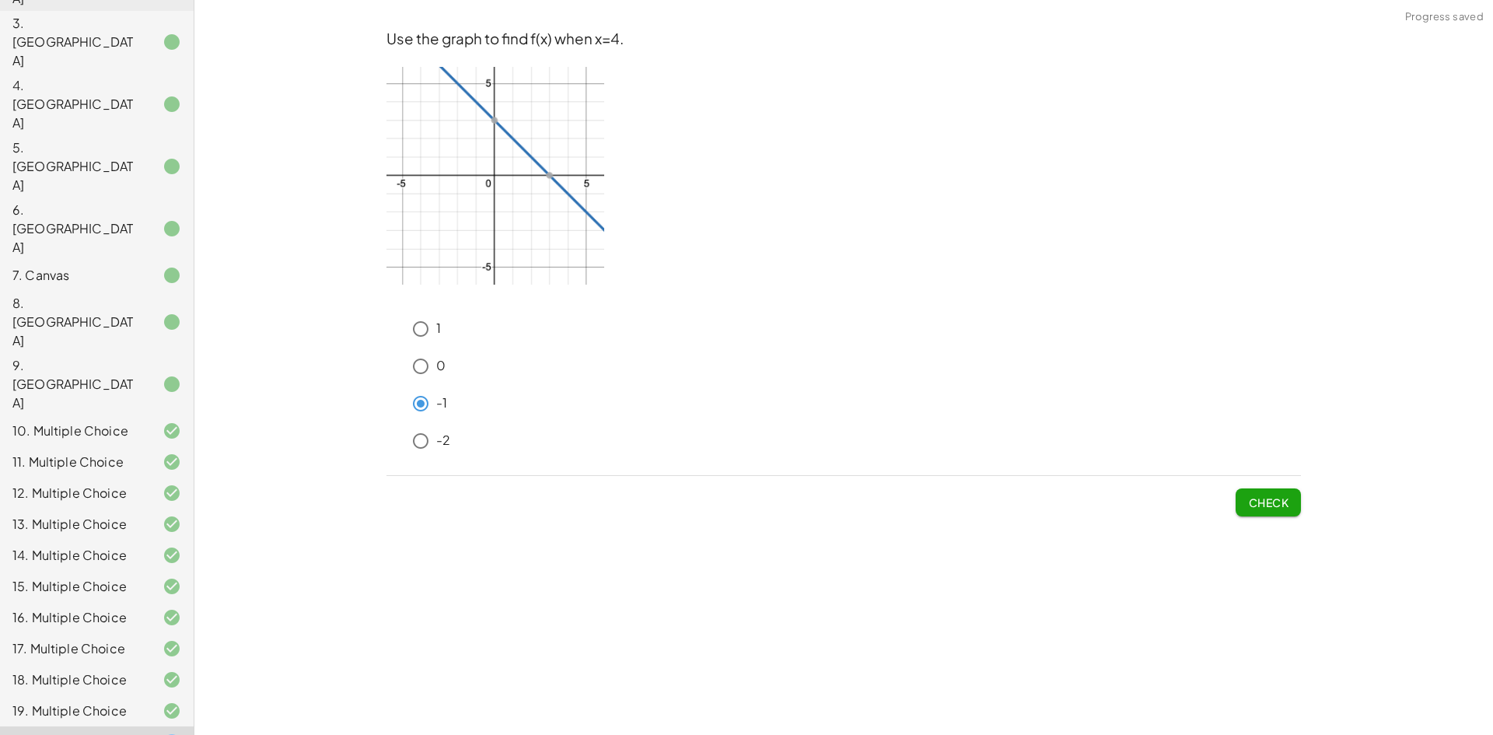
click at [1266, 510] on button "Check" at bounding box center [1268, 502] width 65 height 28
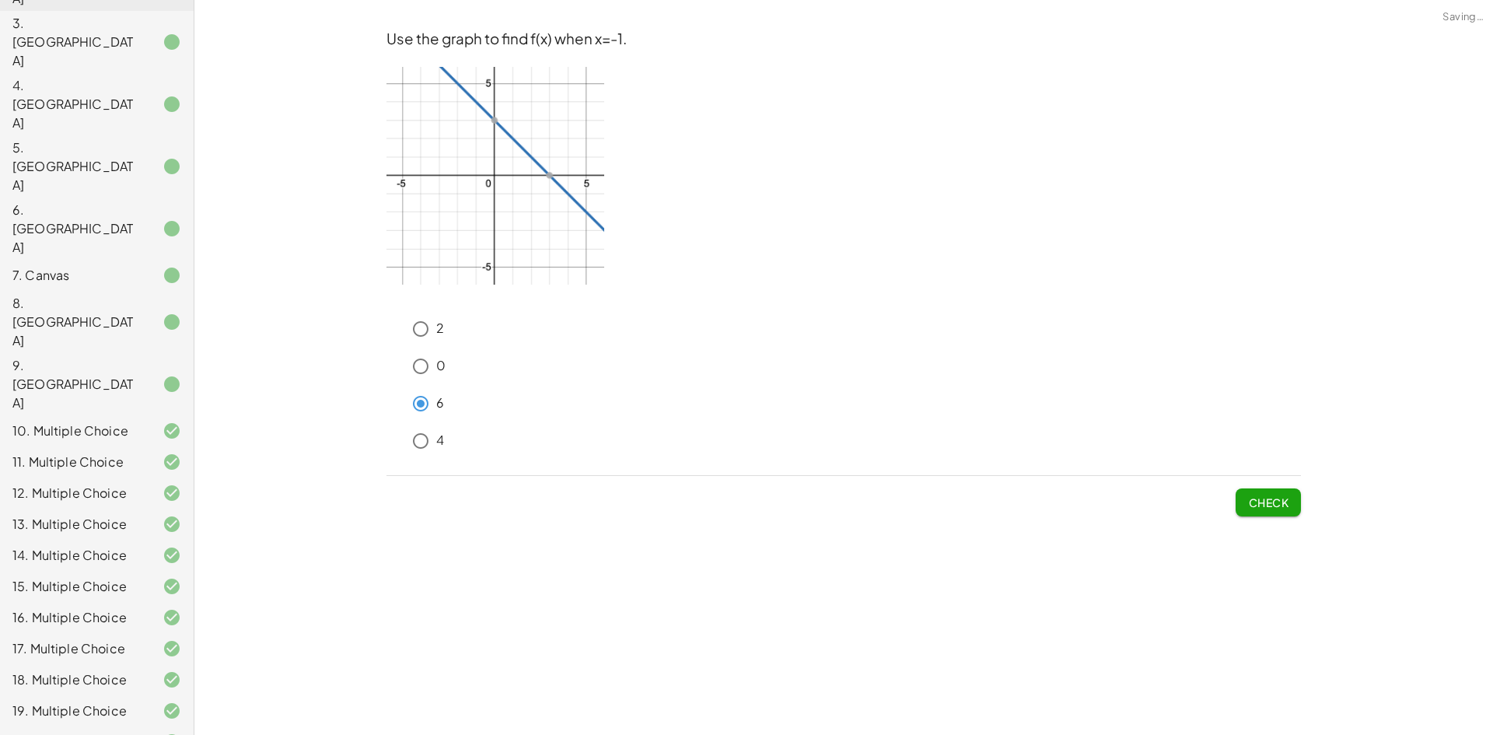
click at [1264, 502] on span "Check" at bounding box center [1268, 502] width 40 height 14
drag, startPoint x: 1267, startPoint y: 502, endPoint x: 561, endPoint y: 394, distance: 713.4
click at [1254, 501] on span "Check" at bounding box center [1268, 502] width 40 height 14
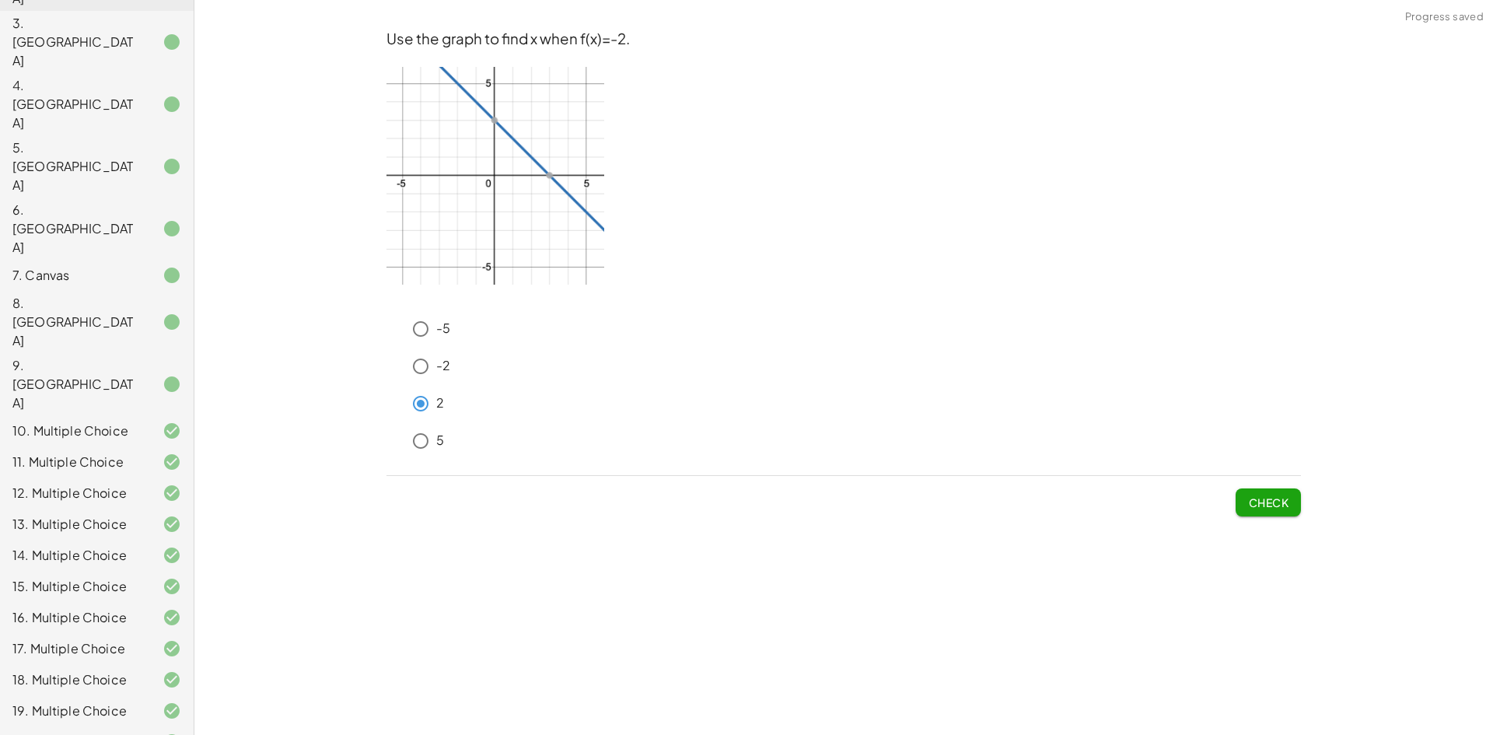
click at [1255, 505] on span "Check" at bounding box center [1268, 502] width 40 height 14
click at [1270, 515] on button "Check" at bounding box center [1268, 502] width 65 height 28
click at [1248, 500] on span "Check" at bounding box center [1268, 502] width 40 height 14
click at [1236, 507] on button "Check" at bounding box center [1268, 502] width 65 height 28
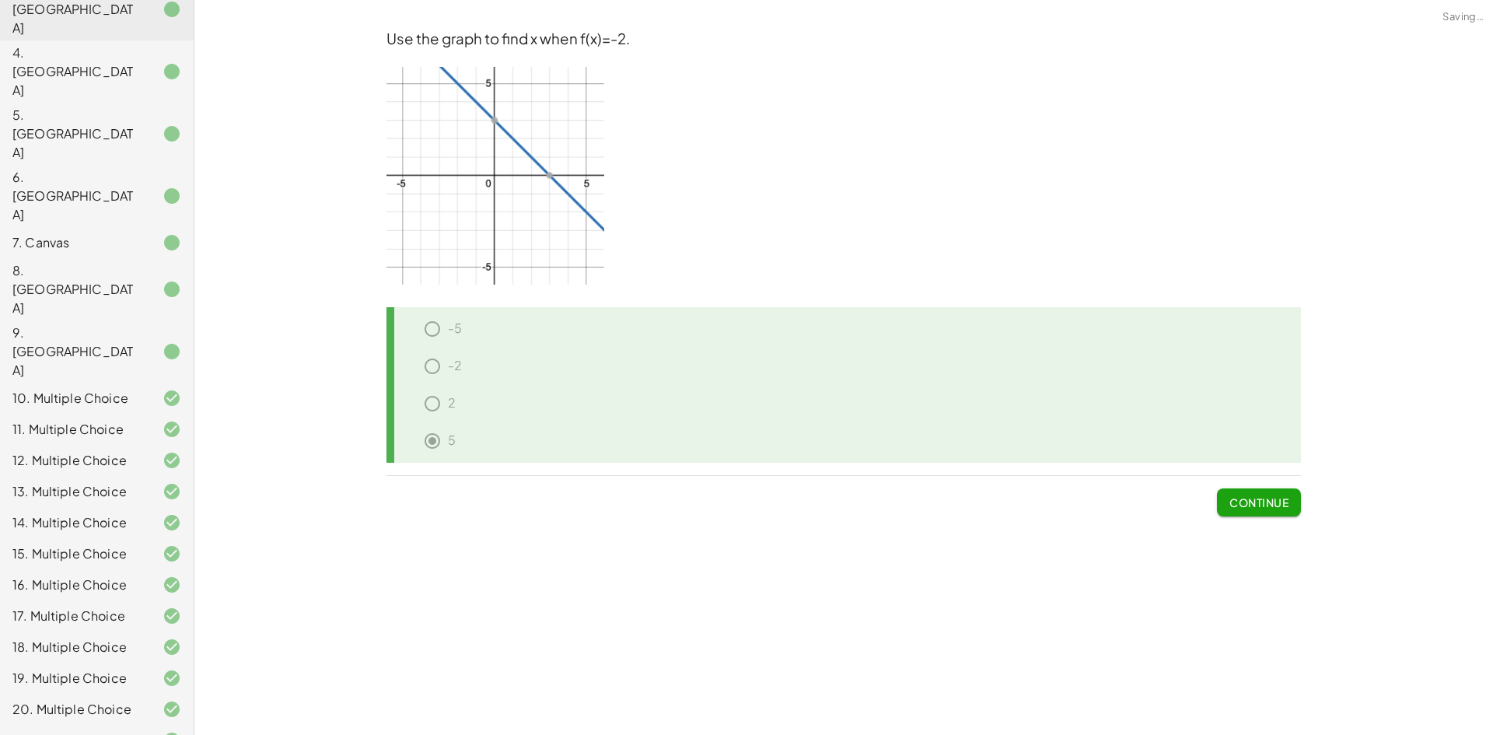
scroll to position [293, 0]
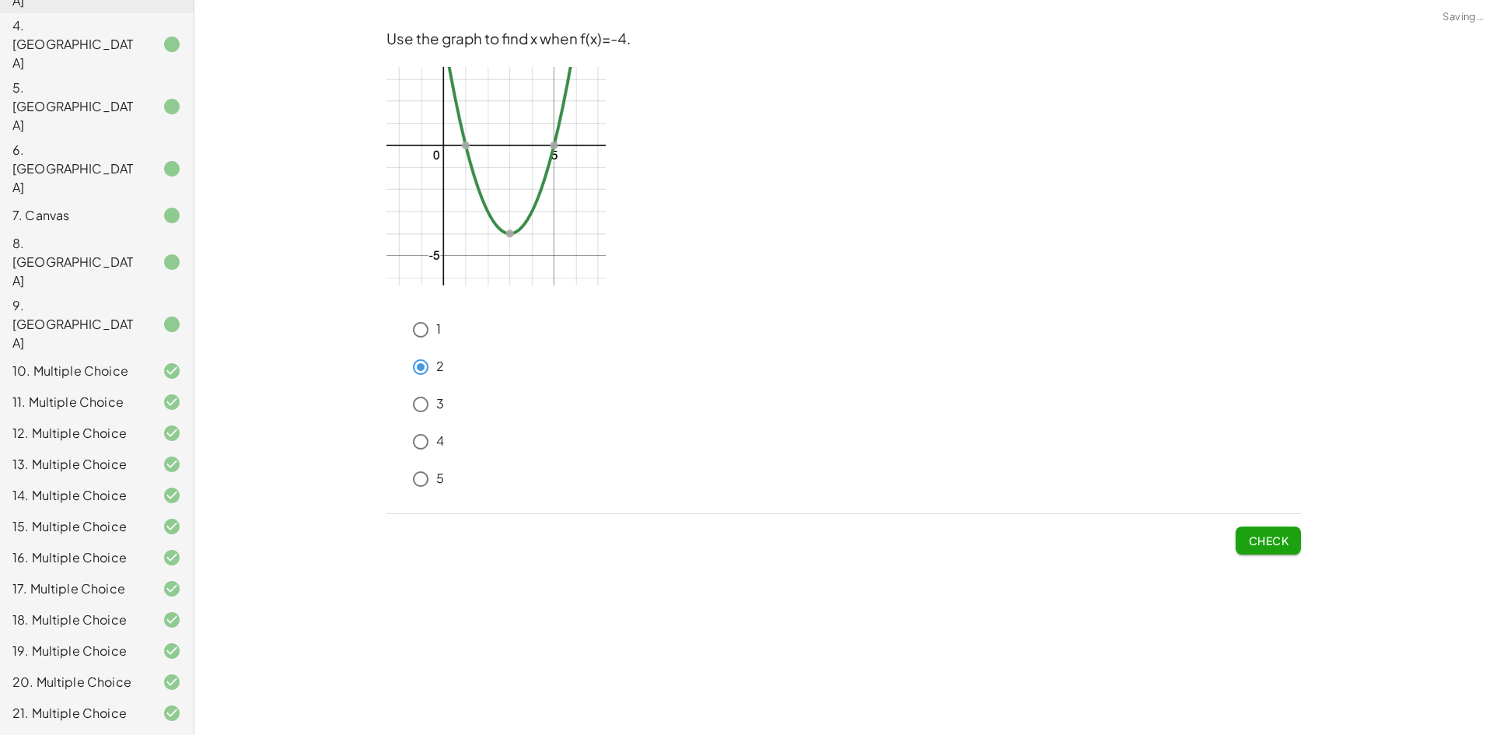
click at [1264, 544] on span "Check" at bounding box center [1268, 540] width 40 height 14
drag, startPoint x: 1276, startPoint y: 543, endPoint x: 583, endPoint y: 456, distance: 698.3
click at [1268, 542] on span "Check" at bounding box center [1268, 540] width 40 height 14
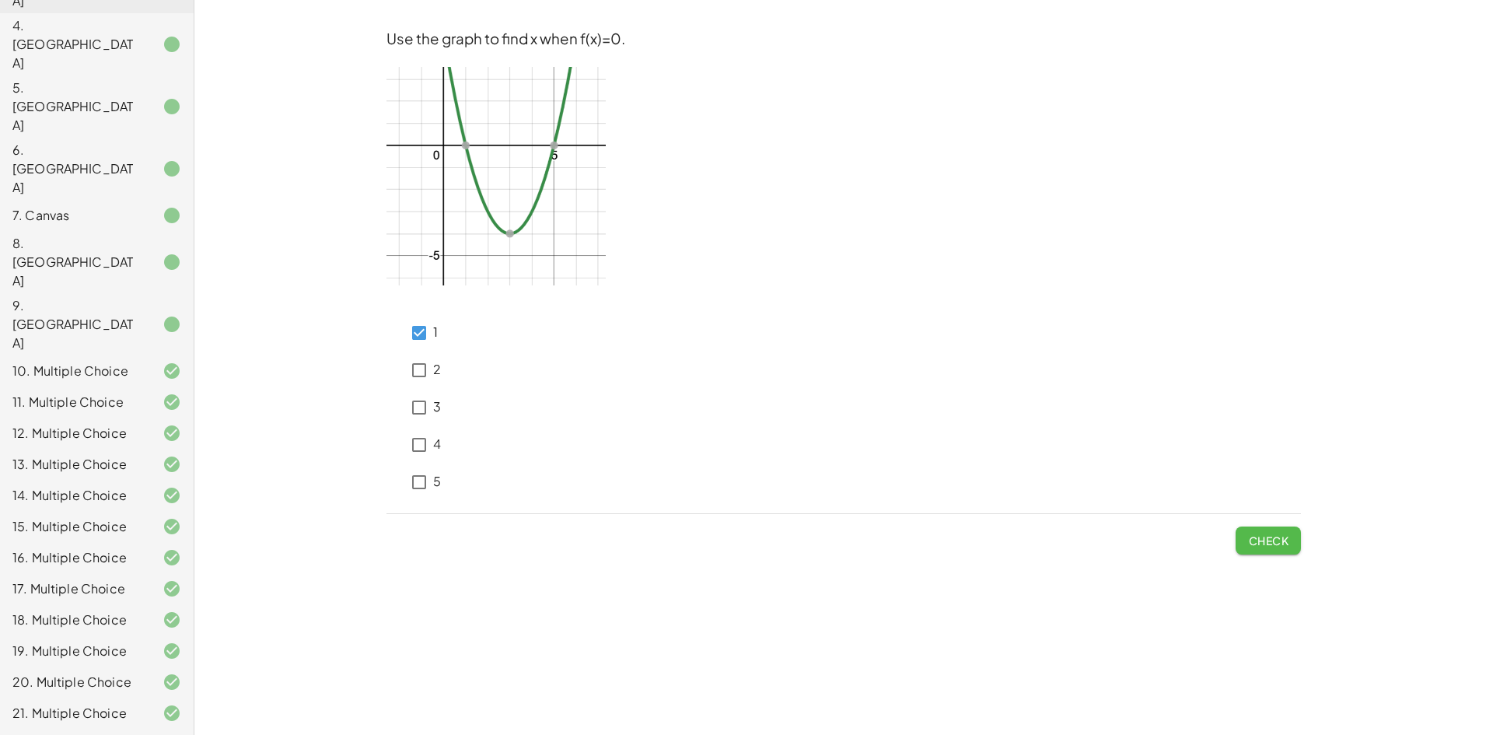
click at [1275, 549] on button "Check" at bounding box center [1268, 540] width 65 height 28
click at [1249, 544] on span "Check" at bounding box center [1268, 540] width 40 height 14
drag, startPoint x: 1306, startPoint y: 543, endPoint x: 1295, endPoint y: 543, distance: 10.9
click at [0, 0] on div "Use the graph to find x when f(x)=0. 1 2 3 4 5 Check" at bounding box center [0, 0] width 0 height 0
click at [1272, 542] on span "Check" at bounding box center [1268, 540] width 40 height 14
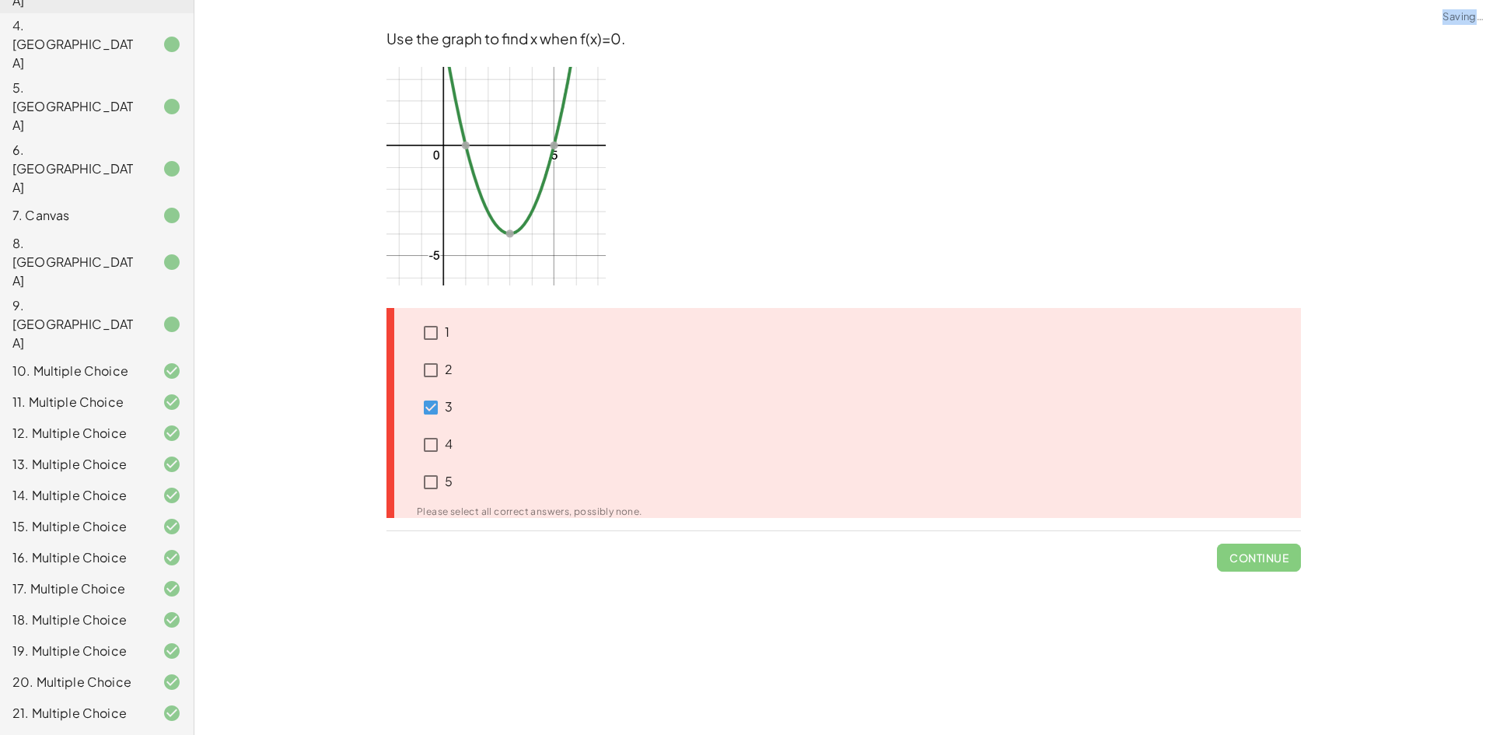
click at [1272, 542] on span "Continue" at bounding box center [1259, 551] width 84 height 40
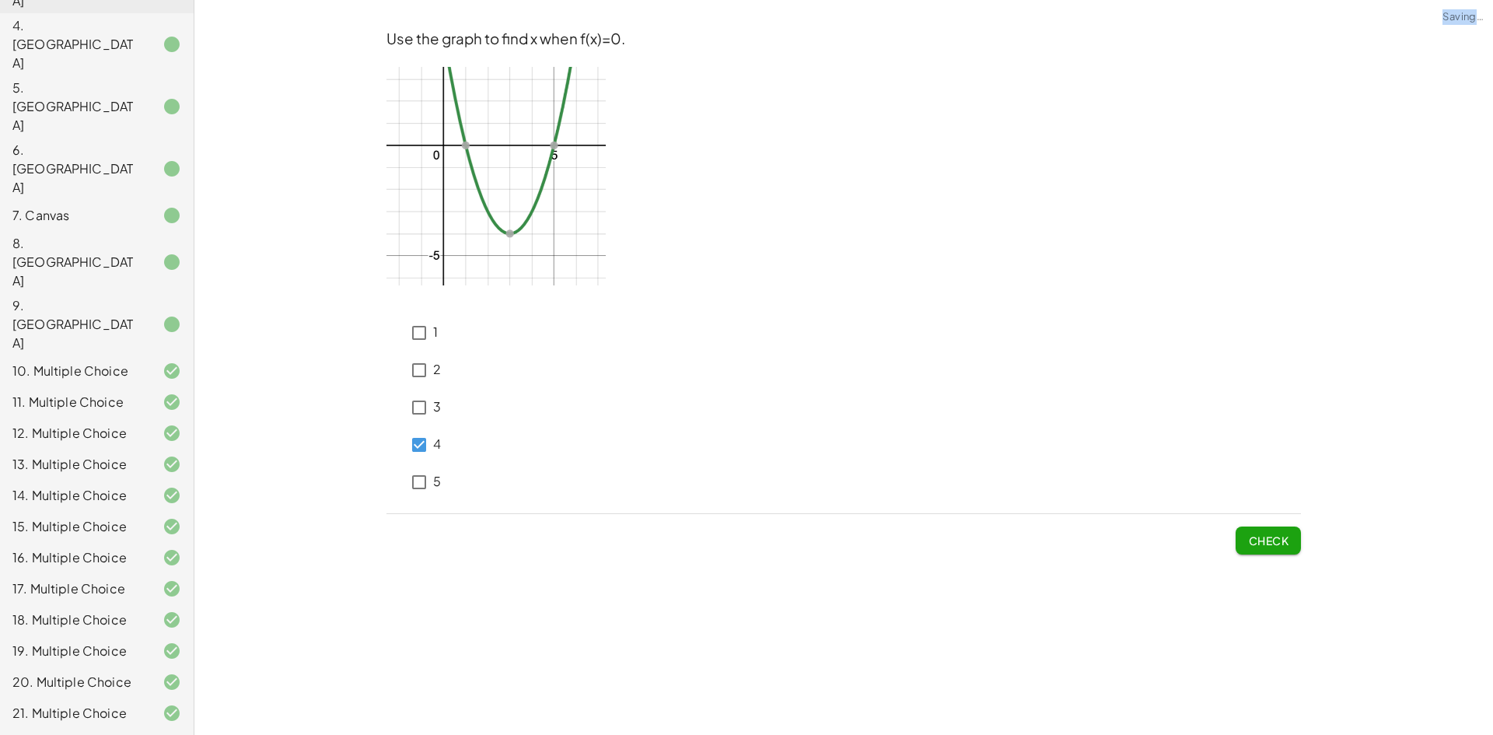
drag, startPoint x: 1282, startPoint y: 538, endPoint x: 1007, endPoint y: 516, distance: 276.1
click at [1280, 539] on span "Check" at bounding box center [1268, 540] width 40 height 14
drag, startPoint x: 1240, startPoint y: 530, endPoint x: 1247, endPoint y: 536, distance: 9.5
click at [1240, 531] on button "Check" at bounding box center [1268, 540] width 65 height 28
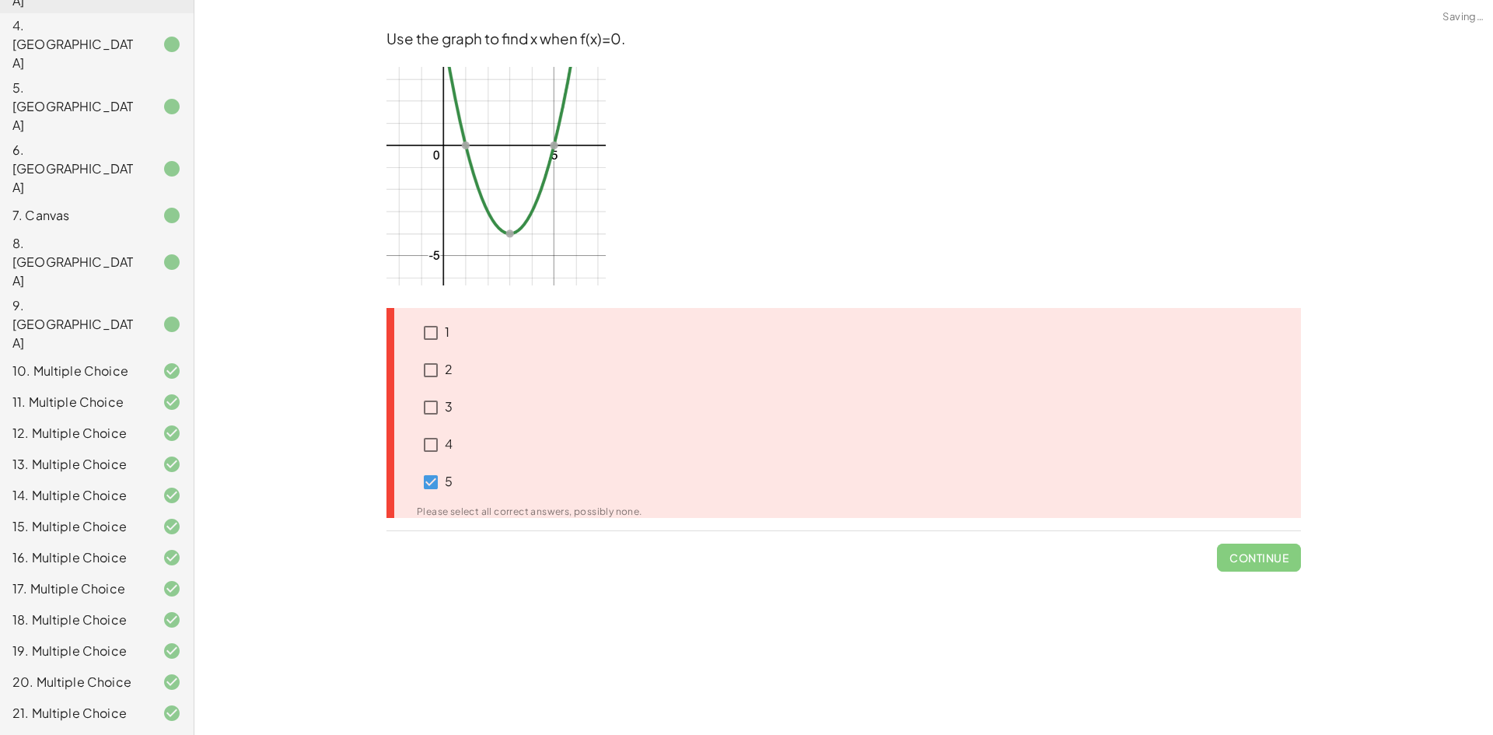
drag, startPoint x: 1251, startPoint y: 537, endPoint x: 815, endPoint y: 490, distance: 438.7
click at [1248, 537] on span "Continue" at bounding box center [1259, 551] width 84 height 40
click at [456, 409] on div "3" at bounding box center [520, 407] width 244 height 37
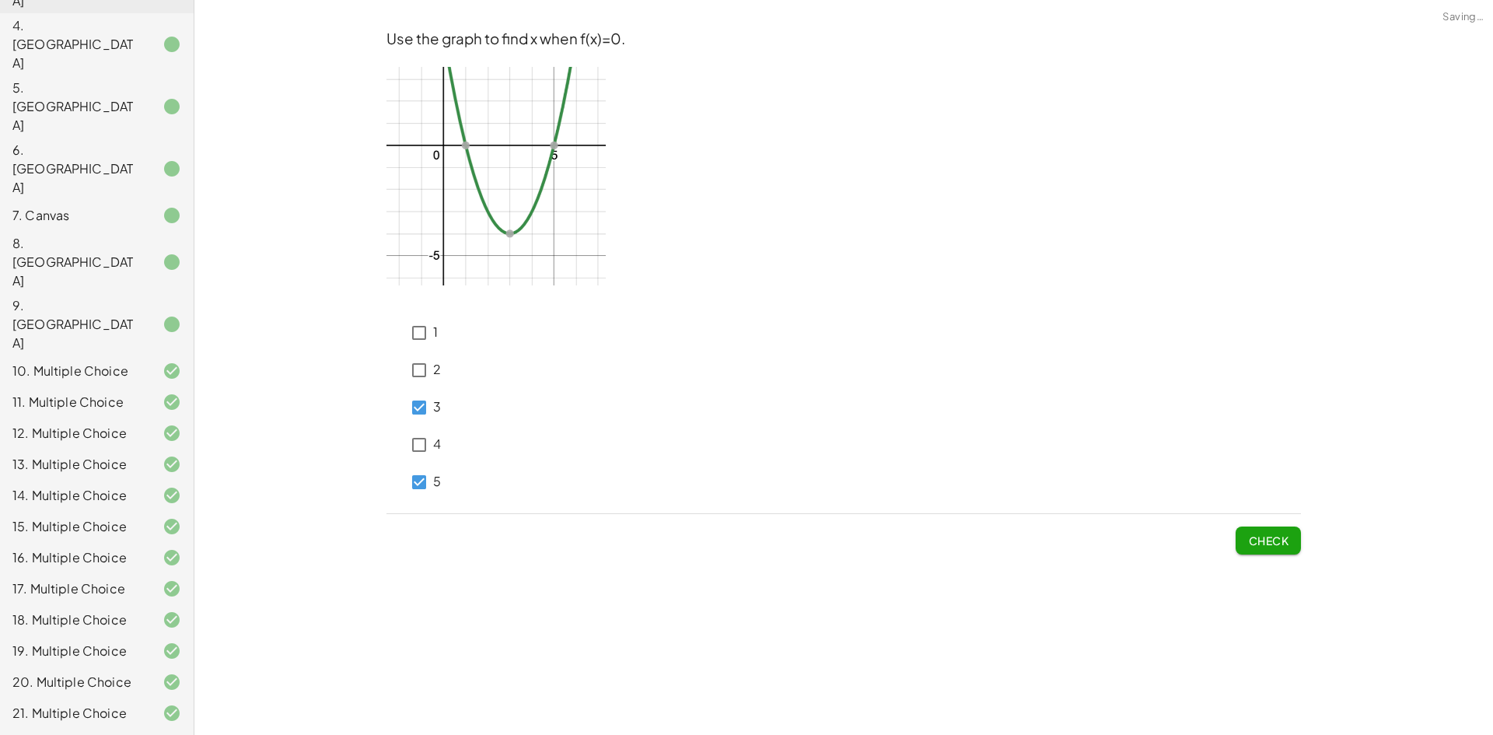
click at [432, 376] on div "2" at bounding box center [423, 369] width 36 height 37
click at [1248, 547] on span "Check" at bounding box center [1268, 540] width 40 height 14
click at [1252, 538] on span "Check" at bounding box center [1268, 540] width 40 height 14
drag, startPoint x: 402, startPoint y: 317, endPoint x: 428, endPoint y: 349, distance: 40.9
click at [402, 318] on icon at bounding box center [395, 323] width 19 height 19
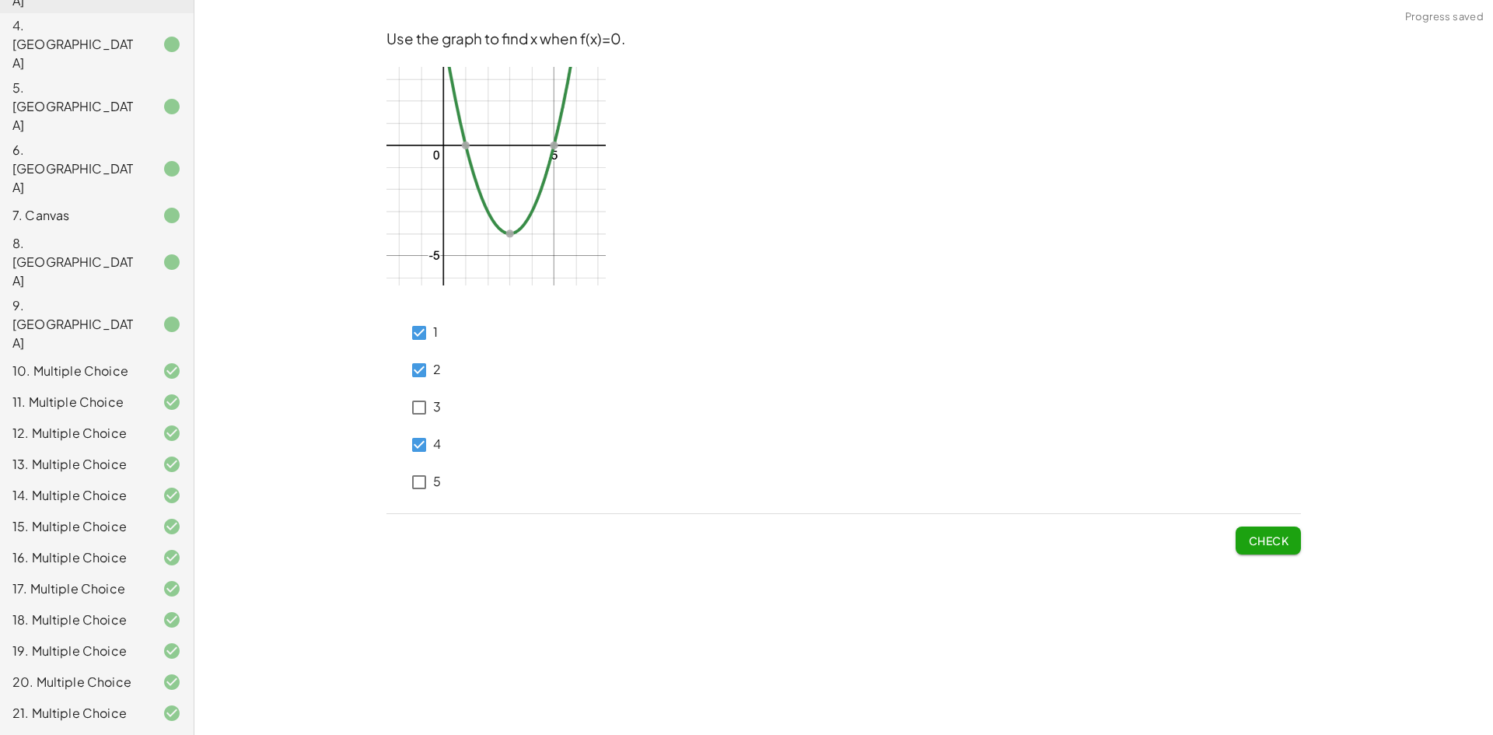
click at [1261, 545] on span "Check" at bounding box center [1268, 540] width 40 height 14
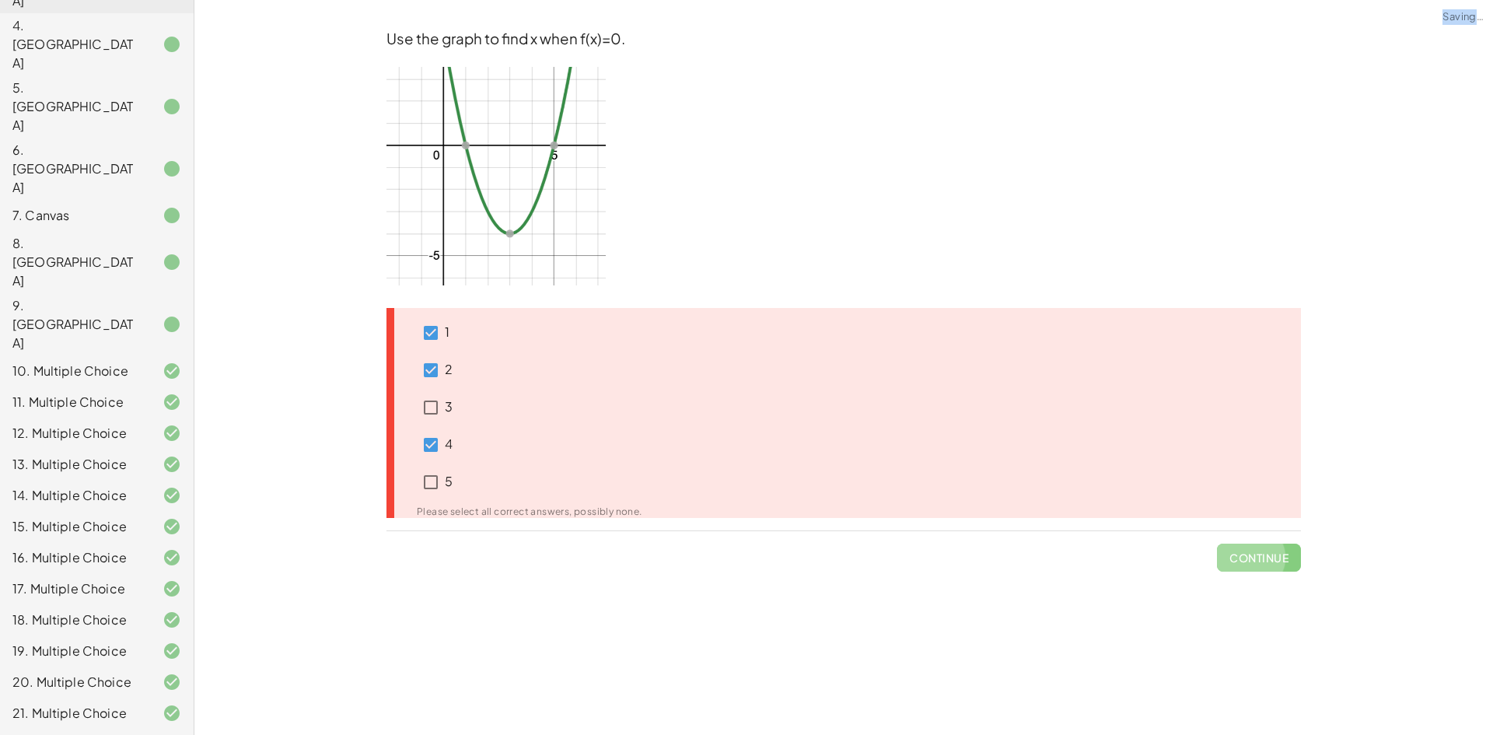
click at [1261, 547] on span "Continue" at bounding box center [1259, 551] width 84 height 40
click at [1261, 555] on span "Continue" at bounding box center [1259, 551] width 84 height 40
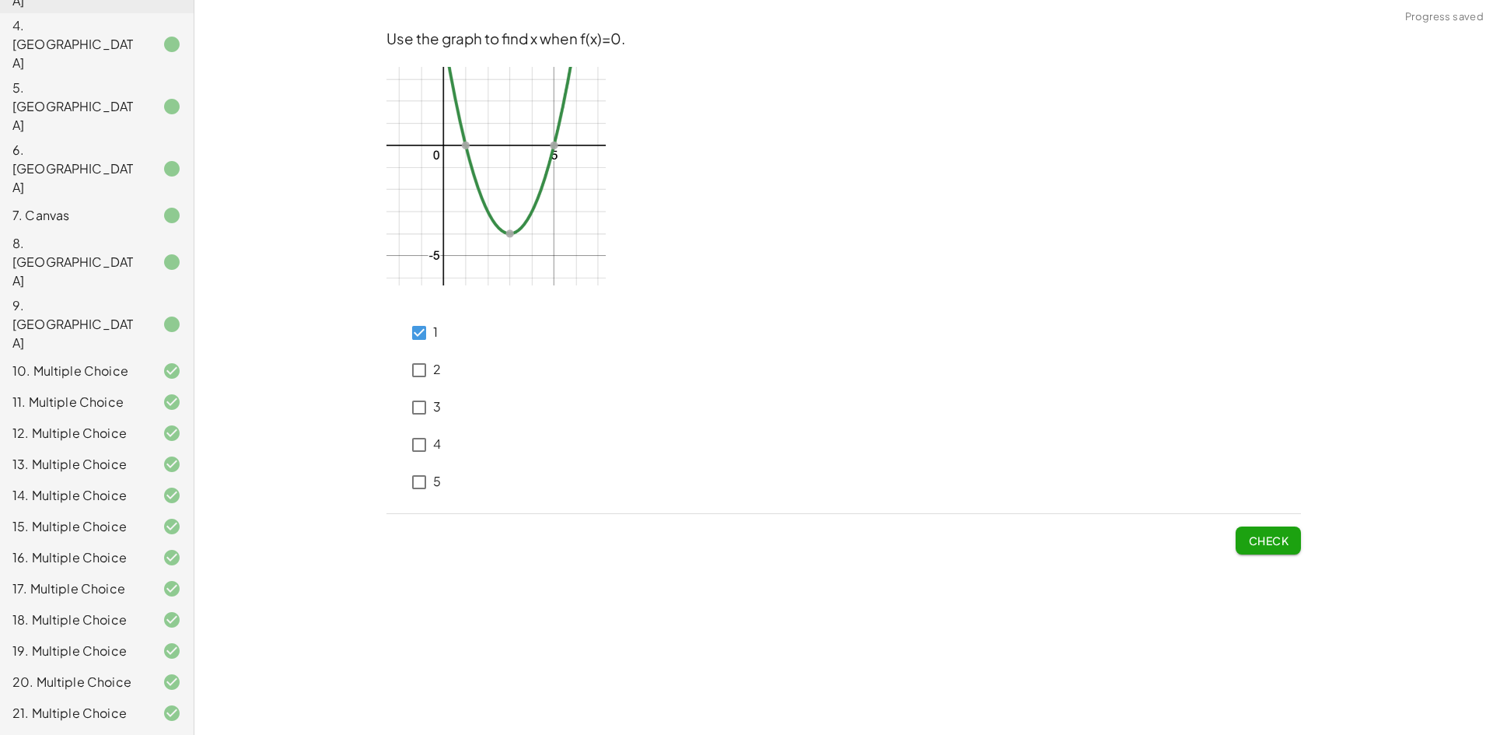
click at [1238, 534] on button "Check" at bounding box center [1268, 540] width 65 height 28
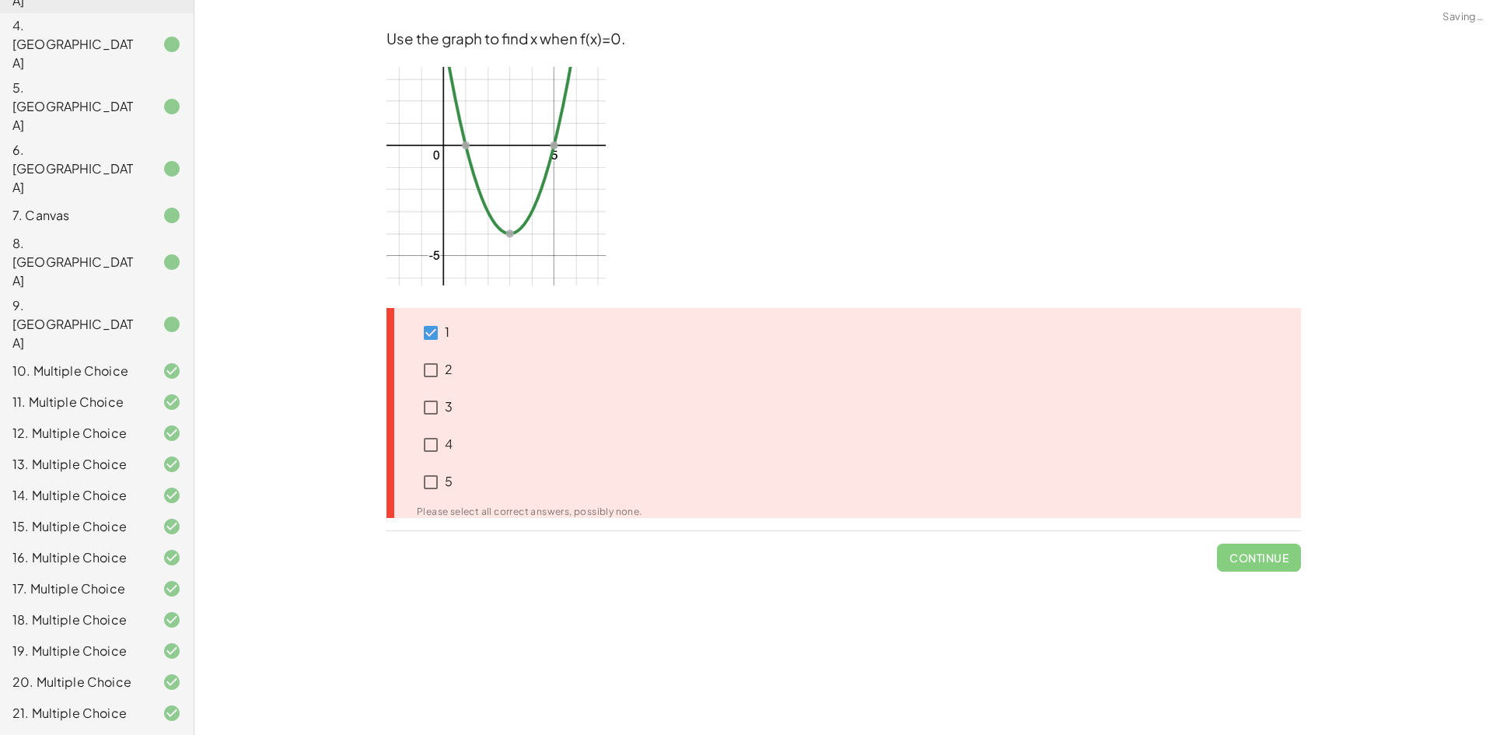
click at [1271, 556] on span "Continue" at bounding box center [1259, 551] width 84 height 40
click at [1275, 554] on span "Continue" at bounding box center [1259, 551] width 84 height 40
click at [414, 328] on icon at bounding box center [407, 323] width 19 height 19
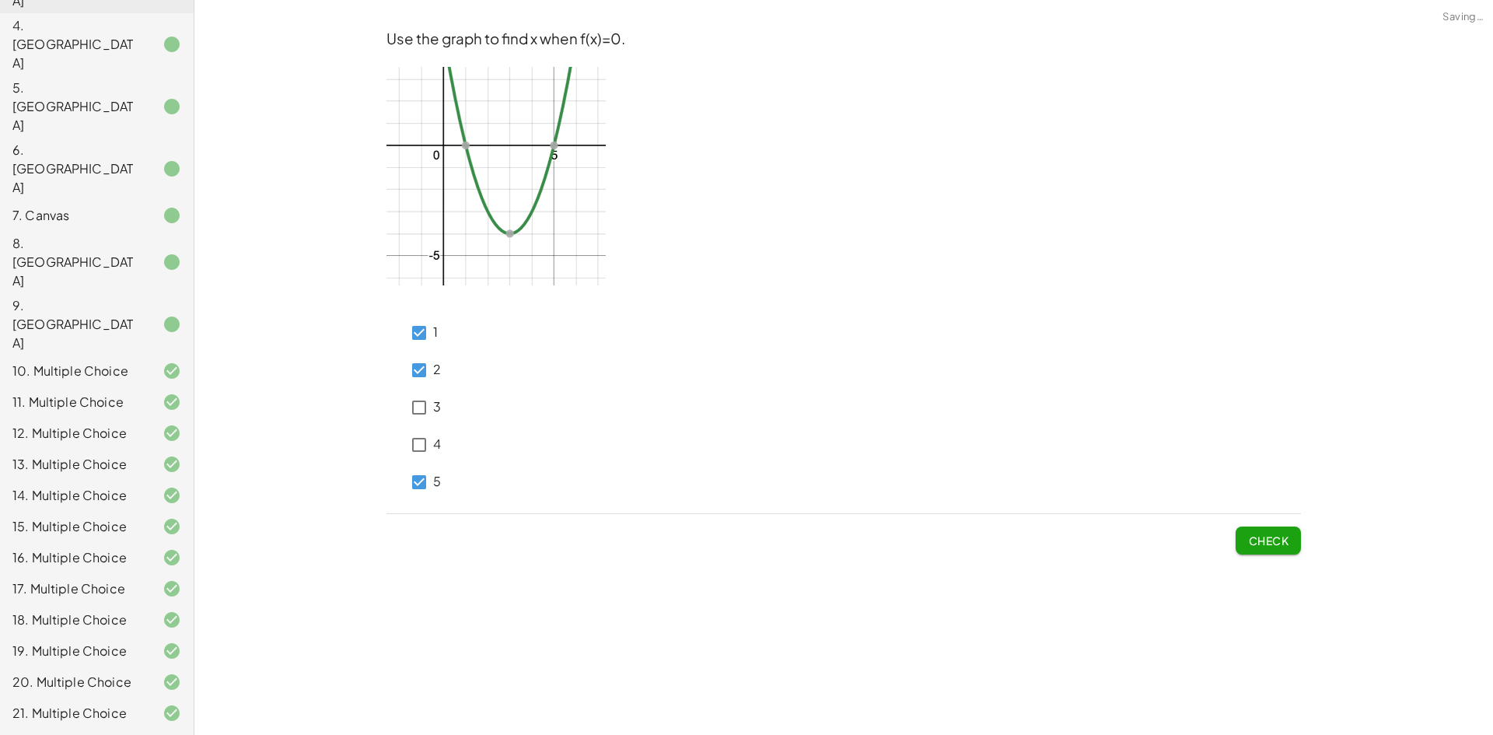
click at [446, 382] on div "1 2 3 4 5" at bounding box center [843, 404] width 914 height 193
click at [1257, 539] on span "Check" at bounding box center [1268, 540] width 40 height 14
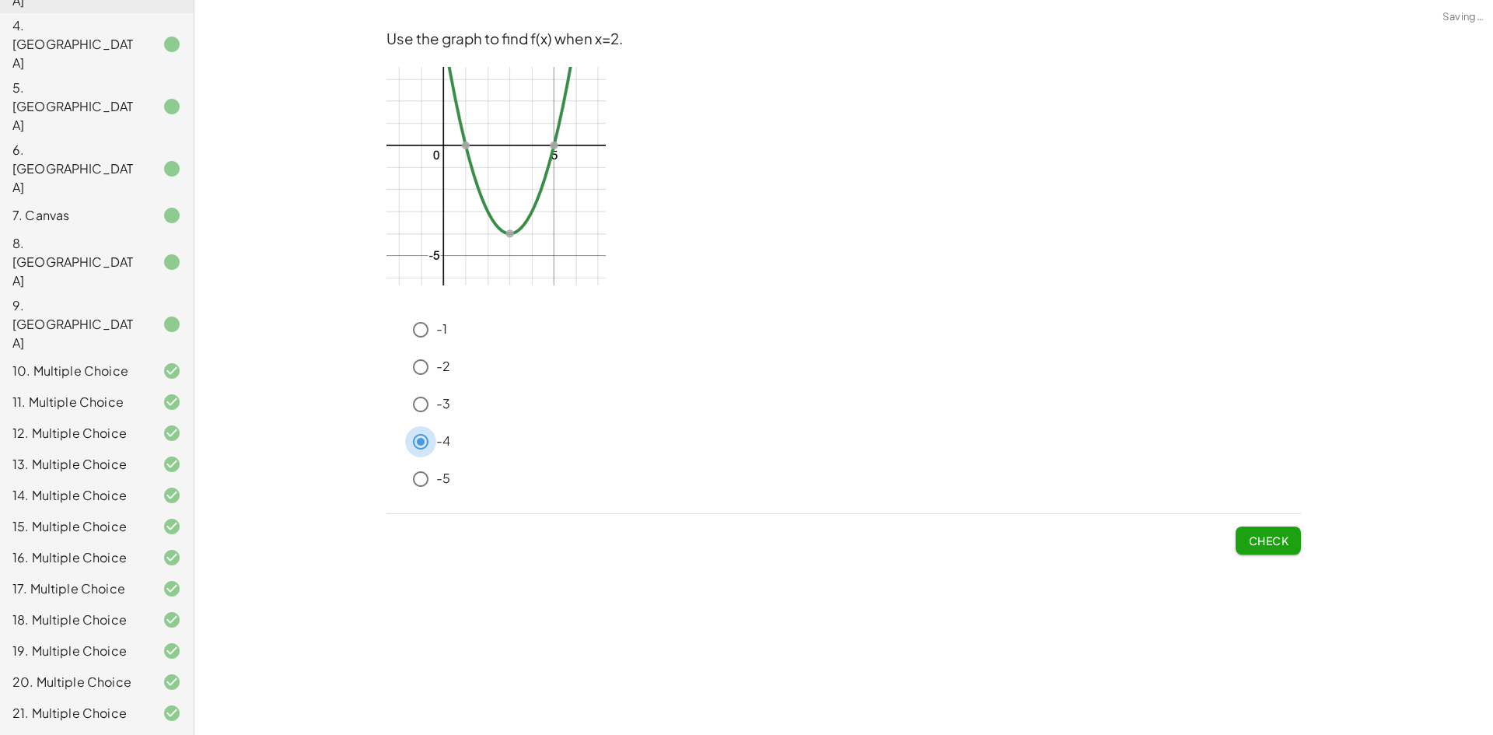
click at [423, 463] on div "-1 -2 -3 -4 -5" at bounding box center [843, 407] width 914 height 187
drag, startPoint x: 1258, startPoint y: 532, endPoint x: 855, endPoint y: 474, distance: 407.8
click at [1254, 532] on button "Check" at bounding box center [1268, 540] width 65 height 28
click at [1264, 545] on span "Check" at bounding box center [1268, 540] width 40 height 14
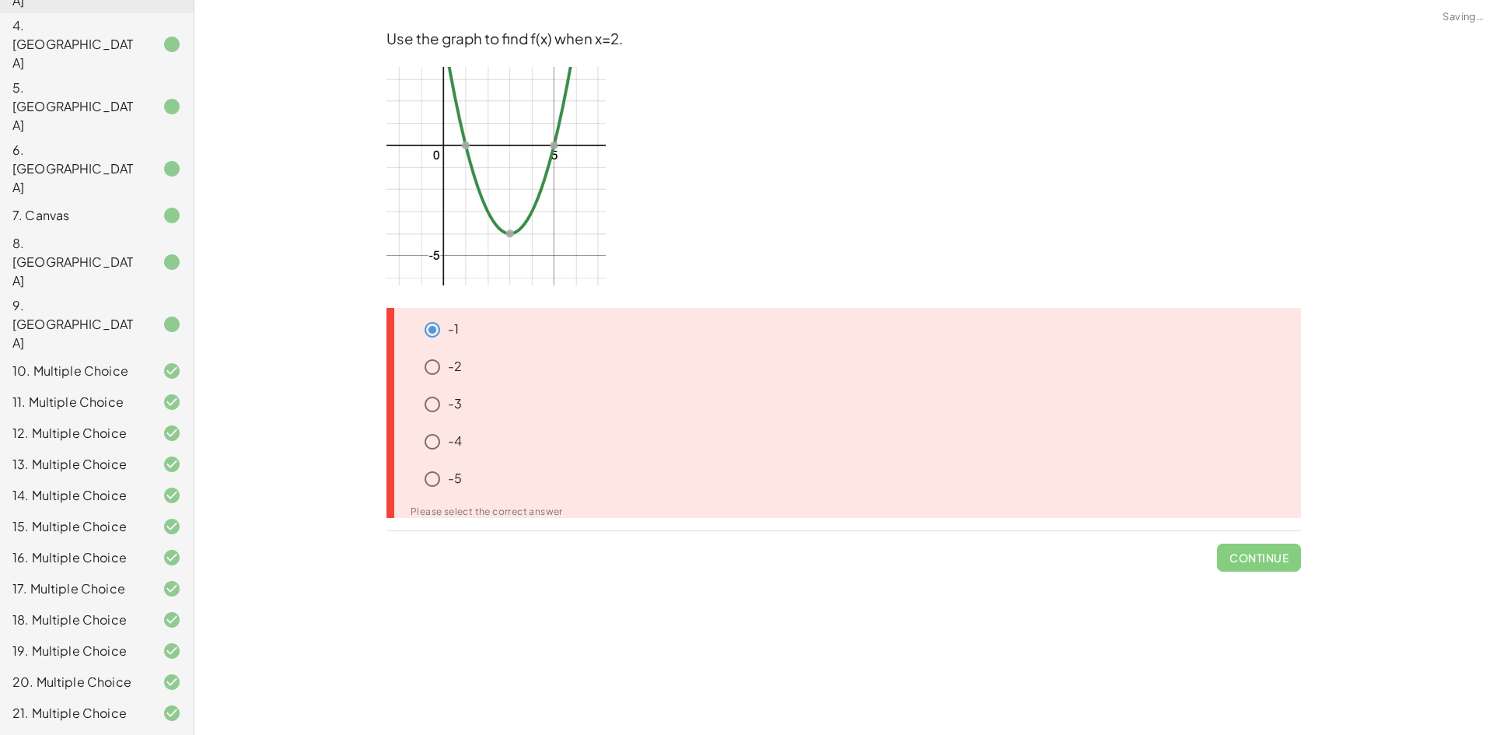
click at [1264, 545] on span "Continue" at bounding box center [1259, 551] width 84 height 40
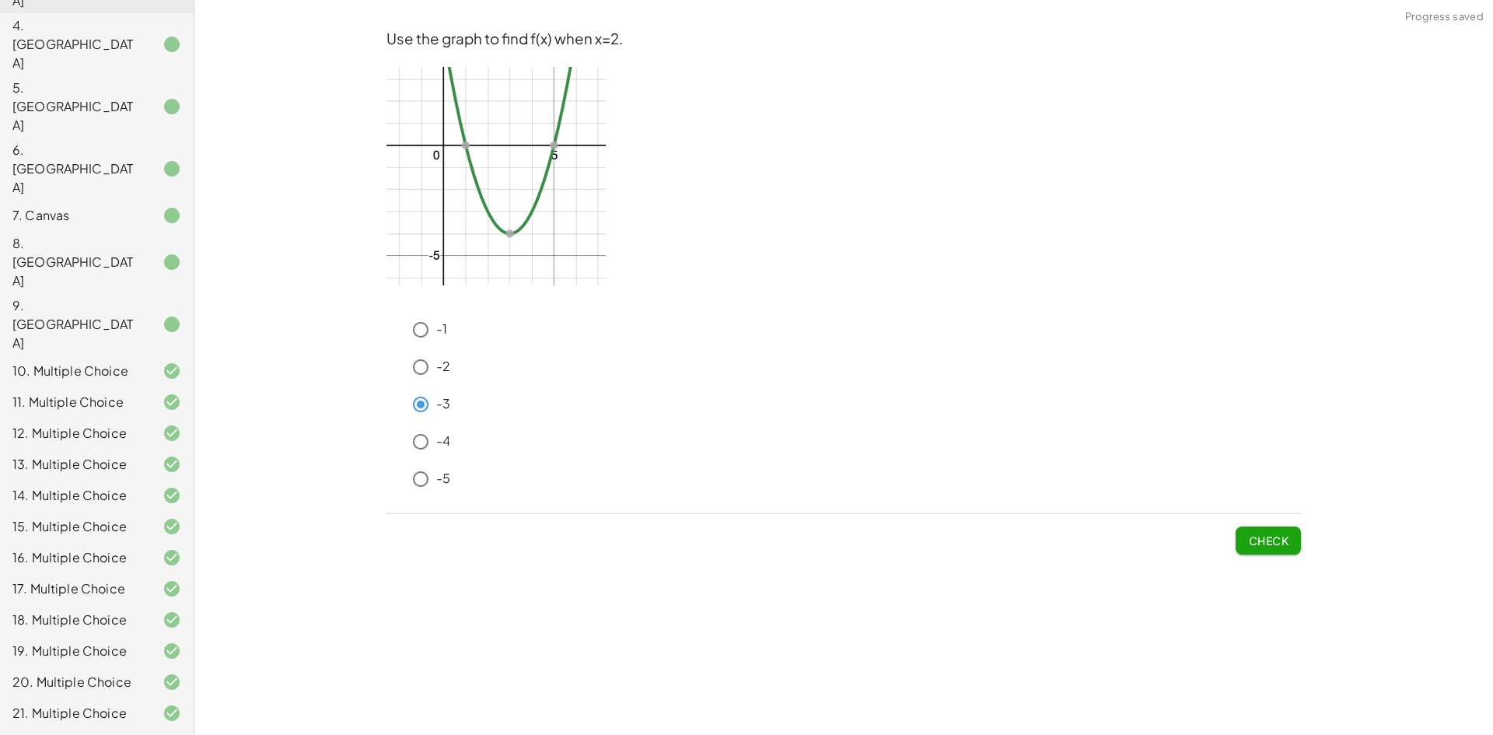
click at [1268, 546] on span "Check" at bounding box center [1268, 540] width 40 height 14
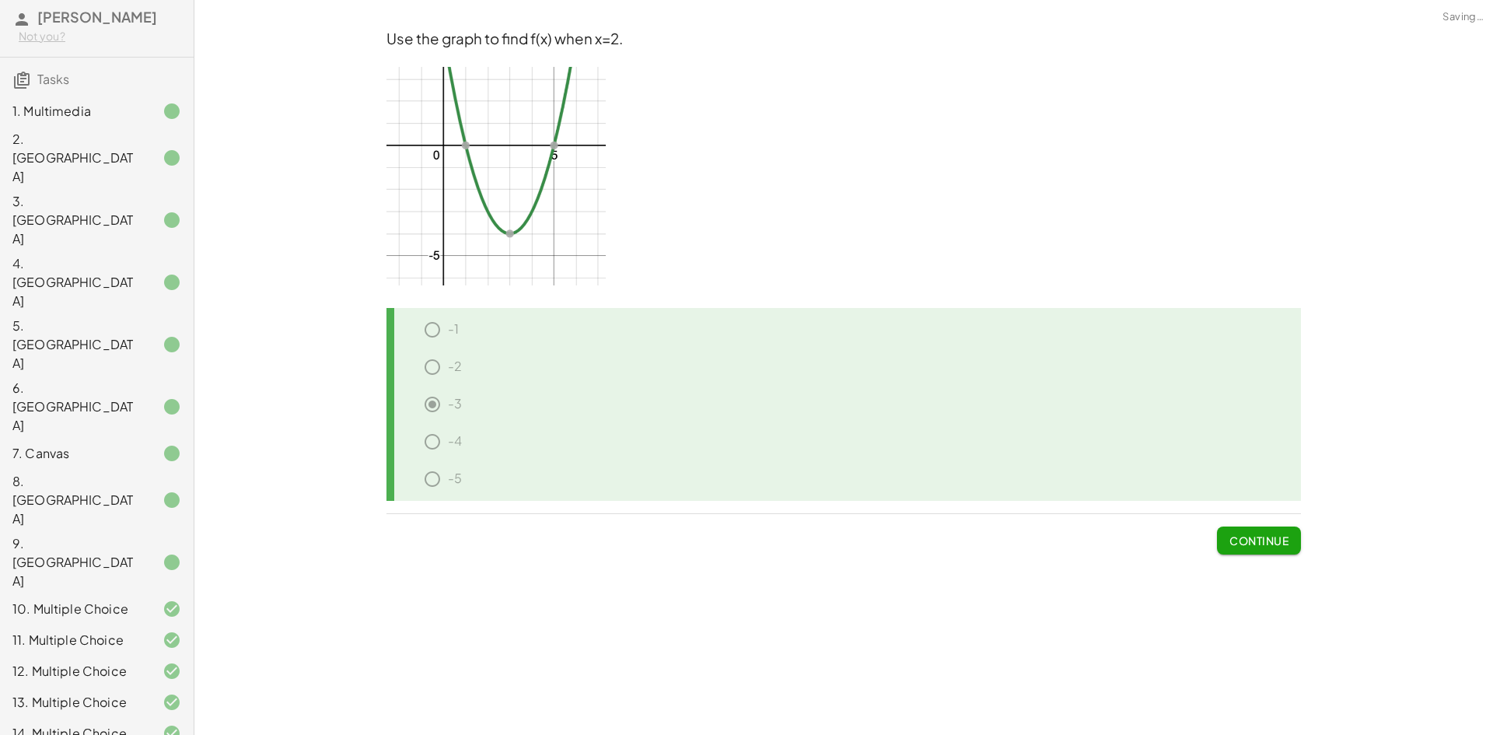
scroll to position [0, 0]
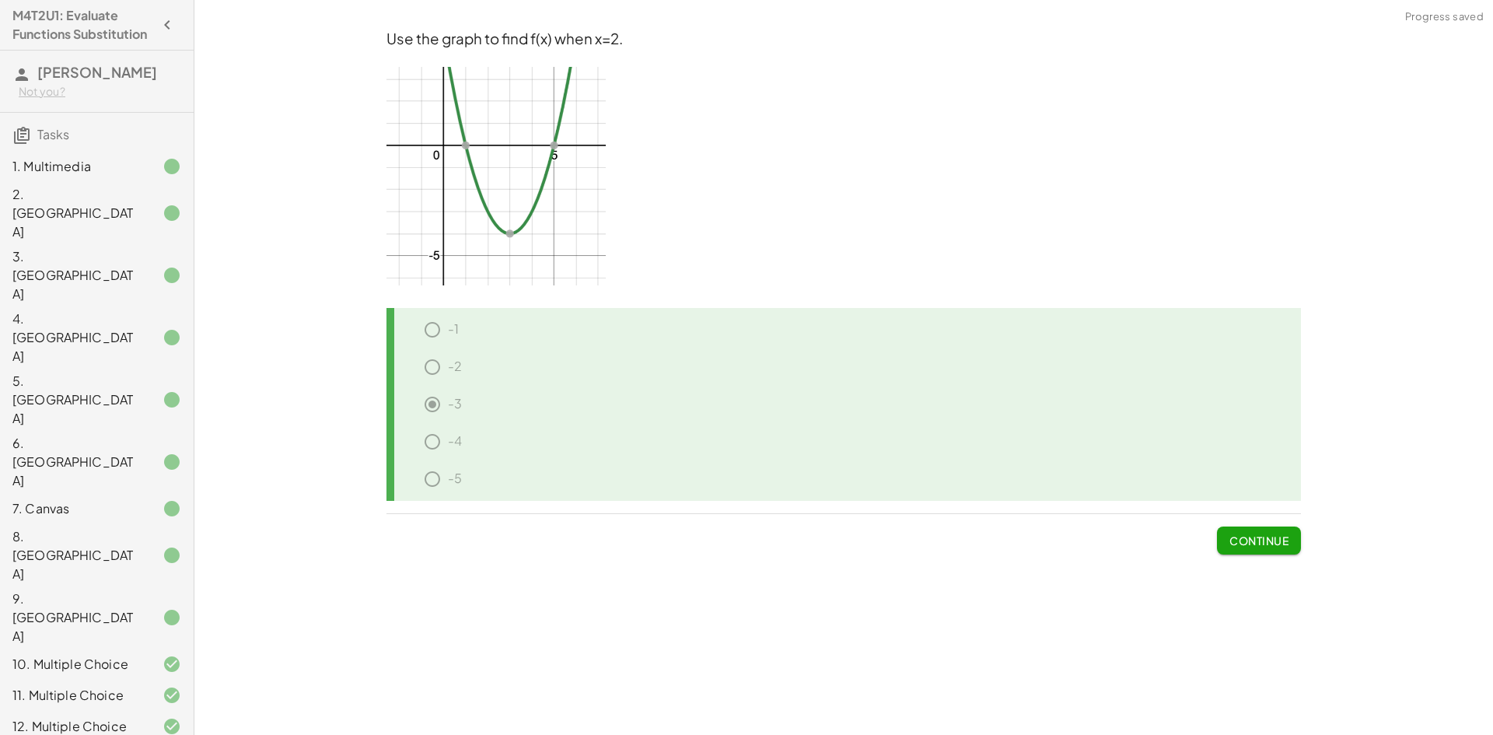
click at [236, 498] on div "**********" at bounding box center [843, 367] width 1299 height 735
